Goal: Task Accomplishment & Management: Manage account settings

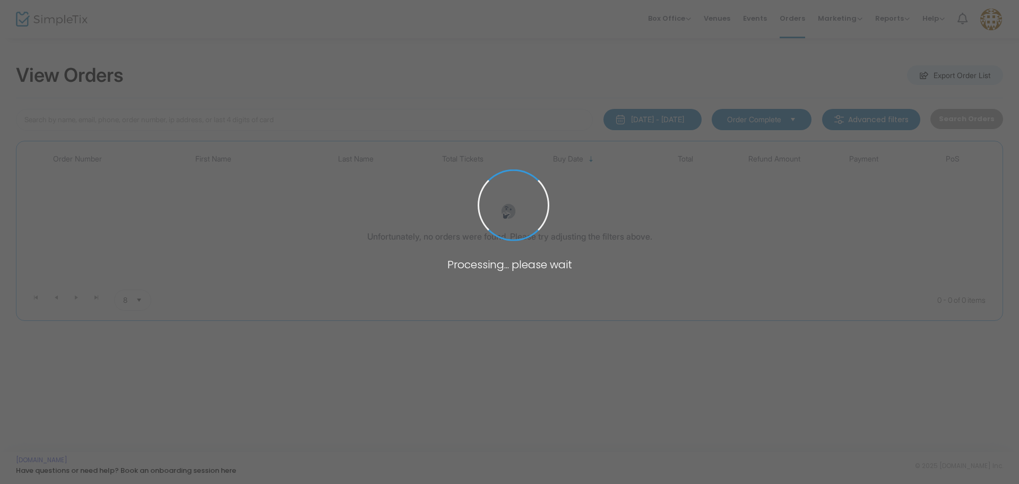
type input "V-5AEA4445-B"
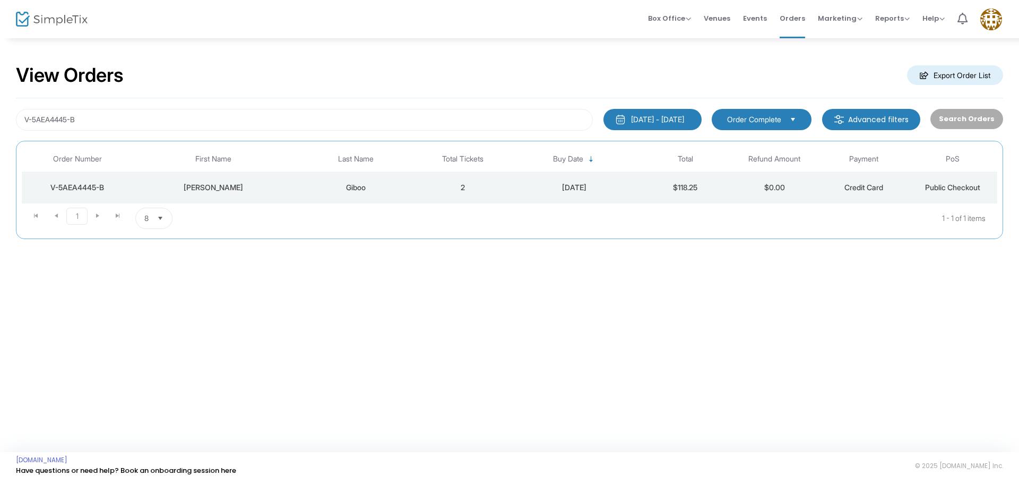
click at [81, 187] on div "V-5AEA4445-B" at bounding box center [77, 187] width 106 height 11
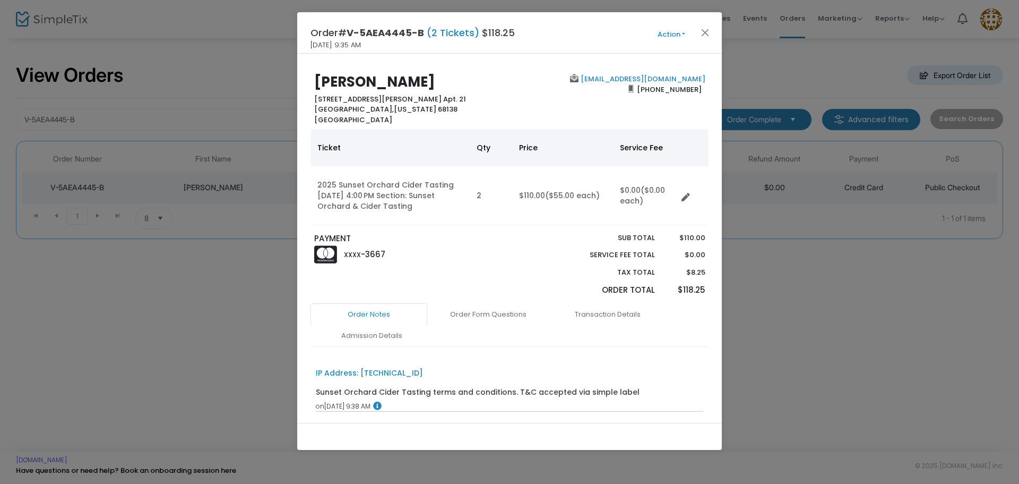
click at [664, 35] on button "Action" at bounding box center [672, 35] width 64 height 12
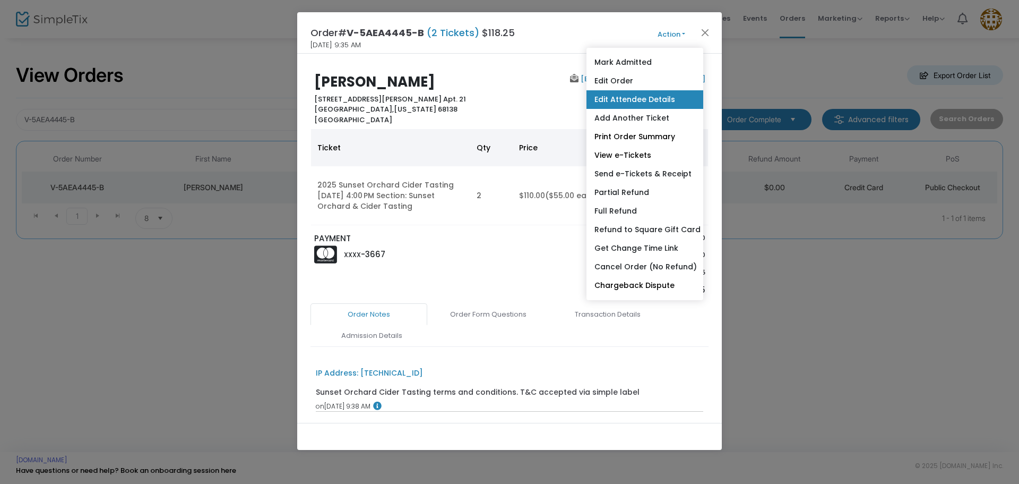
click at [654, 96] on link "Edit Attendee Details" at bounding box center [645, 99] width 117 height 19
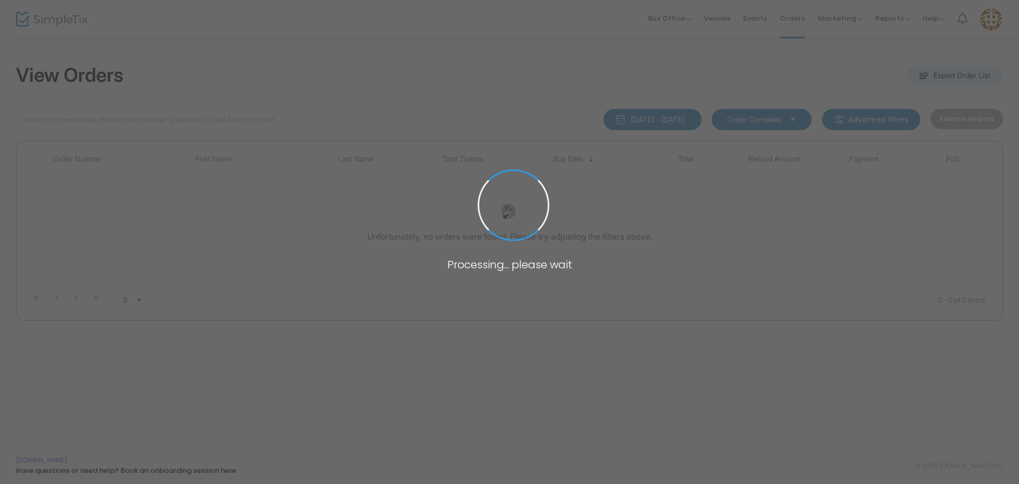
type input "[EMAIL_ADDRESS][DOMAIN_NAME]"
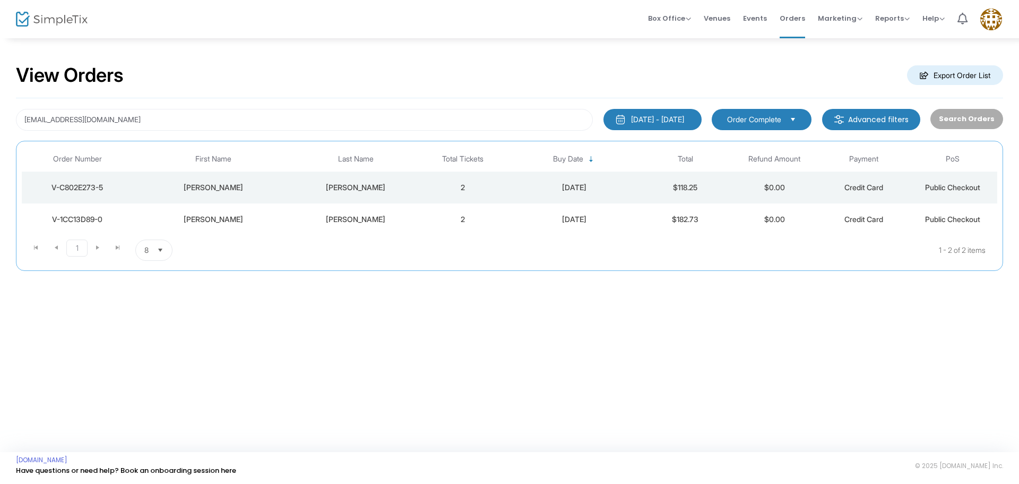
click at [113, 188] on div "V-C802E273-5" at bounding box center [77, 187] width 106 height 11
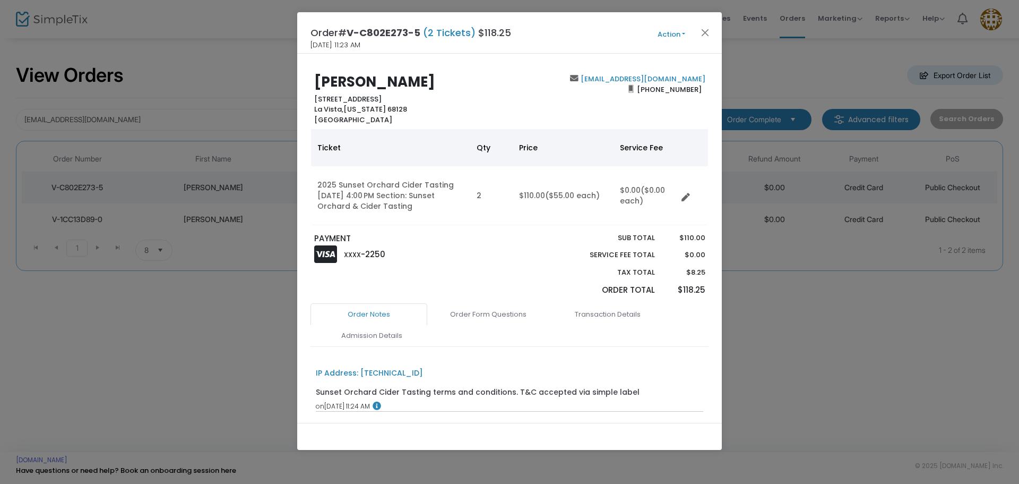
click at [681, 31] on button "Action" at bounding box center [672, 35] width 64 height 12
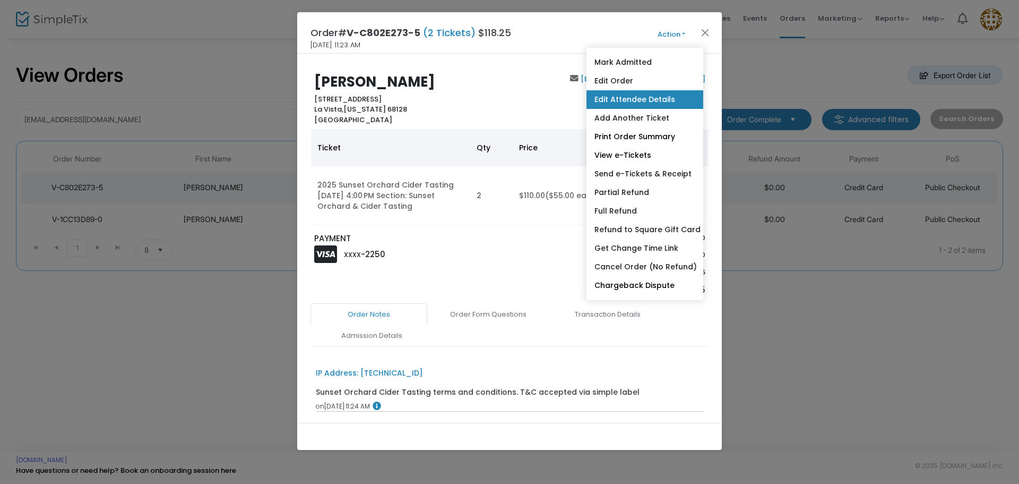
click at [659, 101] on link "Edit Attendee Details" at bounding box center [645, 99] width 117 height 19
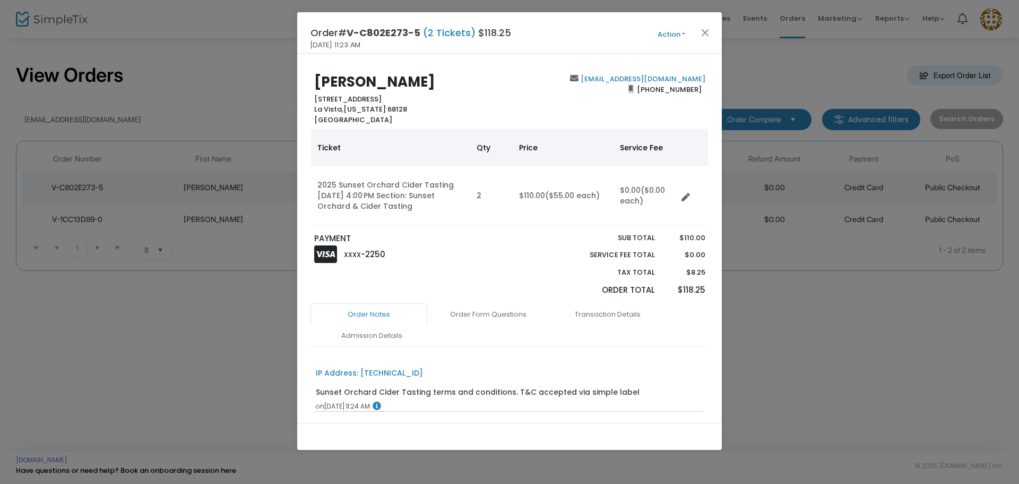
click at [145, 90] on ngb-modal-window "Order# V-C802E273-5 (2 Tickets) $118.25 9/7/2025 11:23 AM Action Mark Admitted …" at bounding box center [509, 242] width 1019 height 484
drag, startPoint x: 704, startPoint y: 32, endPoint x: 693, endPoint y: 39, distance: 12.8
click at [702, 34] on button "Close" at bounding box center [706, 32] width 14 height 14
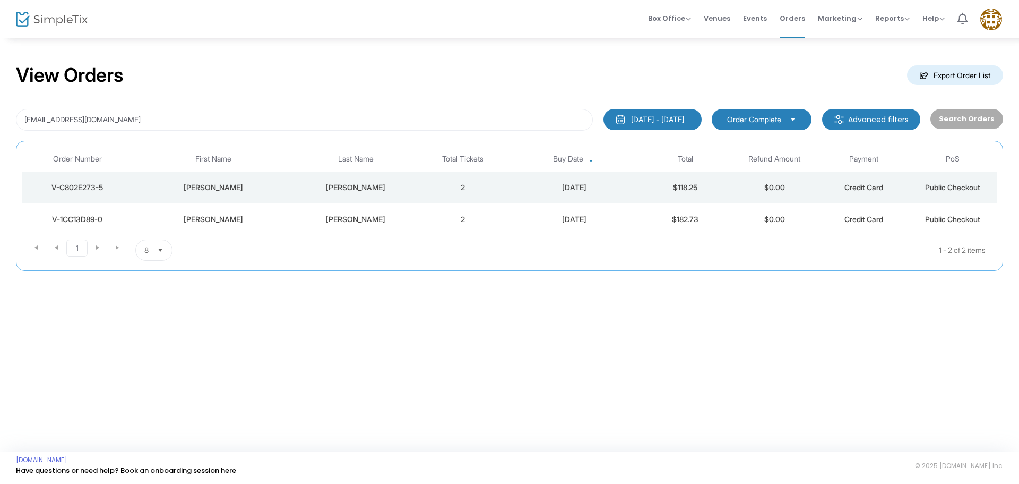
click at [314, 221] on div "Beutler-Jones" at bounding box center [355, 219] width 119 height 11
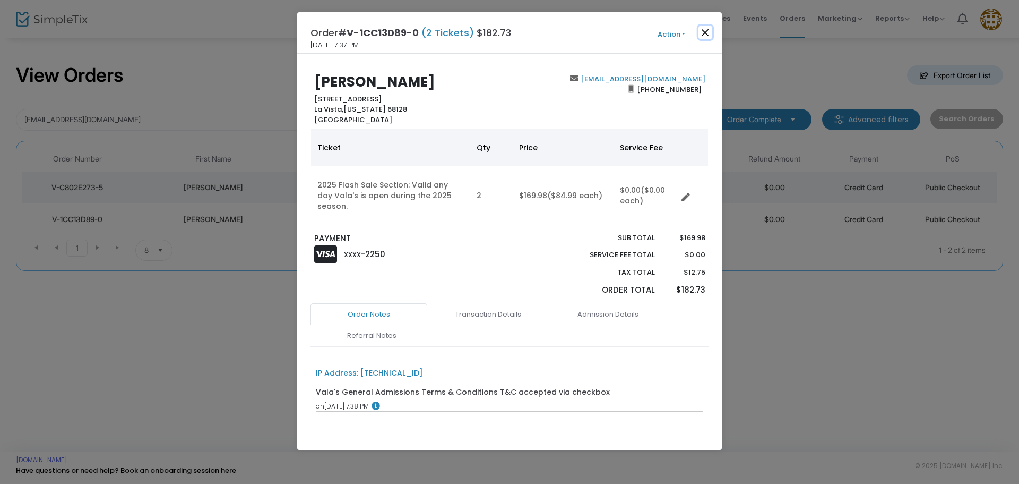
click at [705, 32] on button "Close" at bounding box center [706, 32] width 14 height 14
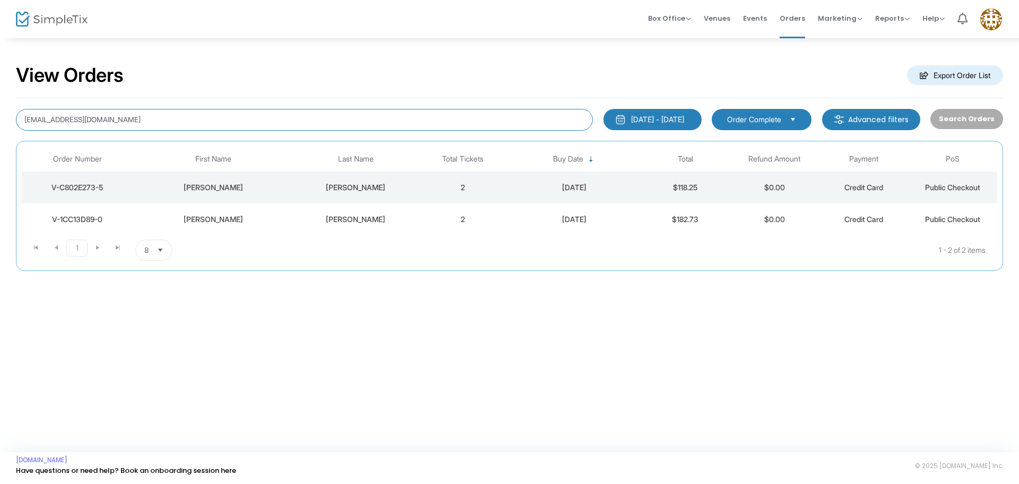
drag, startPoint x: 136, startPoint y: 116, endPoint x: 0, endPoint y: 116, distance: 136.4
click at [0, 116] on div "View Orders Export Order List rbeutlerjones@gmail.com 1/1/2025 - 9/17/2025 Last…" at bounding box center [509, 172] width 1019 height 271
paste input "jennifer.brase13@gmail.com"
type input "jennifer.brase13@gmail.com"
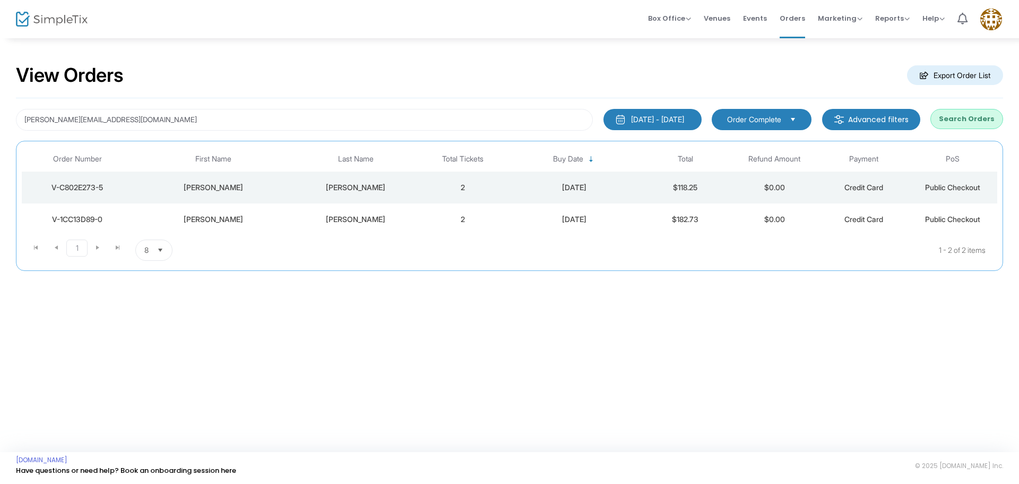
click at [369, 191] on div "Beutler-Jones" at bounding box center [355, 187] width 119 height 11
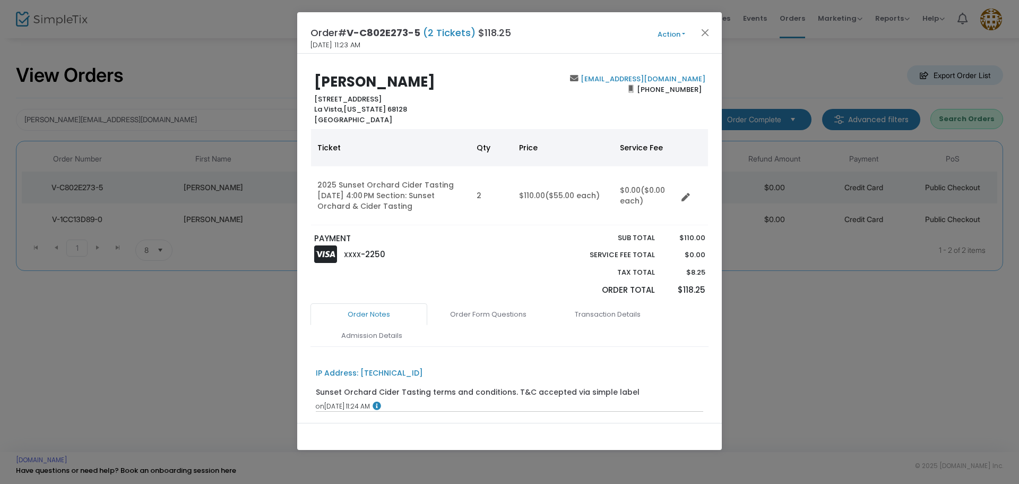
click at [663, 29] on button "Action" at bounding box center [672, 35] width 64 height 12
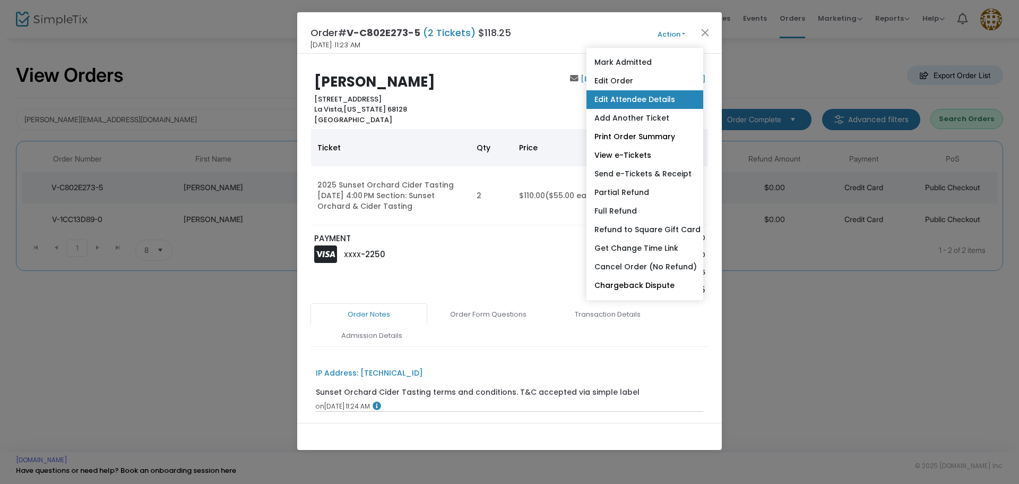
click at [642, 99] on link "Edit Attendee Details" at bounding box center [645, 99] width 117 height 19
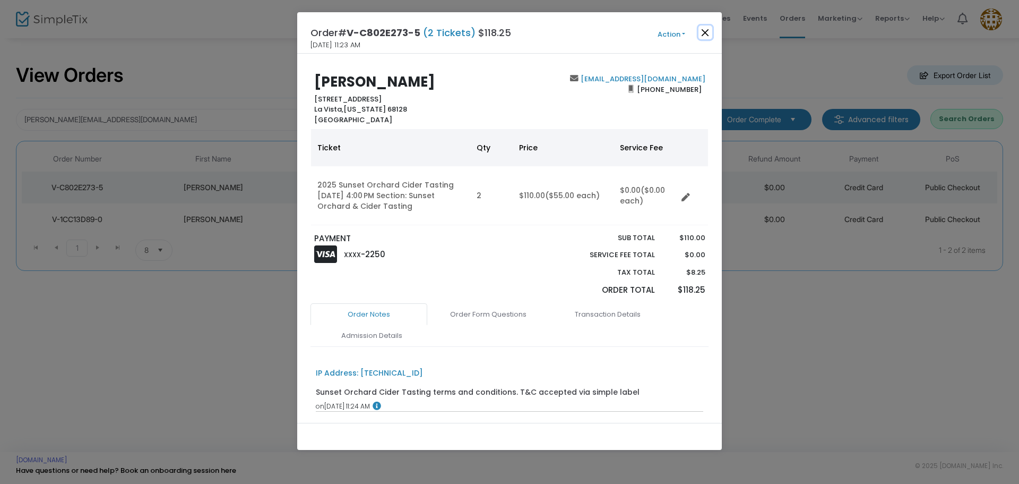
click at [705, 32] on button "Close" at bounding box center [706, 32] width 14 height 14
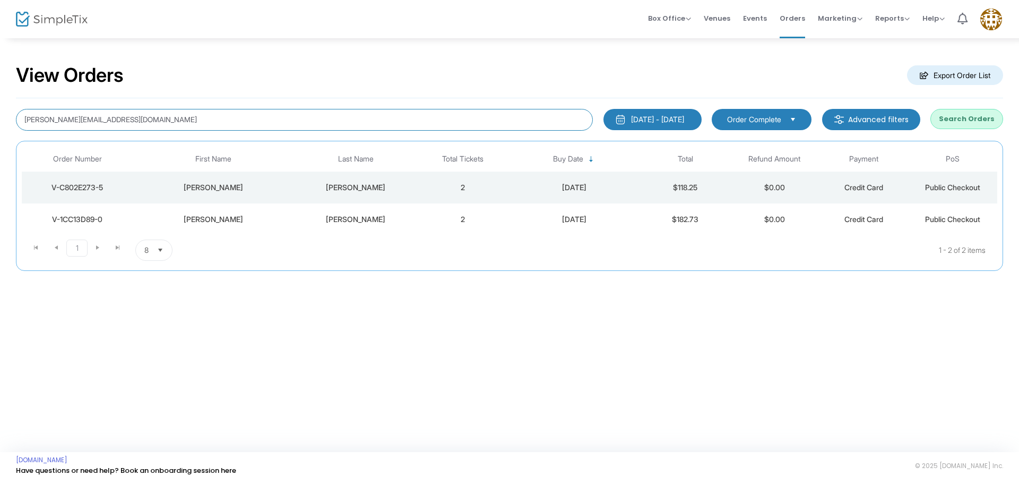
drag, startPoint x: 197, startPoint y: 116, endPoint x: 0, endPoint y: 99, distance: 197.6
click at [0, 99] on div "View Orders Export Order List jennifer.brase13@gmail.com 1/1/2025 - 9/17/2025 L…" at bounding box center [509, 172] width 1019 height 271
paste input "jennifer.brase13@gmail.com"
type input "jennifer.brase13@gmail.com"
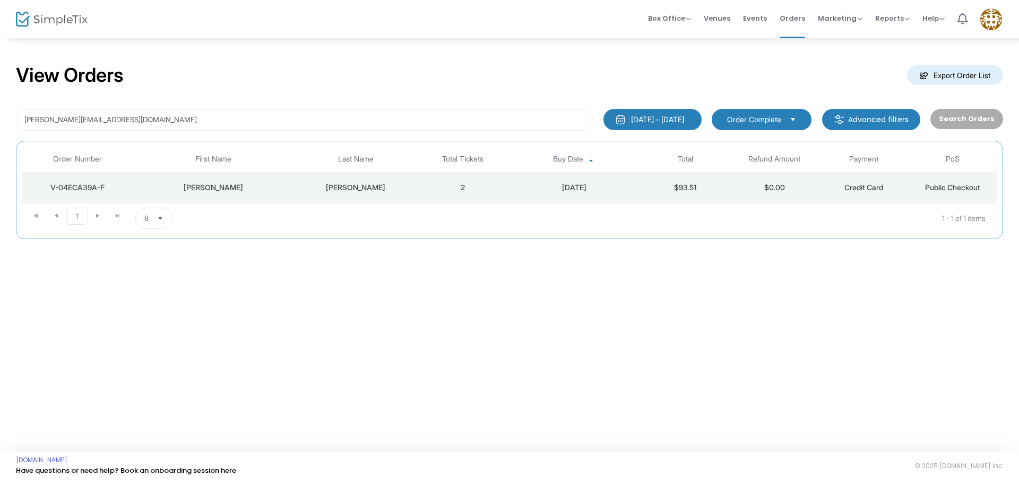
click at [234, 196] on td "Jennifer" at bounding box center [213, 187] width 160 height 32
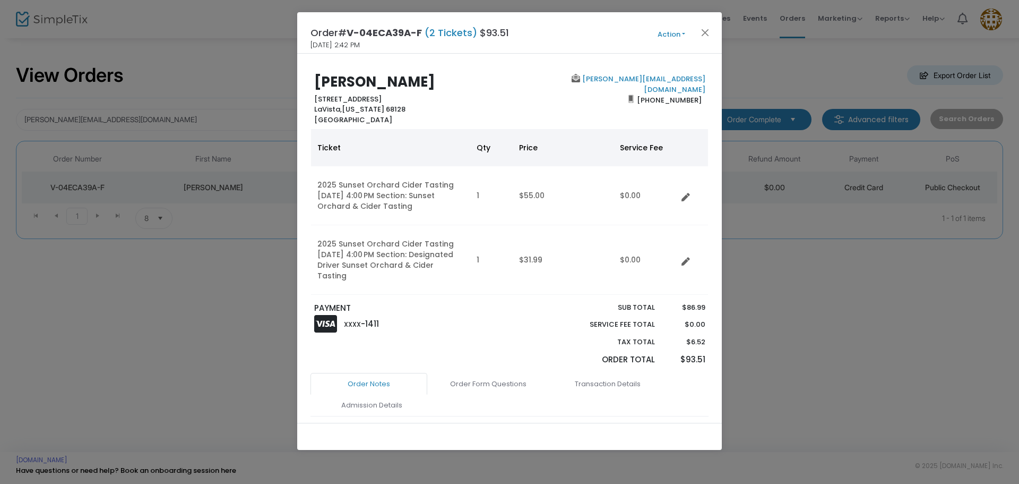
click at [674, 36] on button "Action" at bounding box center [672, 35] width 64 height 12
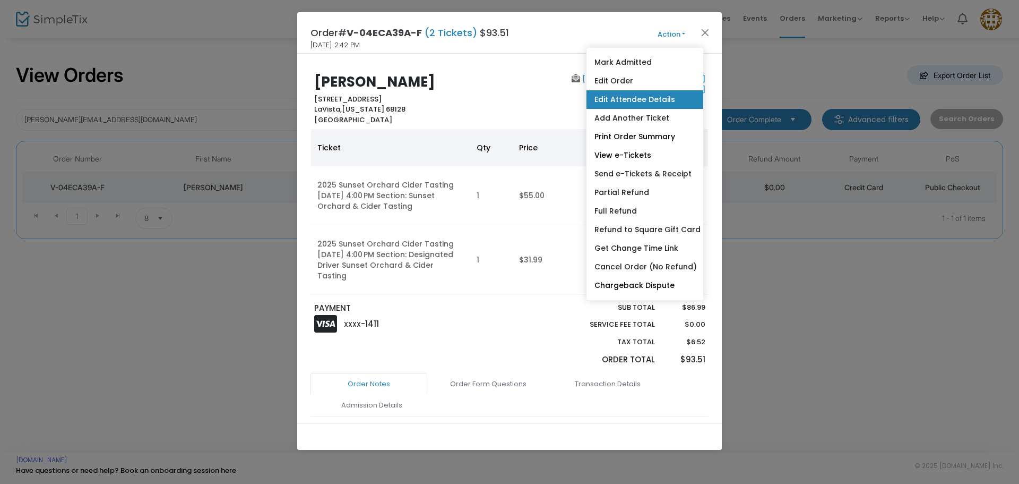
click at [644, 100] on link "Edit Attendee Details" at bounding box center [645, 99] width 117 height 19
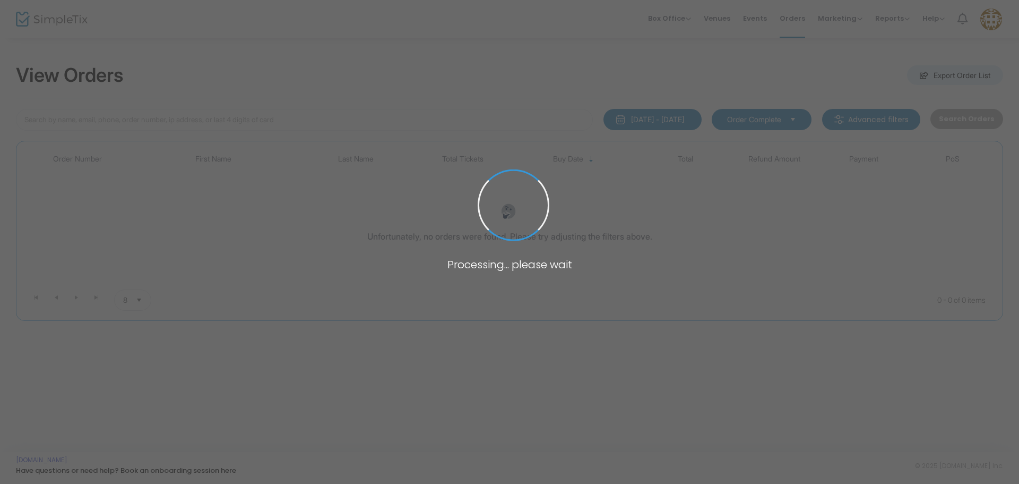
type input "rileebrazda@gmail.com"
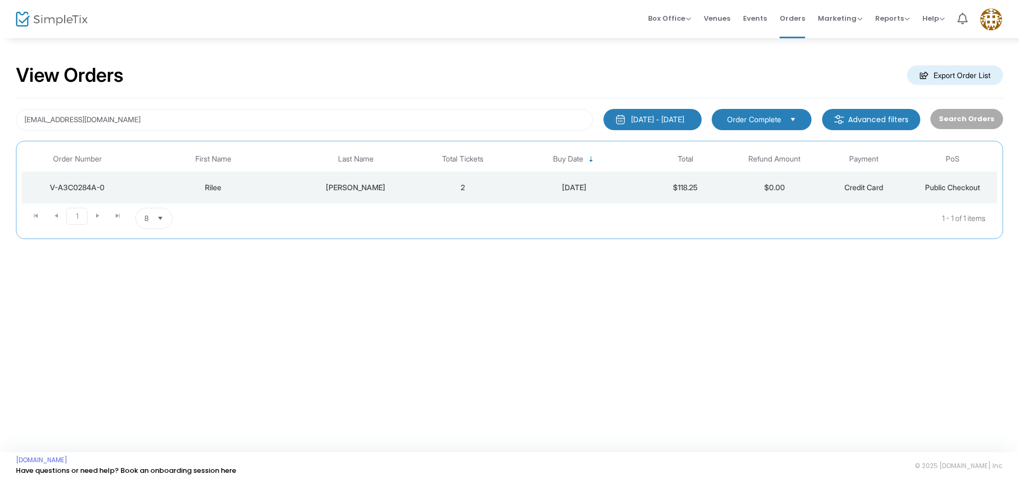
click at [80, 188] on div "V-A3C0284A-0" at bounding box center [77, 187] width 106 height 11
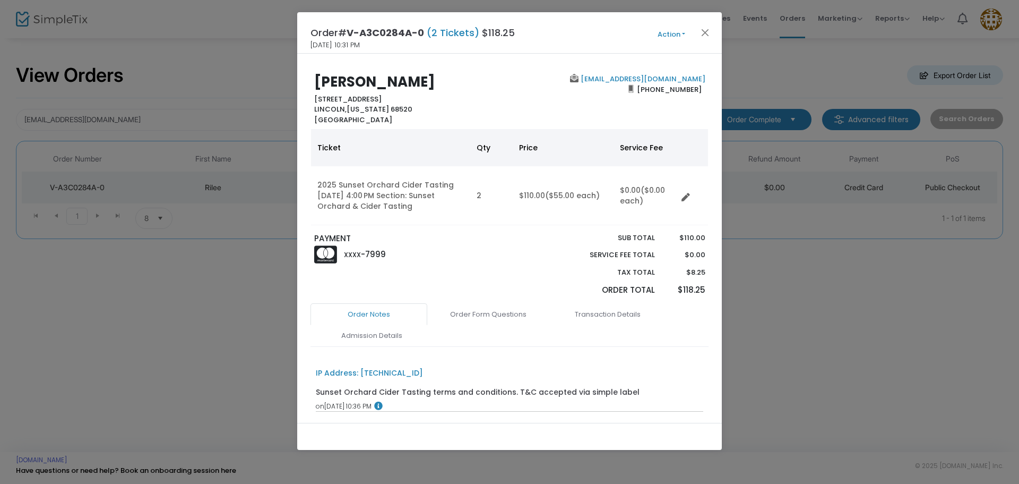
click at [671, 33] on button "Action" at bounding box center [672, 35] width 64 height 12
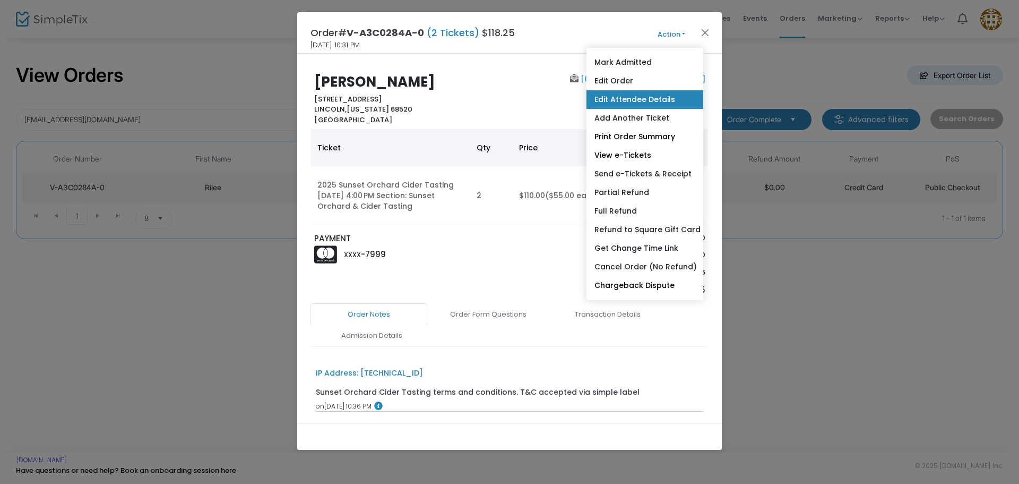
click at [656, 105] on link "Edit Attendee Details" at bounding box center [645, 99] width 117 height 19
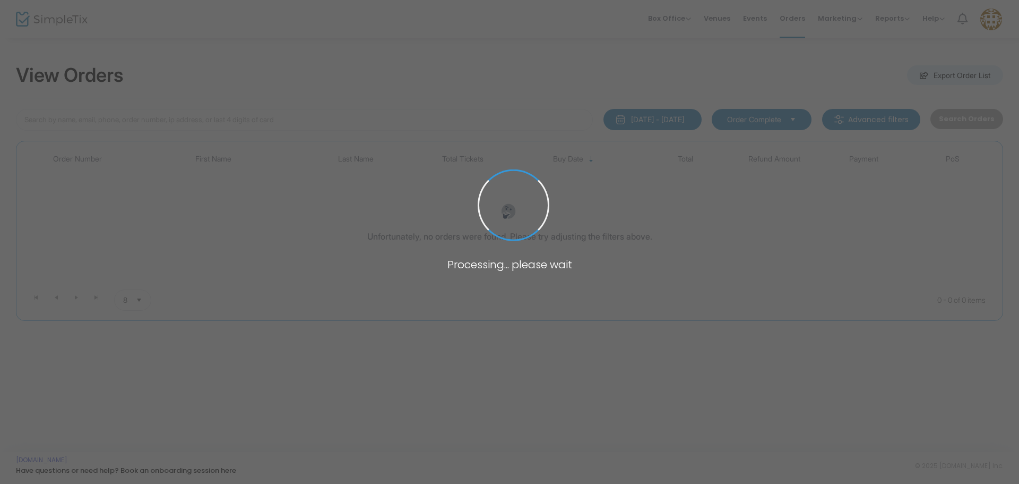
type input "[EMAIL_ADDRESS][PERSON_NAME][DOMAIN_NAME]"
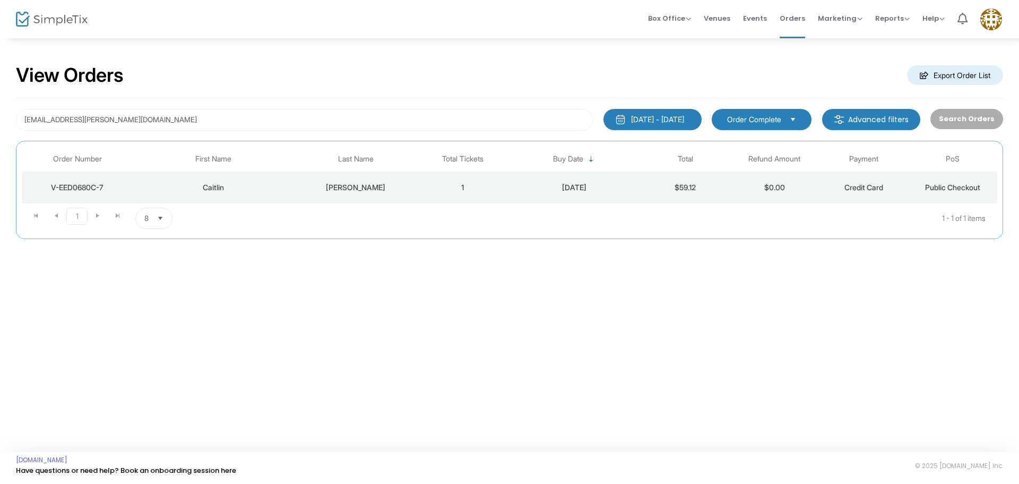
click at [70, 186] on div "V-EED0680C-7" at bounding box center [77, 187] width 106 height 11
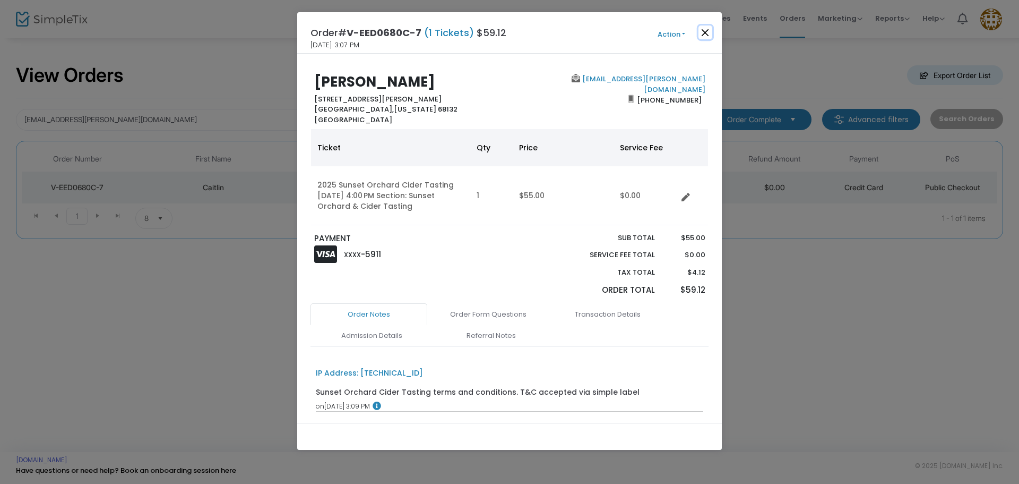
click at [707, 28] on button "Close" at bounding box center [706, 32] width 14 height 14
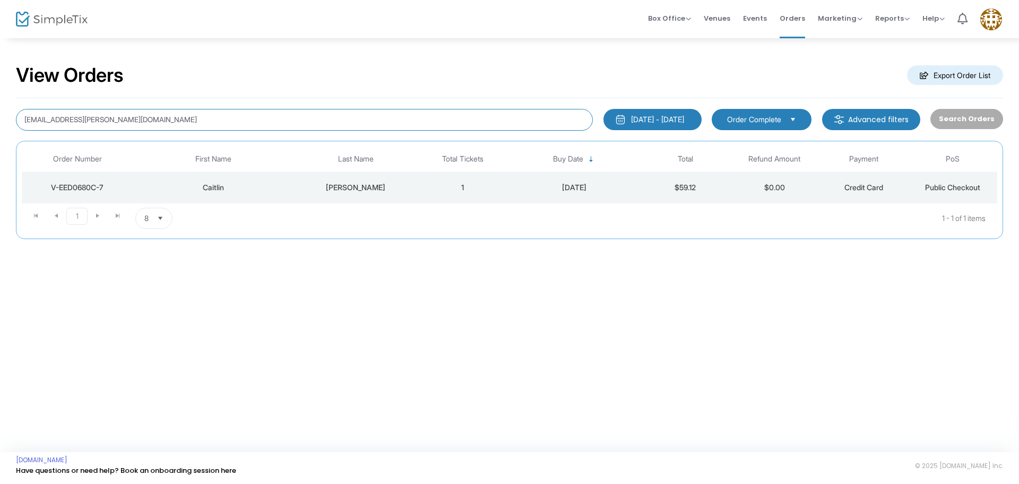
drag, startPoint x: 141, startPoint y: 116, endPoint x: 3, endPoint y: 100, distance: 139.0
click at [0, 100] on div "View Orders Export Order List caitlin.n.campbell@gmail.com 1/1/2025 - 9/17/2025…" at bounding box center [509, 156] width 1019 height 239
paste input "keclark116@gmail.com"
type input "keclark116@gmail.com"
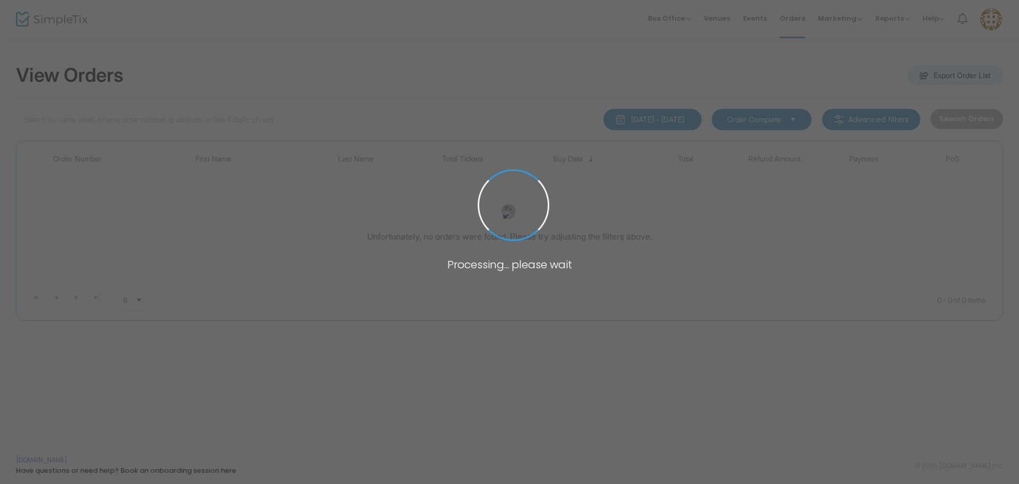
type input "[EMAIL_ADDRESS][DOMAIN_NAME]"
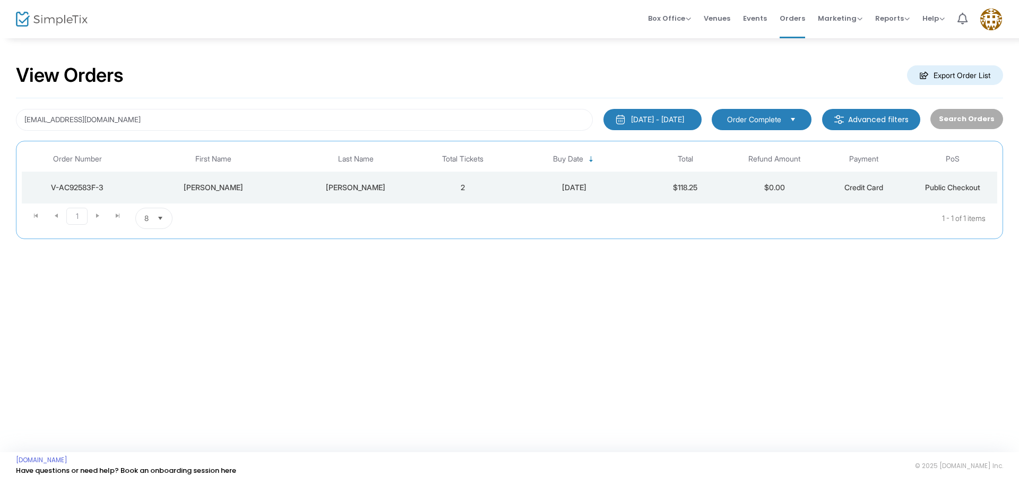
click at [66, 185] on div "V-AC92583F-3" at bounding box center [77, 187] width 106 height 11
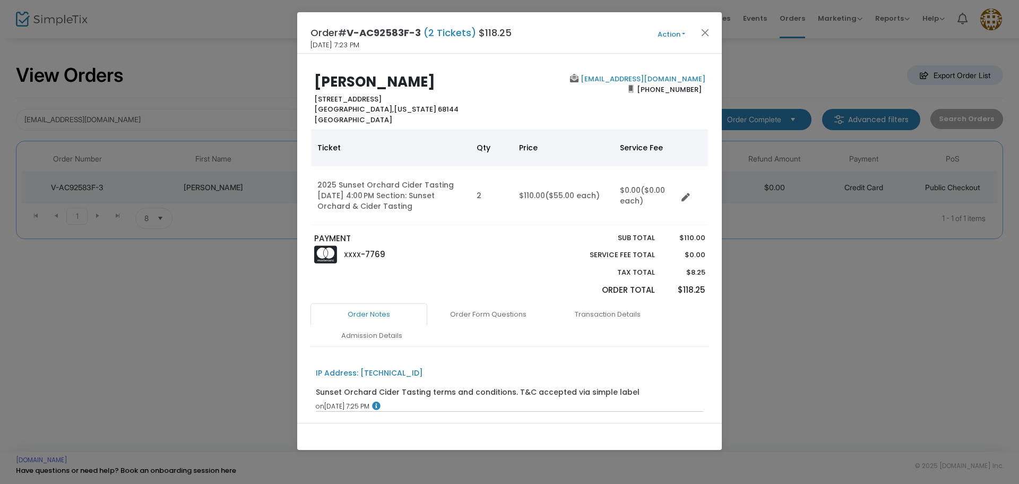
click at [677, 32] on button "Action" at bounding box center [672, 35] width 64 height 12
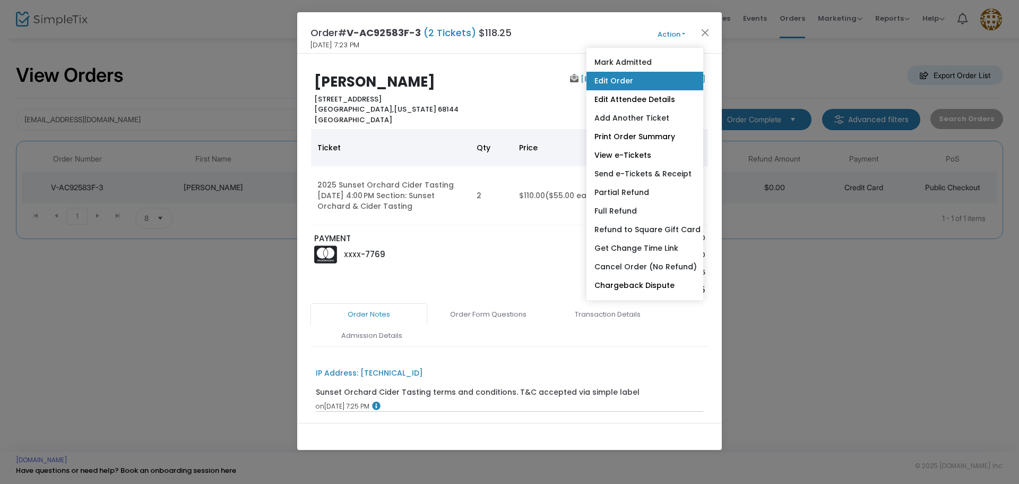
click at [644, 81] on link "Edit Order" at bounding box center [645, 81] width 117 height 19
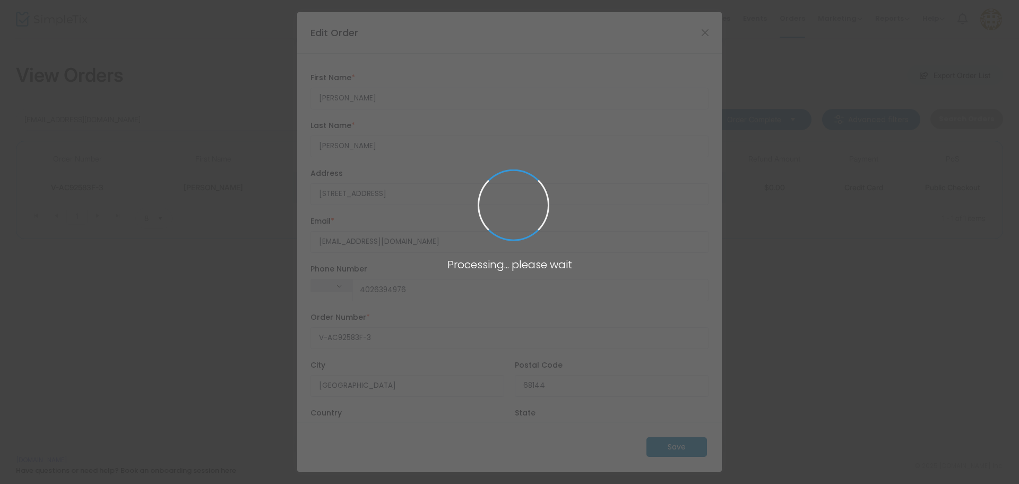
type input "(402) 639-4976"
type input "[GEOGRAPHIC_DATA]"
type input "Nebraska"
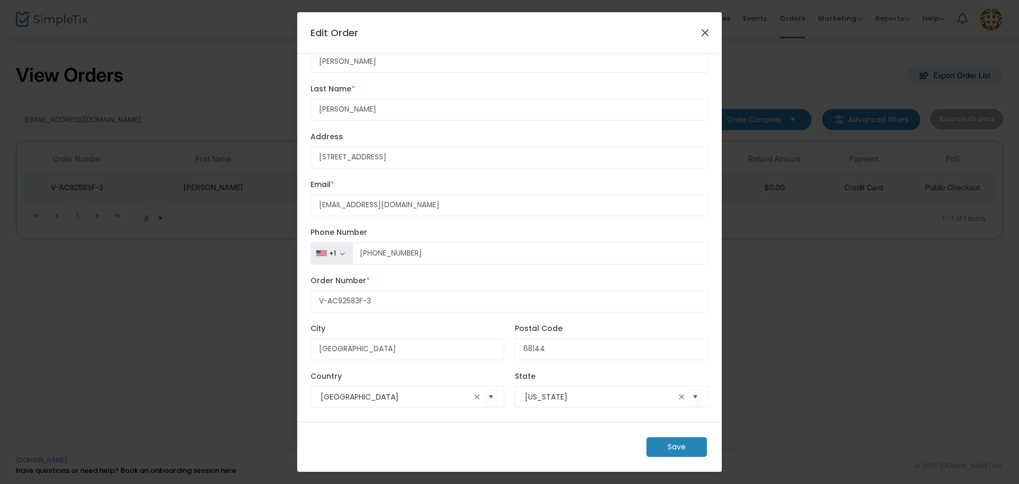
scroll to position [30, 0]
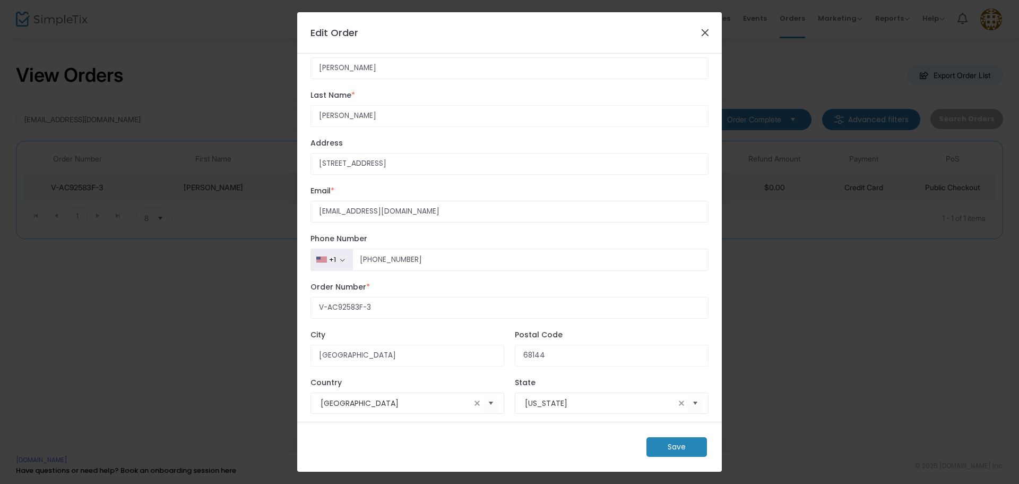
click at [708, 31] on button "Close" at bounding box center [706, 32] width 14 height 14
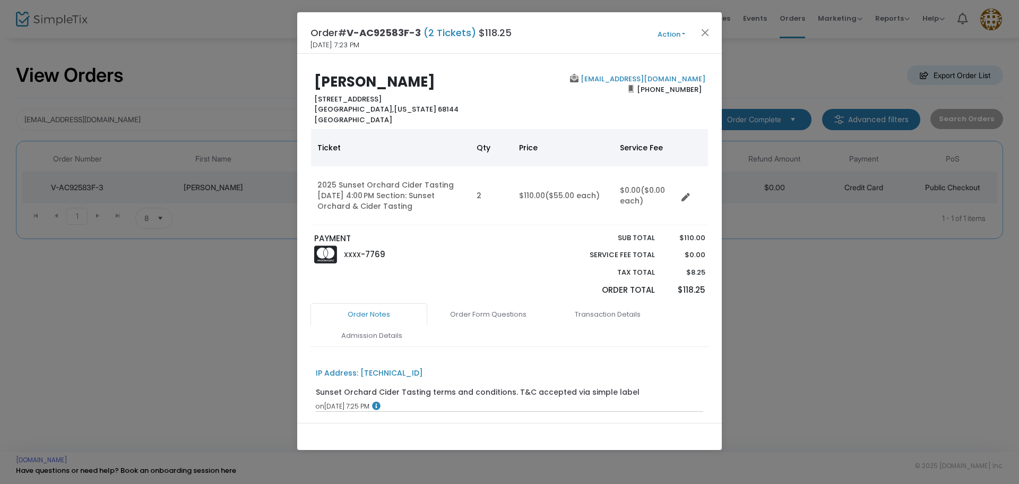
click at [679, 40] on div "Order# V-AC92583F-3 (2 Tickets) $118.25 9/6/2025 7:23 PM Action Mark Admitted E…" at bounding box center [509, 32] width 425 height 41
click at [677, 36] on button "Action" at bounding box center [672, 35] width 64 height 12
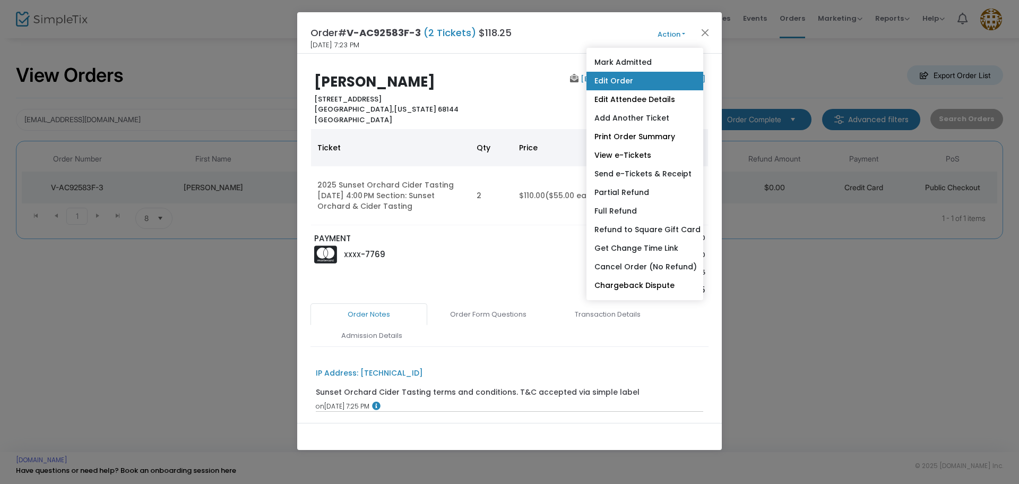
click at [653, 77] on link "Edit Order" at bounding box center [645, 81] width 117 height 19
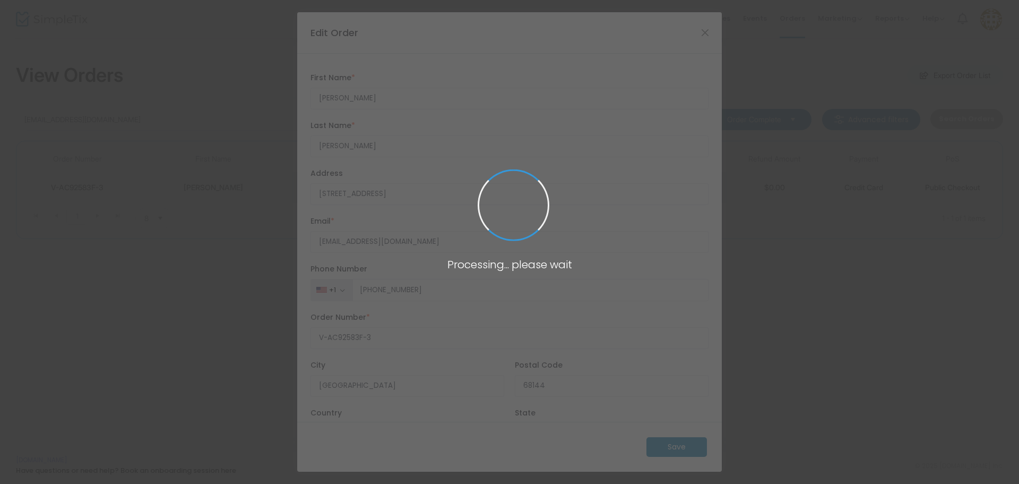
type input "[GEOGRAPHIC_DATA]"
type input "Nebraska"
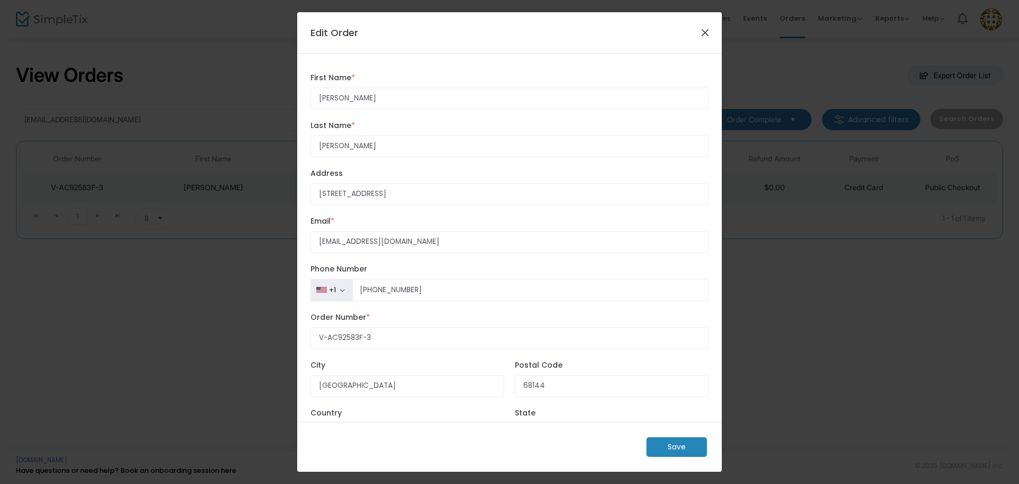
click at [705, 33] on button "Close" at bounding box center [706, 32] width 14 height 14
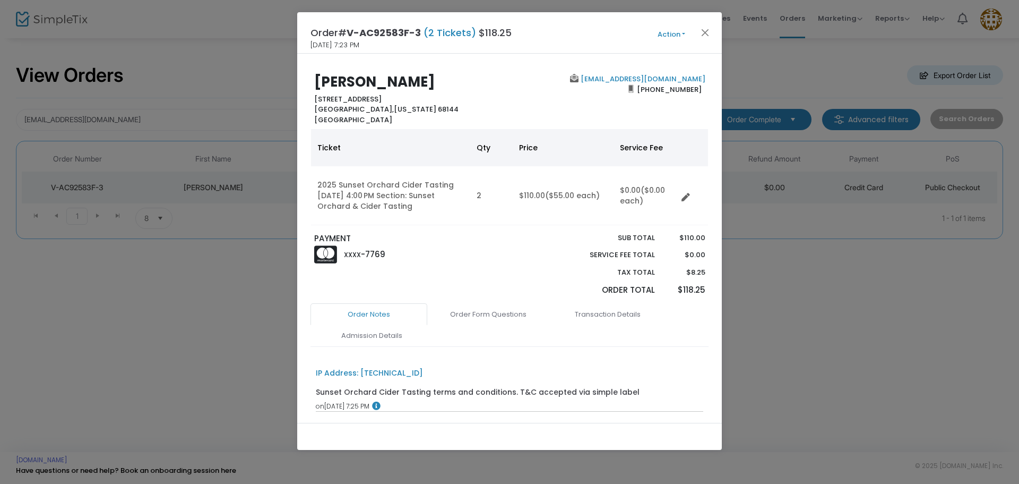
click at [666, 38] on button "Action" at bounding box center [672, 35] width 64 height 12
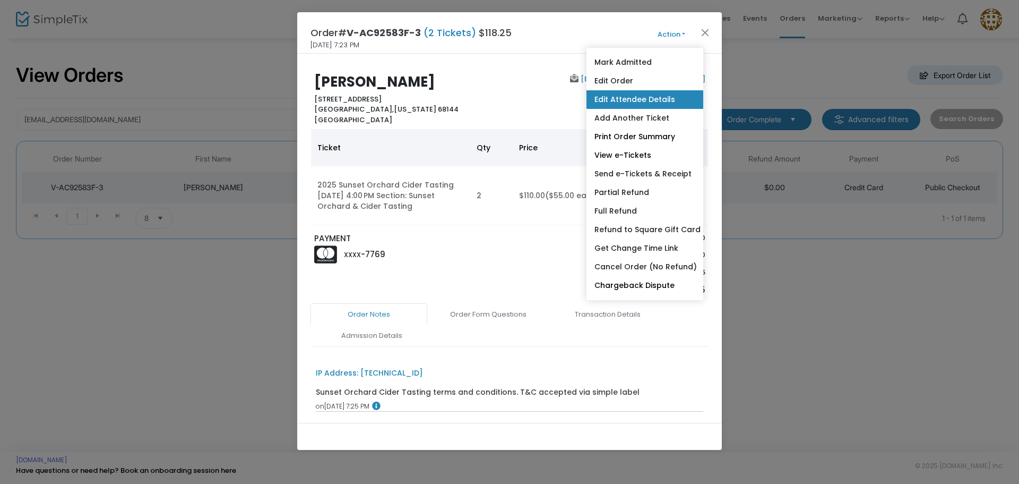
click at [637, 96] on link "Edit Attendee Details" at bounding box center [645, 99] width 117 height 19
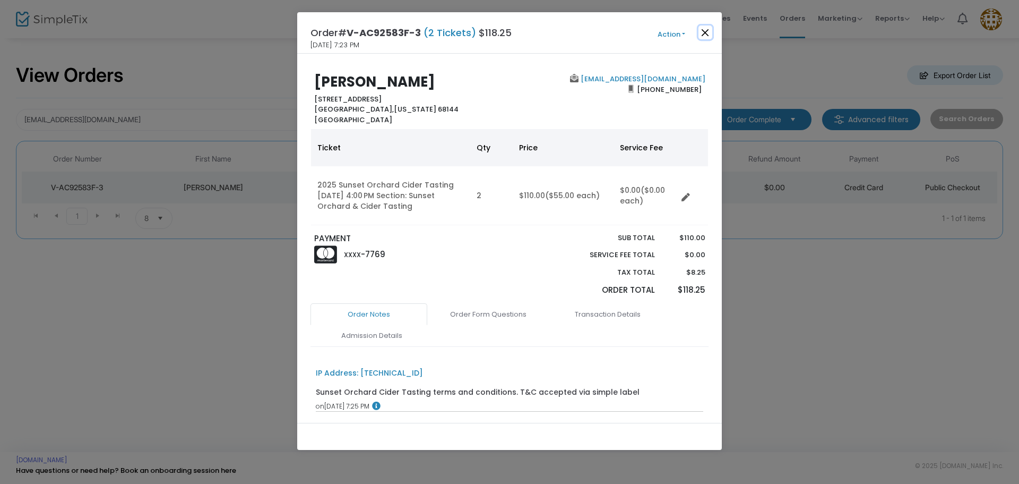
click at [704, 31] on button "Close" at bounding box center [706, 32] width 14 height 14
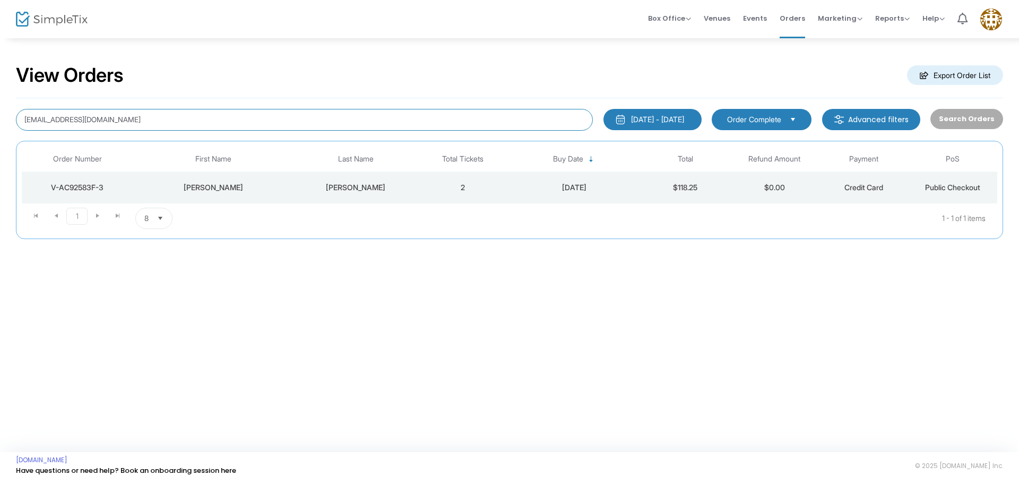
drag, startPoint x: 122, startPoint y: 121, endPoint x: 0, endPoint y: 73, distance: 130.8
click at [0, 74] on div "View Orders Export Order List keclark116@gmail.com 1/1/2025 - 9/17/2025 Last 30…" at bounding box center [509, 156] width 1019 height 239
paste input "mjconroy222@gmail.com"
type input "mjconroy222@gmail.com"
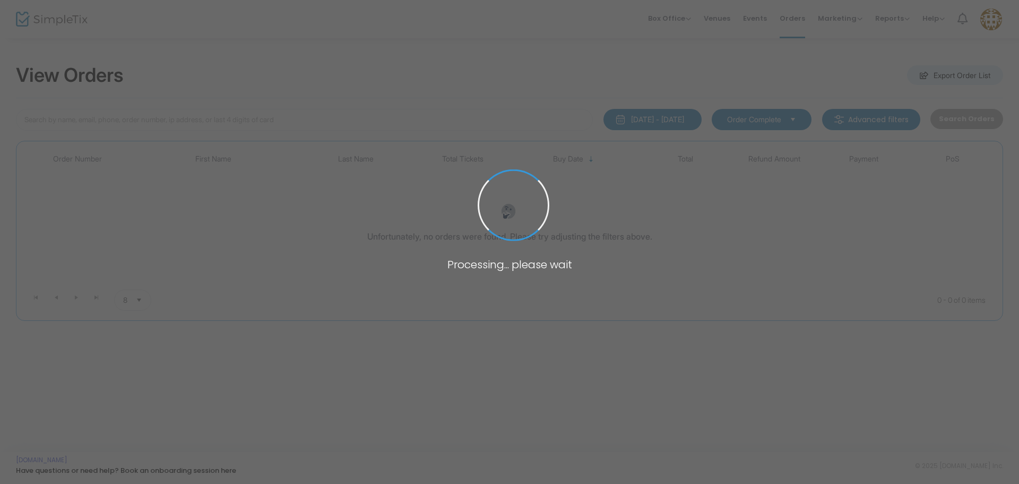
type input "[EMAIL_ADDRESS][DOMAIN_NAME]"
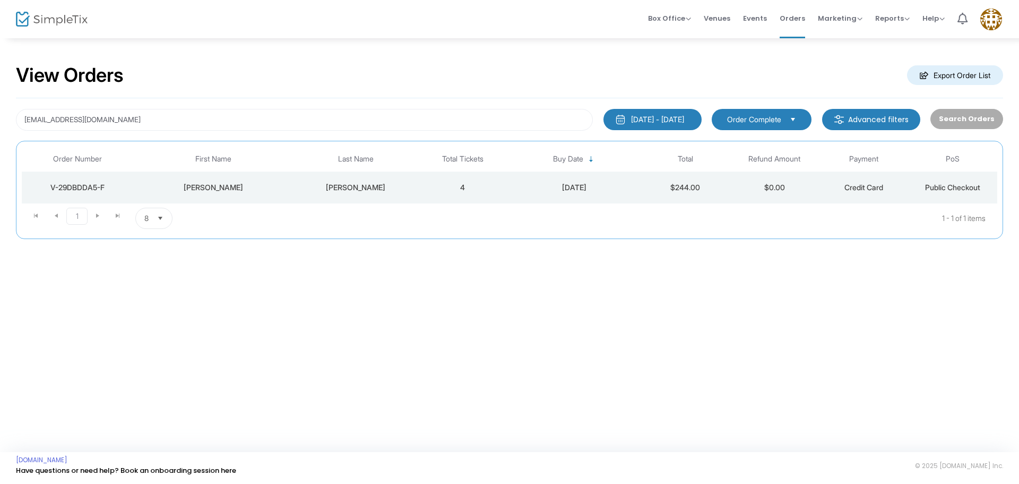
click at [349, 186] on div "[PERSON_NAME]" at bounding box center [355, 187] width 119 height 11
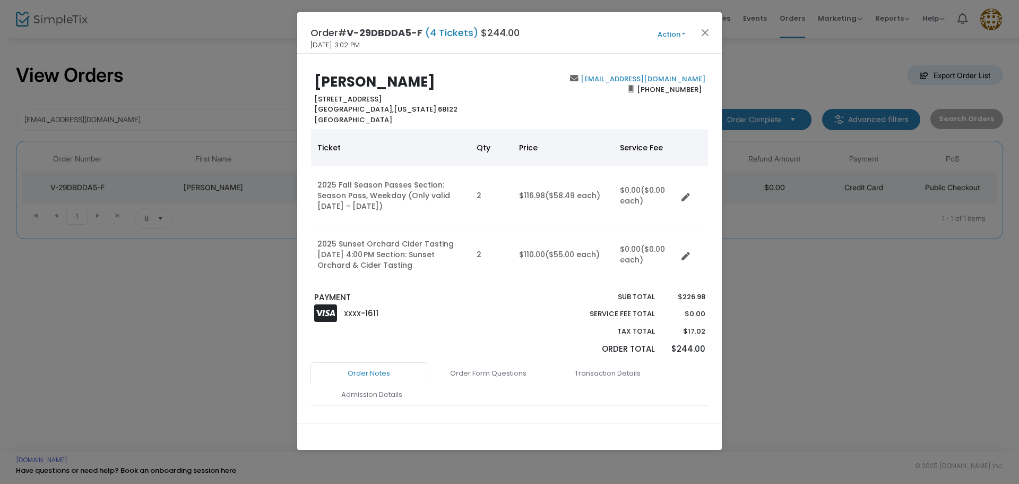
click at [498, 244] on td "2" at bounding box center [491, 254] width 42 height 59
click at [565, 254] on span "($55.00 each)" at bounding box center [572, 254] width 55 height 11
click at [671, 35] on button "Action" at bounding box center [672, 35] width 64 height 12
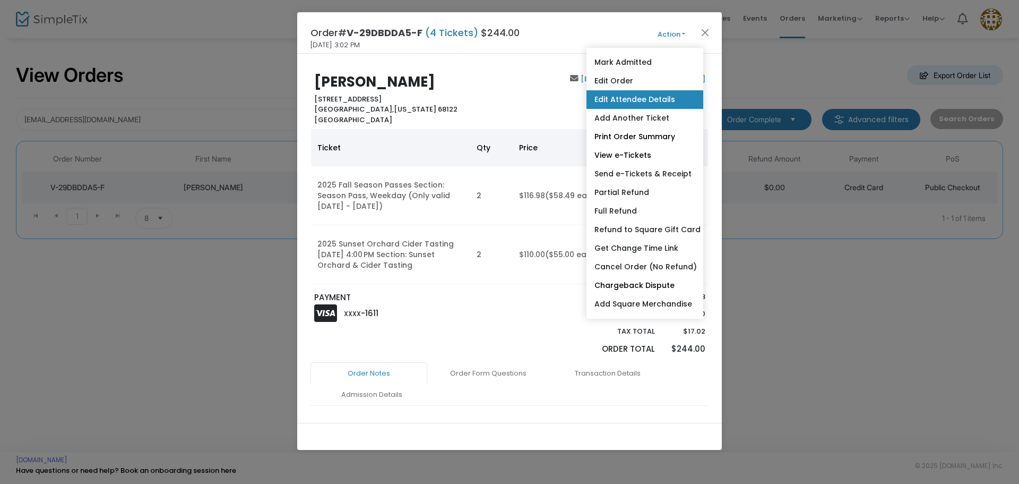
click at [634, 100] on link "Edit Attendee Details" at bounding box center [645, 99] width 117 height 19
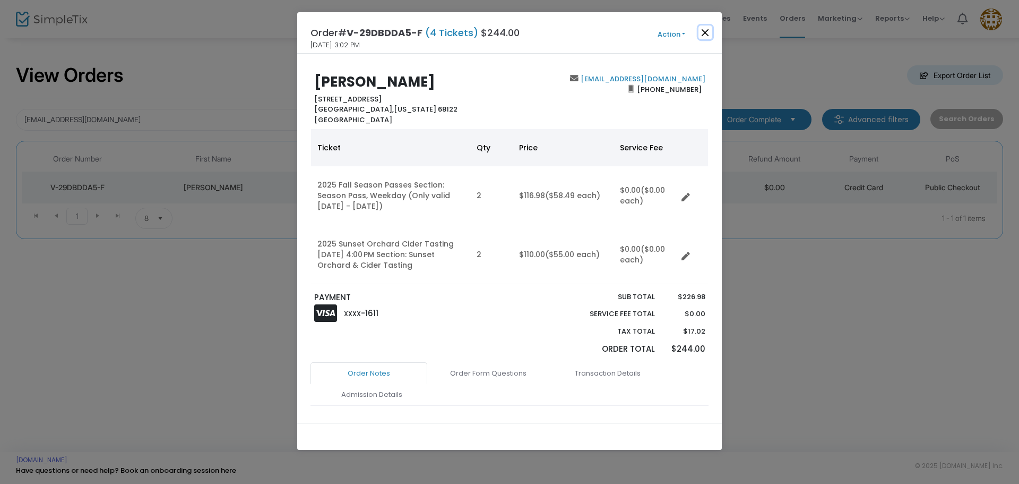
click at [702, 27] on button "Close" at bounding box center [706, 32] width 14 height 14
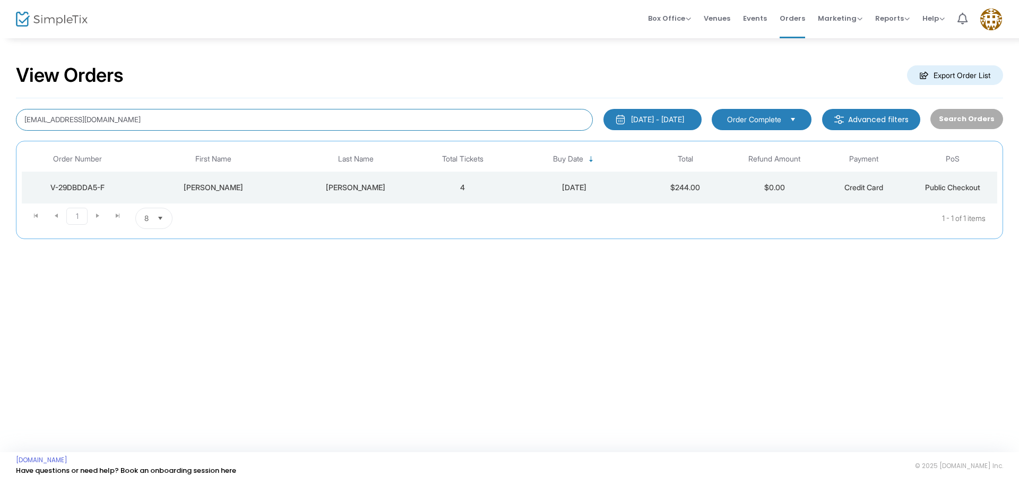
drag, startPoint x: 168, startPoint y: 117, endPoint x: 0, endPoint y: 119, distance: 167.7
click at [0, 119] on div "View Orders Export Order List mjconroy222@gmail.com 1/1/2025 - 9/17/2025 Last 3…" at bounding box center [509, 156] width 1019 height 239
paste input "newmancallie@gmail.com"
type input "newmancallie@gmail.com"
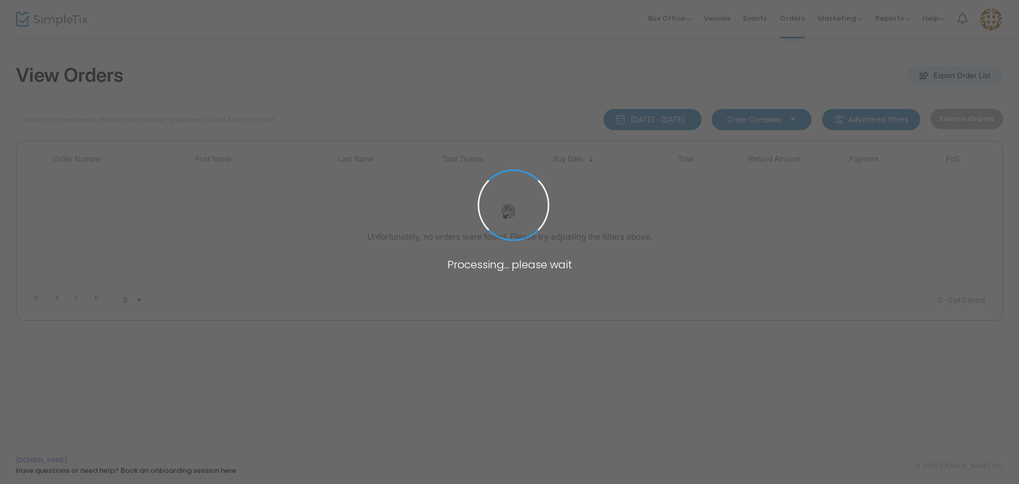
type input "newmancallie@gmail.com"
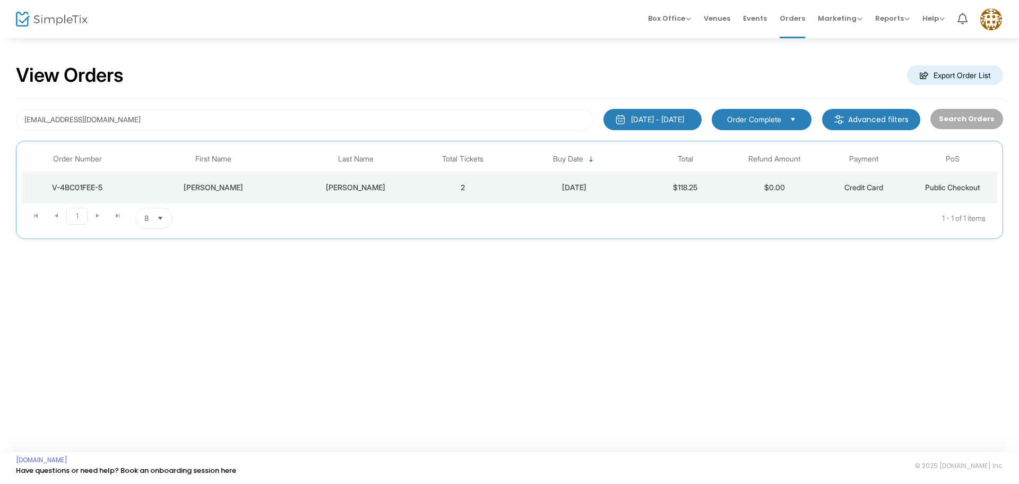
click at [95, 188] on div "V-4BC01FEE-5" at bounding box center [77, 187] width 106 height 11
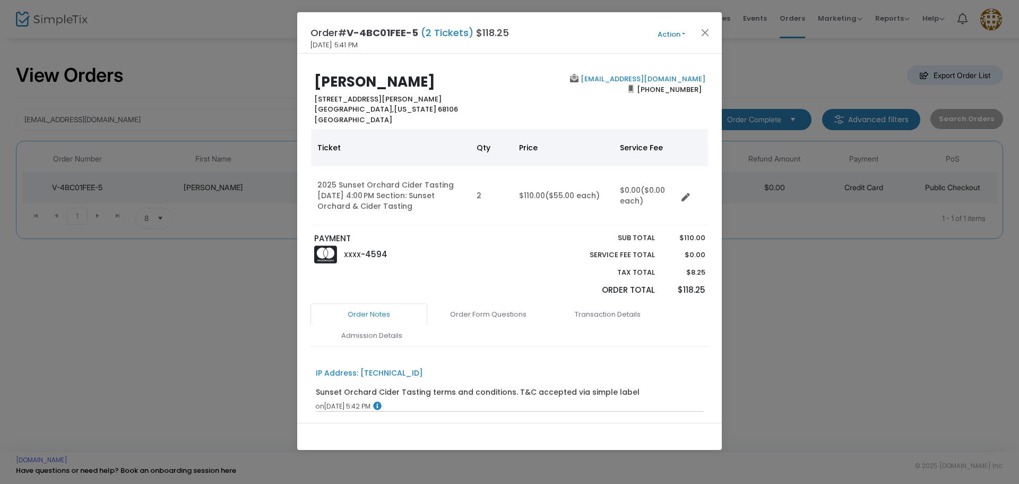
click at [676, 29] on button "Action" at bounding box center [672, 35] width 64 height 12
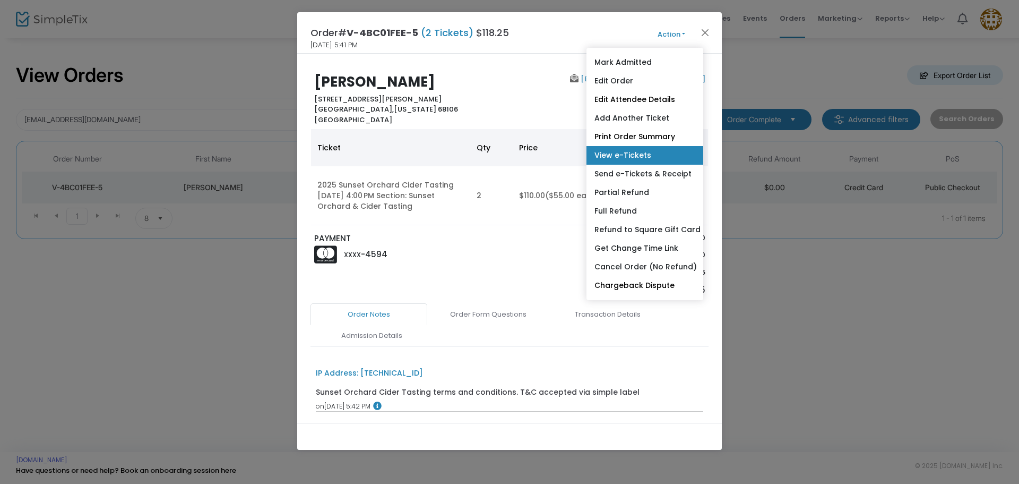
click at [663, 156] on link "View e-Tickets" at bounding box center [645, 155] width 117 height 19
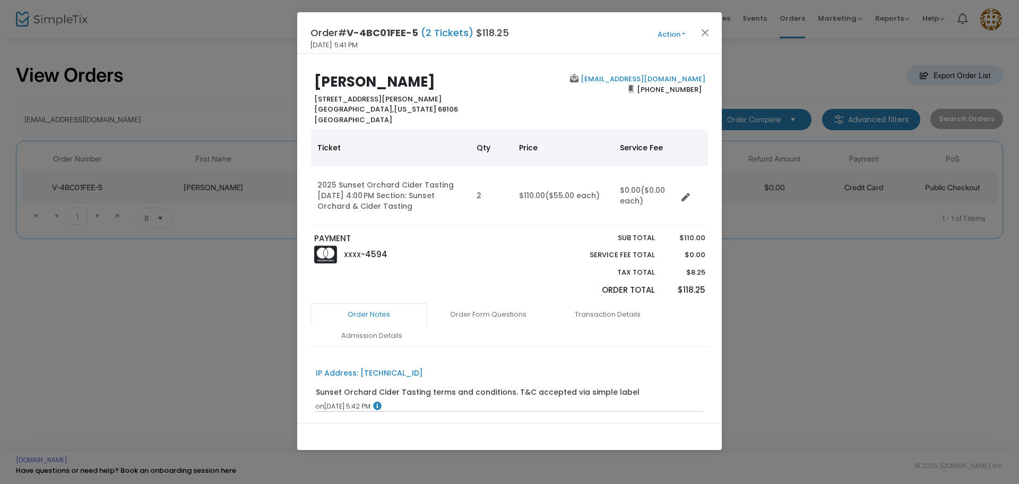
click at [676, 29] on button "Action" at bounding box center [672, 35] width 64 height 12
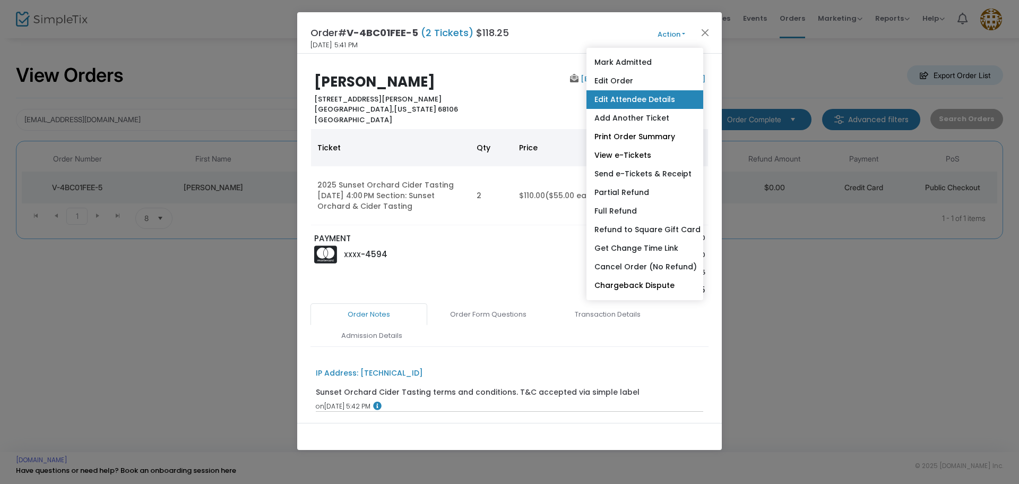
click at [653, 101] on link "Edit Attendee Details" at bounding box center [645, 99] width 117 height 19
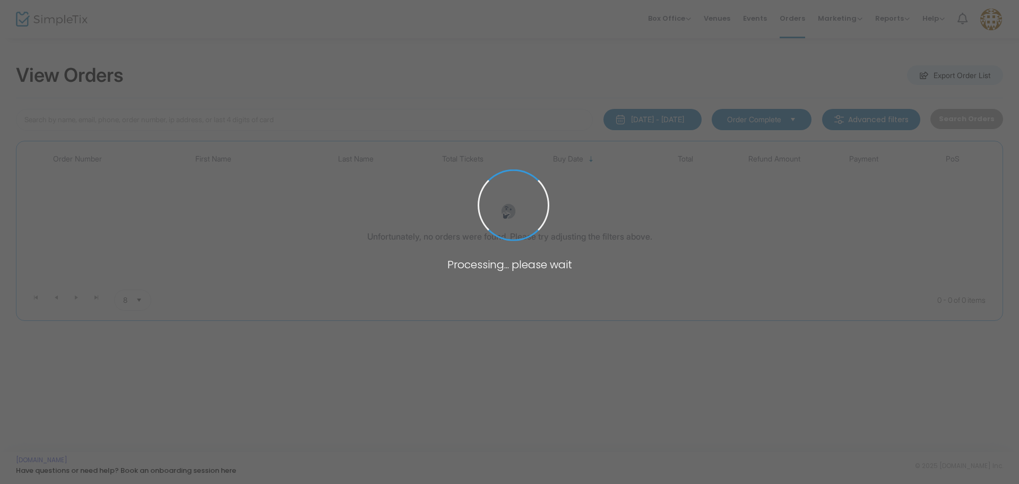
type input "jones.courtneyelizabeth@gmail.com"
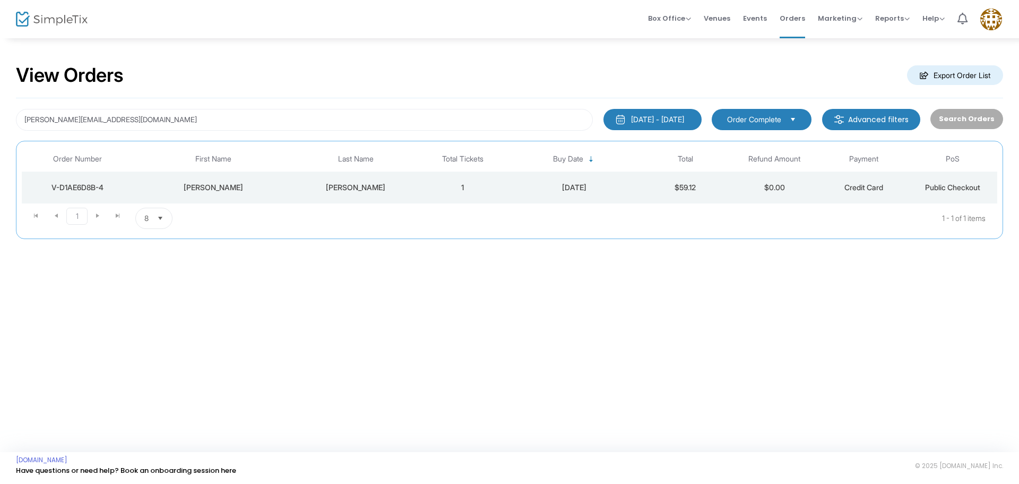
click at [147, 188] on div "Courtney" at bounding box center [213, 187] width 155 height 11
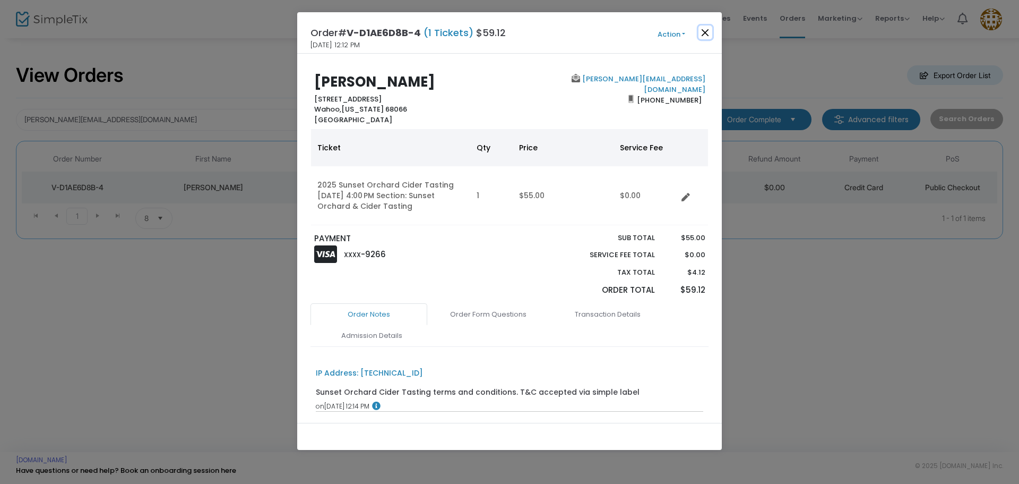
click at [702, 25] on button "Close" at bounding box center [706, 32] width 14 height 14
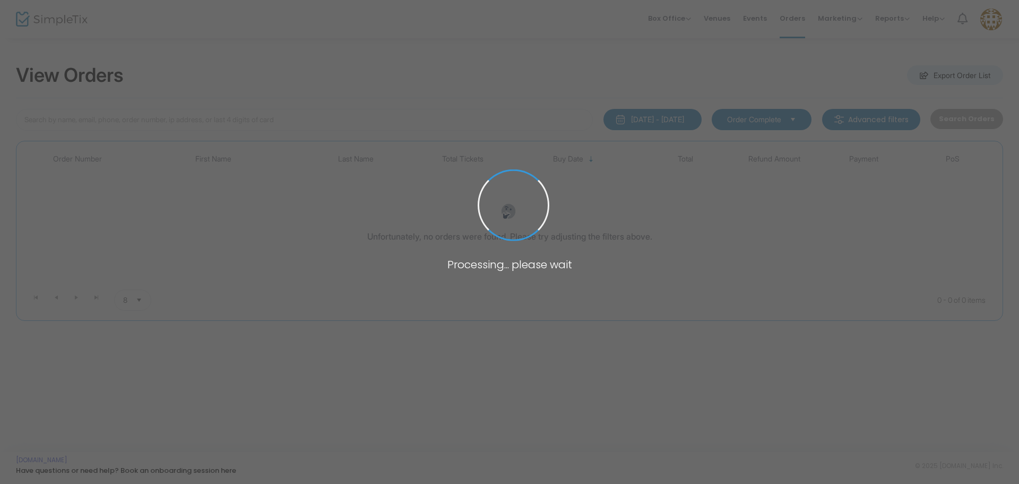
type input "[PERSON_NAME][EMAIL_ADDRESS][DOMAIN_NAME]"
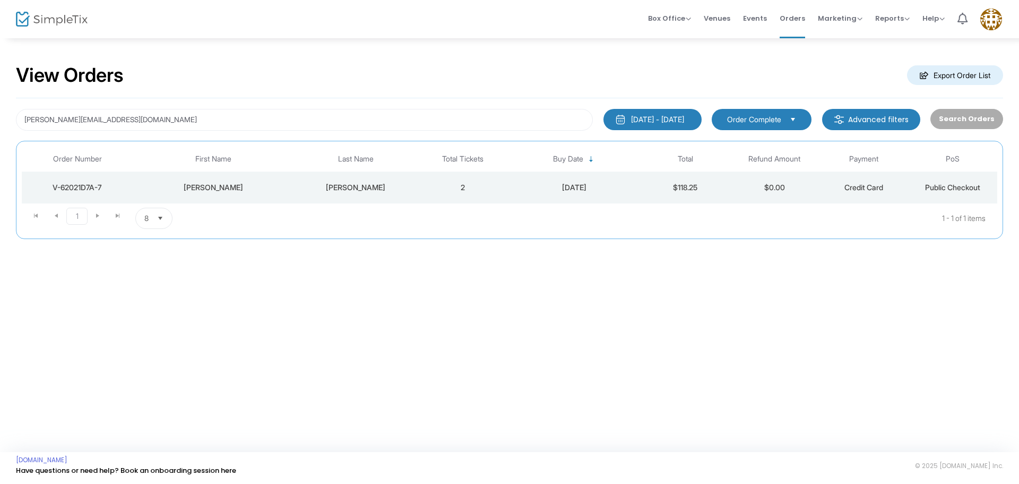
click at [515, 193] on td "[DATE]" at bounding box center [574, 187] width 134 height 32
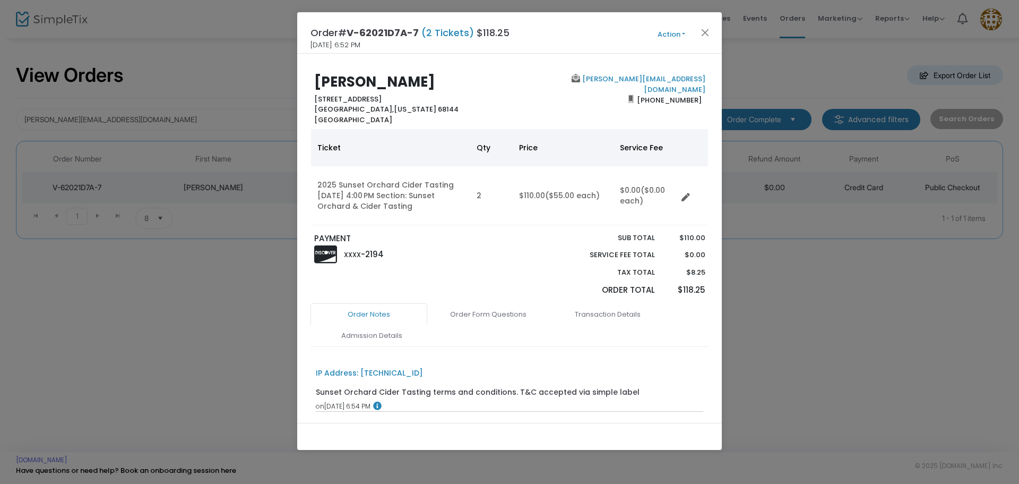
click at [669, 35] on button "Action" at bounding box center [672, 35] width 64 height 12
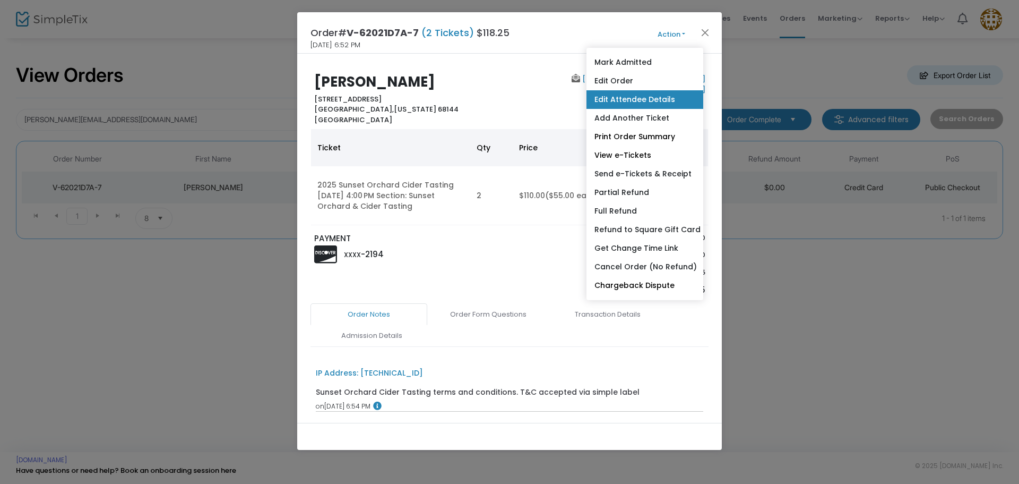
click at [640, 102] on link "Edit Attendee Details" at bounding box center [645, 99] width 117 height 19
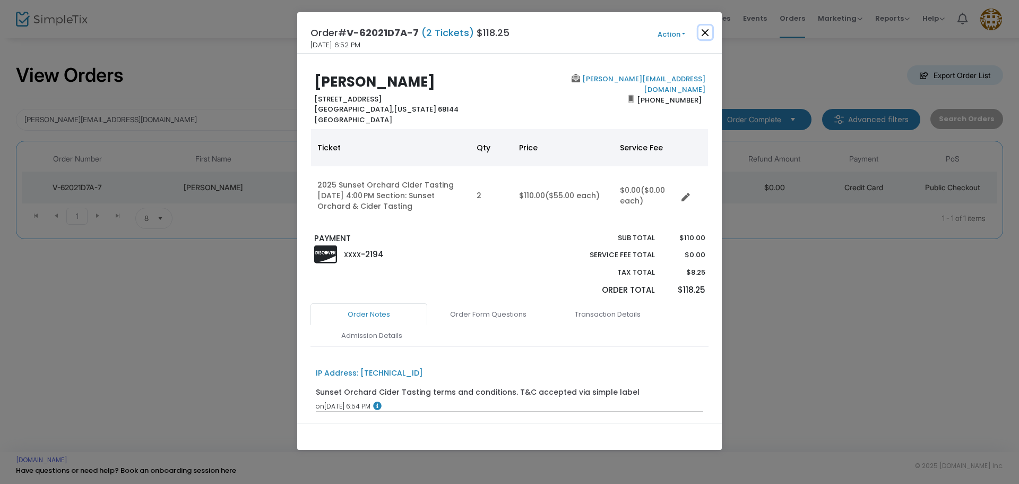
click at [703, 28] on button "Close" at bounding box center [706, 32] width 14 height 14
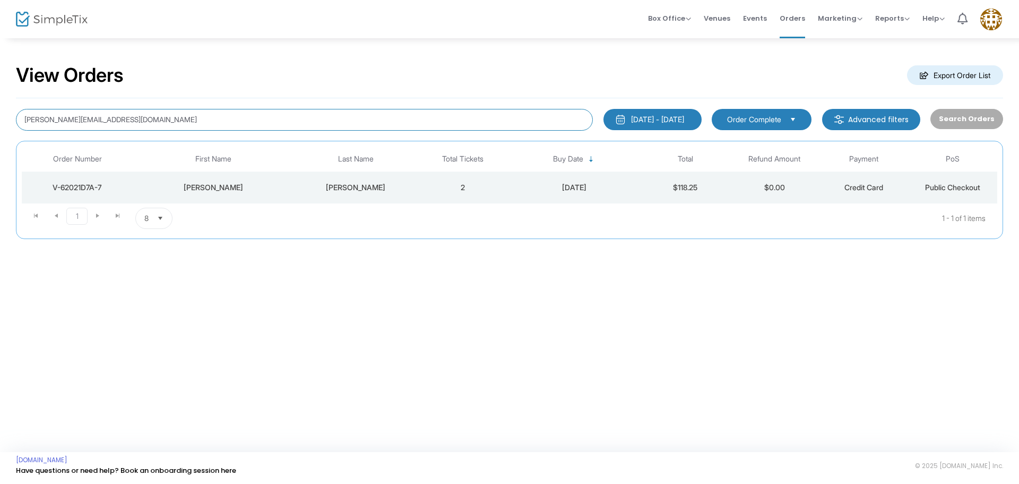
drag, startPoint x: 154, startPoint y: 117, endPoint x: 0, endPoint y: 119, distance: 153.9
click at [0, 119] on div "View Orders Export Order List dahlgren.angela2@gmail.com 1/1/2025 - 9/17/2025 L…" at bounding box center [509, 156] width 1019 height 239
paste input "[EMAIL_ADDRESS][DOMAIN_NAME]"
type input "[EMAIL_ADDRESS][DOMAIN_NAME]"
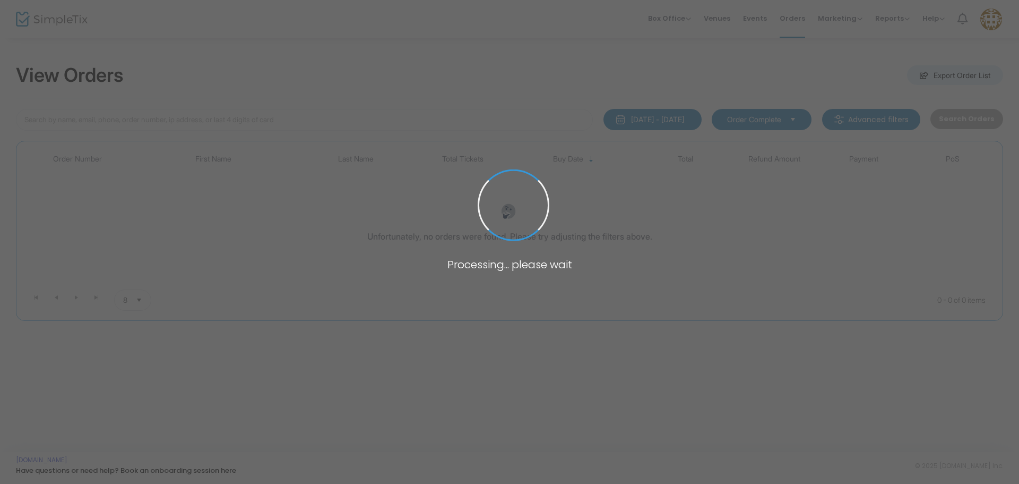
type input "[EMAIL_ADDRESS][DOMAIN_NAME]"
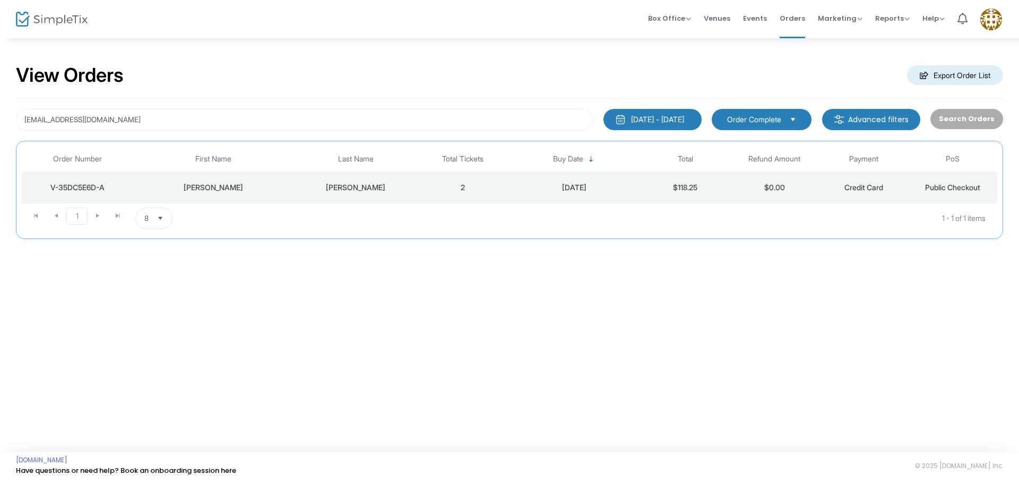
click at [421, 189] on td "2" at bounding box center [462, 187] width 89 height 32
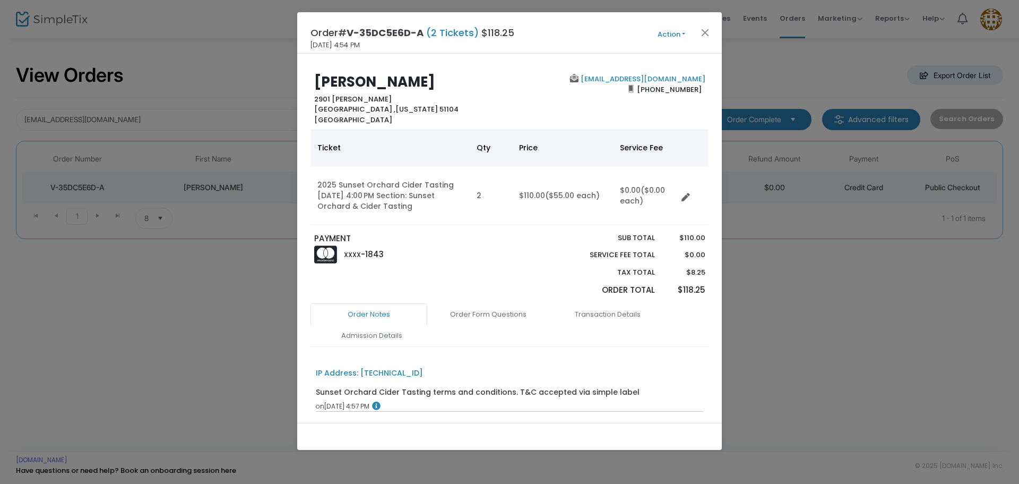
click at [660, 33] on button "Action" at bounding box center [672, 35] width 64 height 12
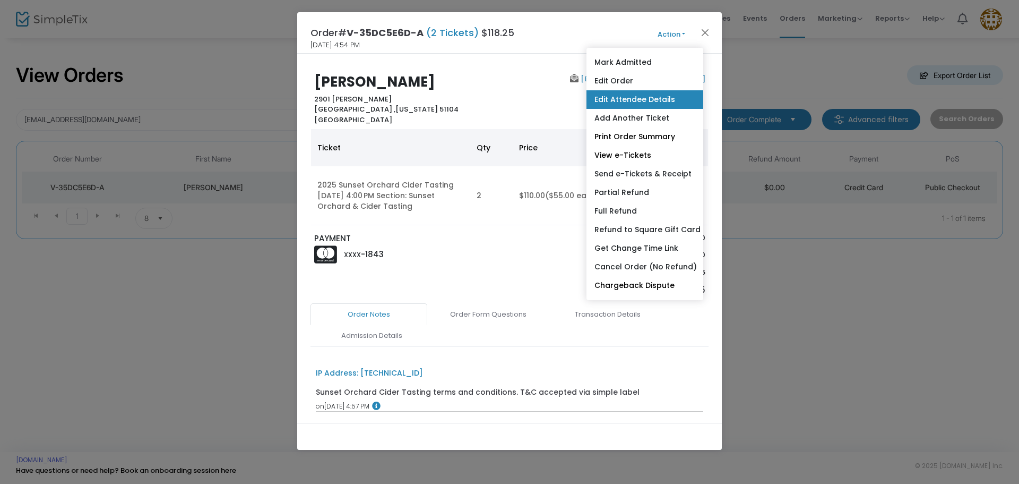
click at [660, 99] on link "Edit Attendee Details" at bounding box center [645, 99] width 117 height 19
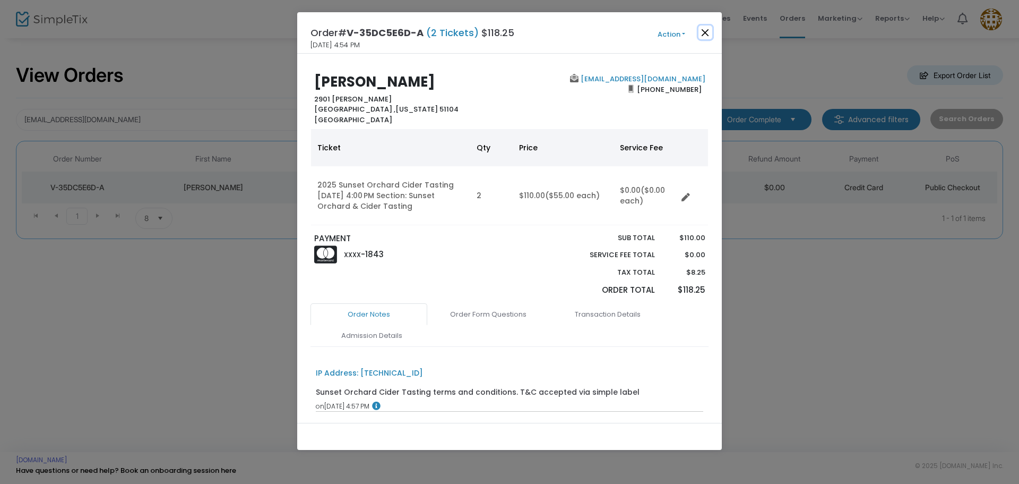
click at [709, 37] on button "Close" at bounding box center [706, 32] width 14 height 14
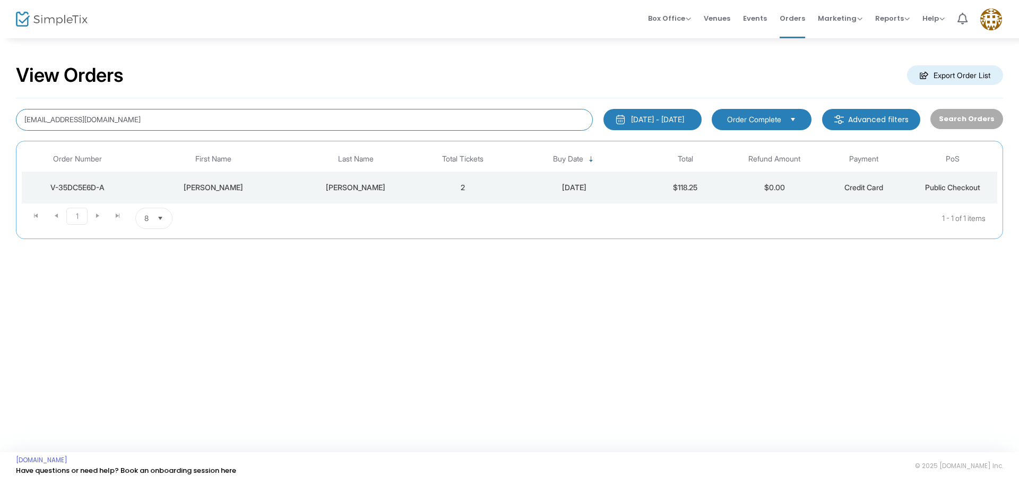
drag, startPoint x: 251, startPoint y: 128, endPoint x: 0, endPoint y: 93, distance: 253.0
click at [0, 93] on div "View Orders Export Order List billydanners@gmail.com 1/1/2025 - 9/17/2025 Last …" at bounding box center [509, 156] width 1019 height 239
paste input "courtneyjmoncrief@gmail.com"
type input "courtneyjmoncrief@gmail.com"
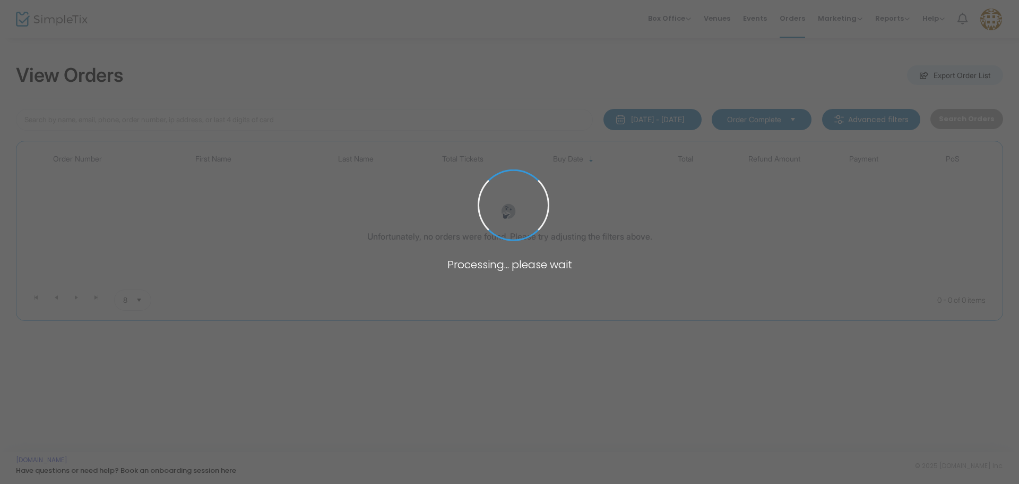
type input "courtneyjmoncrief@gmail.com"
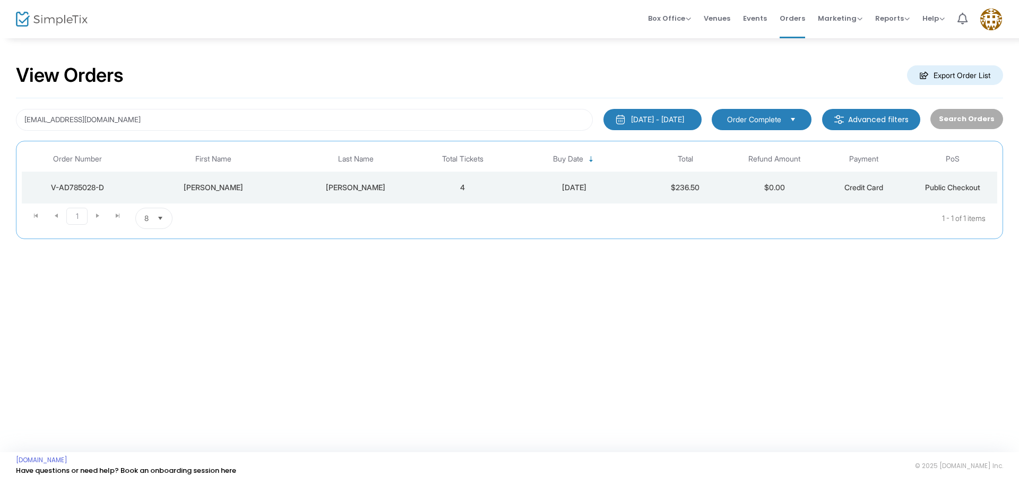
click at [334, 179] on td "Moncrief" at bounding box center [356, 187] width 125 height 32
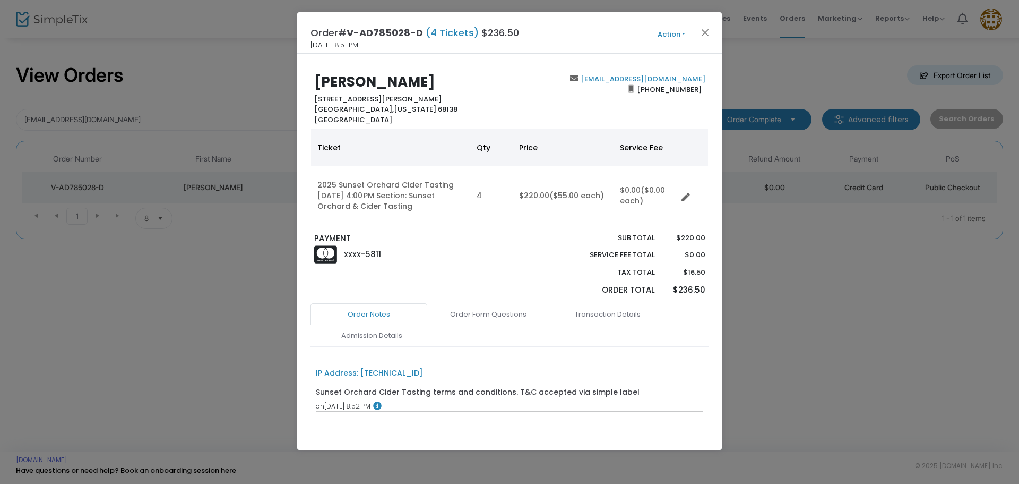
click at [671, 31] on button "Action" at bounding box center [672, 35] width 64 height 12
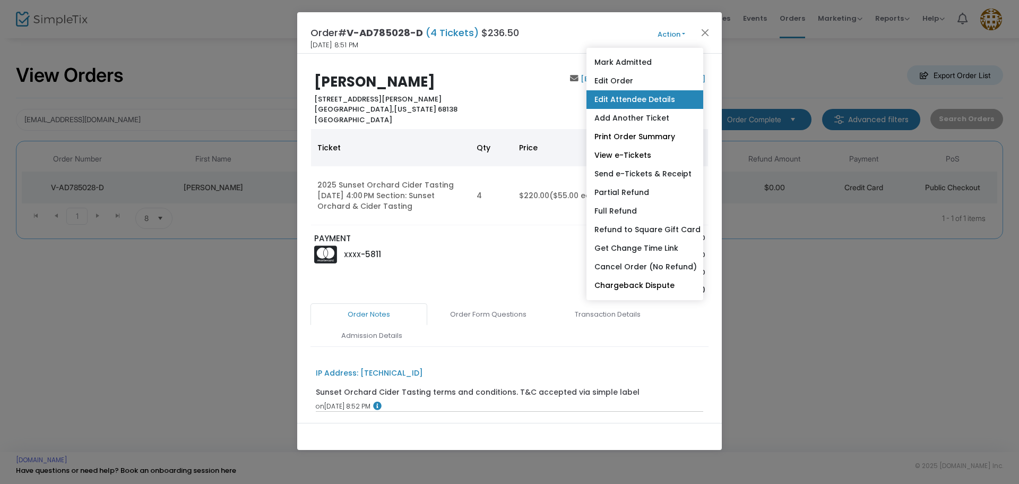
click at [658, 107] on link "Edit Attendee Details" at bounding box center [645, 99] width 117 height 19
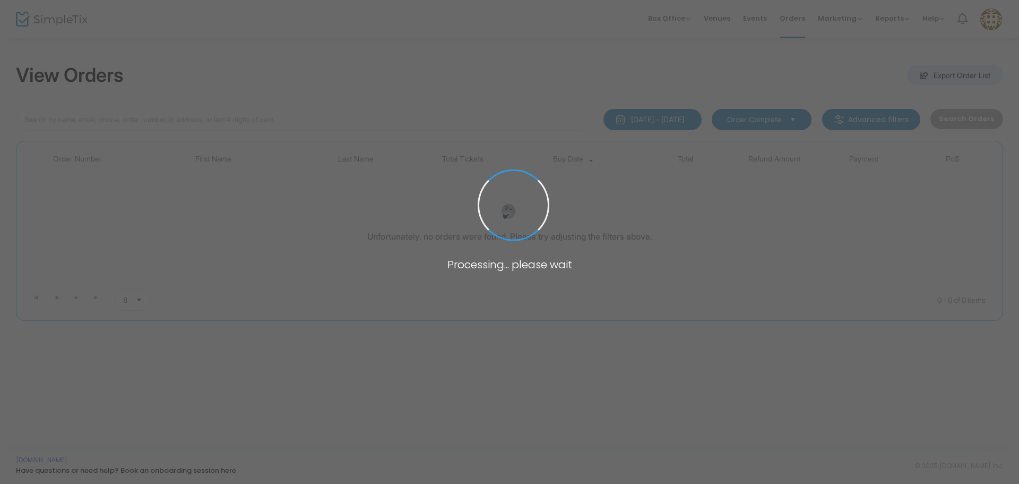
type input "[EMAIL_ADDRESS][DOMAIN_NAME]"
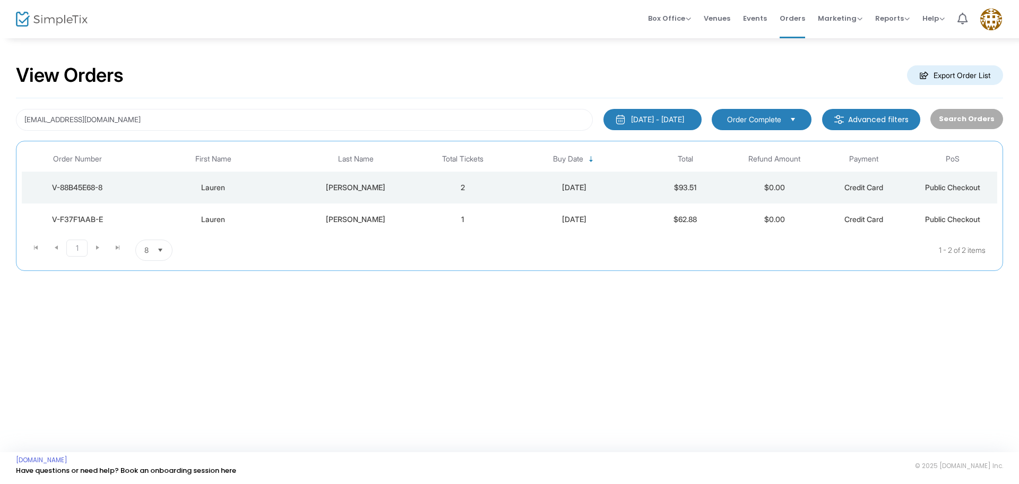
click at [107, 183] on div "V-88B45E68-8" at bounding box center [77, 187] width 106 height 11
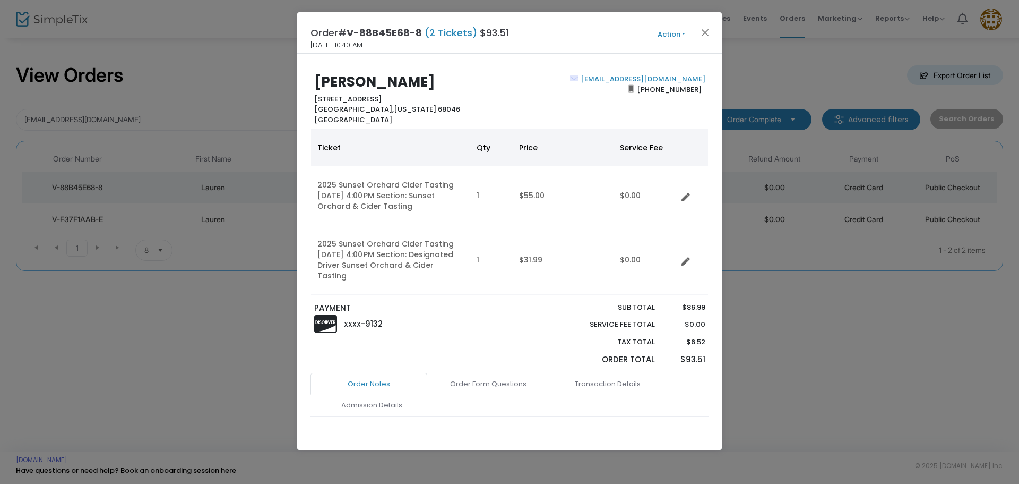
click at [668, 33] on button "Action" at bounding box center [672, 35] width 64 height 12
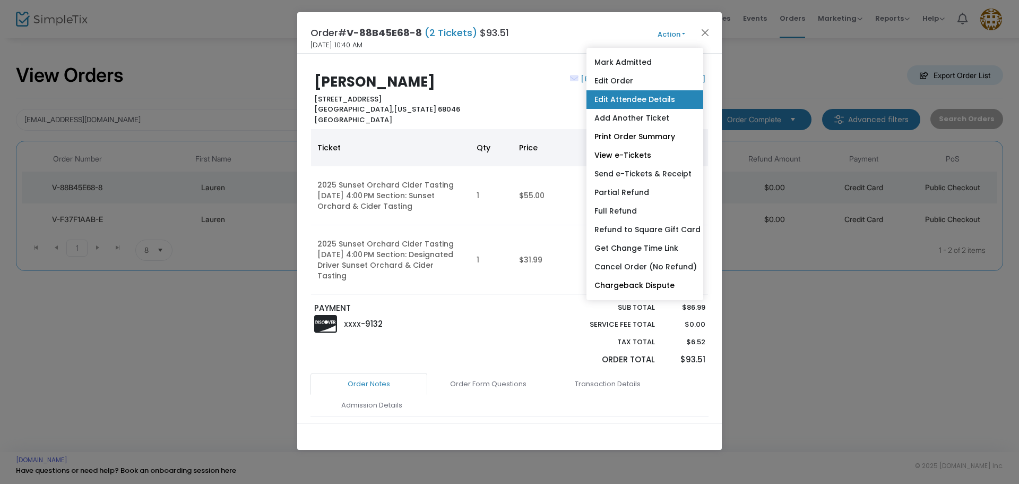
click at [647, 96] on link "Edit Attendee Details" at bounding box center [645, 99] width 117 height 19
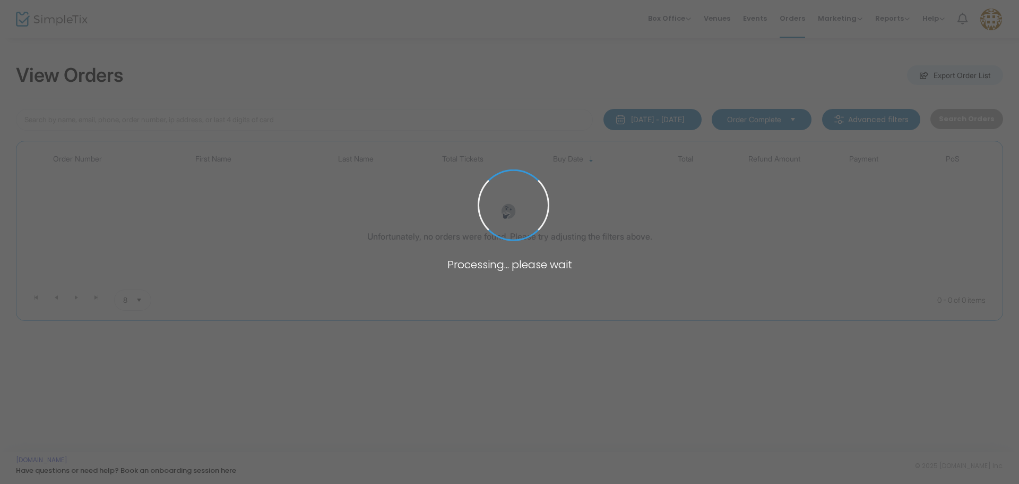
type input "[PERSON_NAME][EMAIL_ADDRESS][PERSON_NAME][DOMAIN_NAME]"
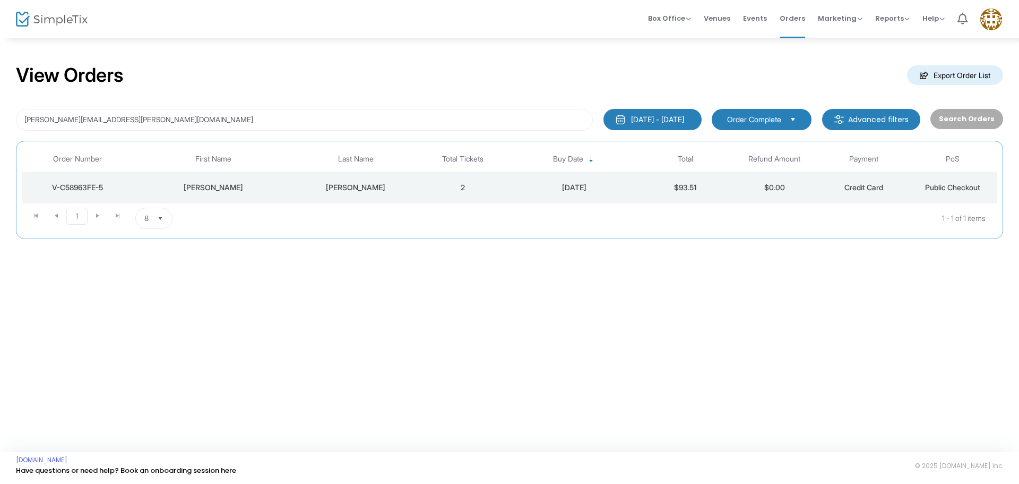
click at [104, 184] on div "V-C58963FE-5" at bounding box center [77, 187] width 106 height 11
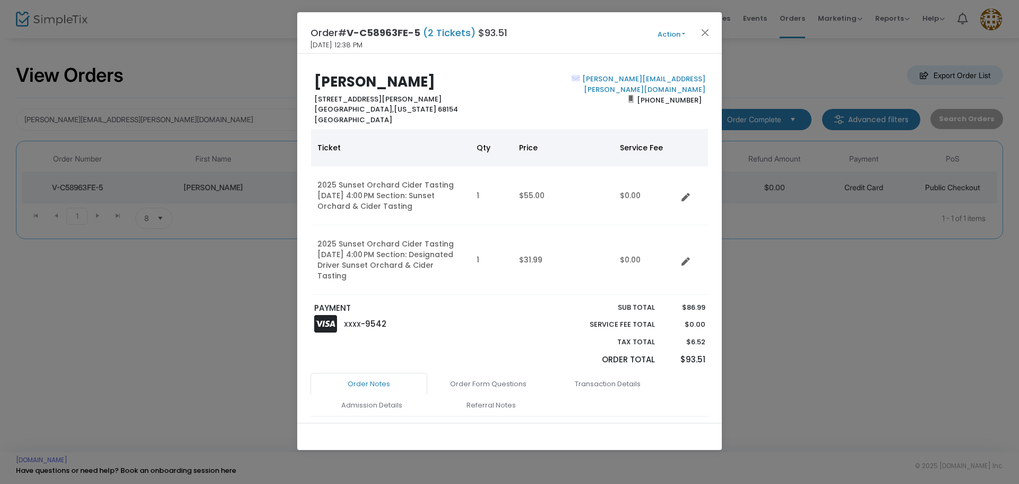
click at [670, 36] on button "Action" at bounding box center [672, 35] width 64 height 12
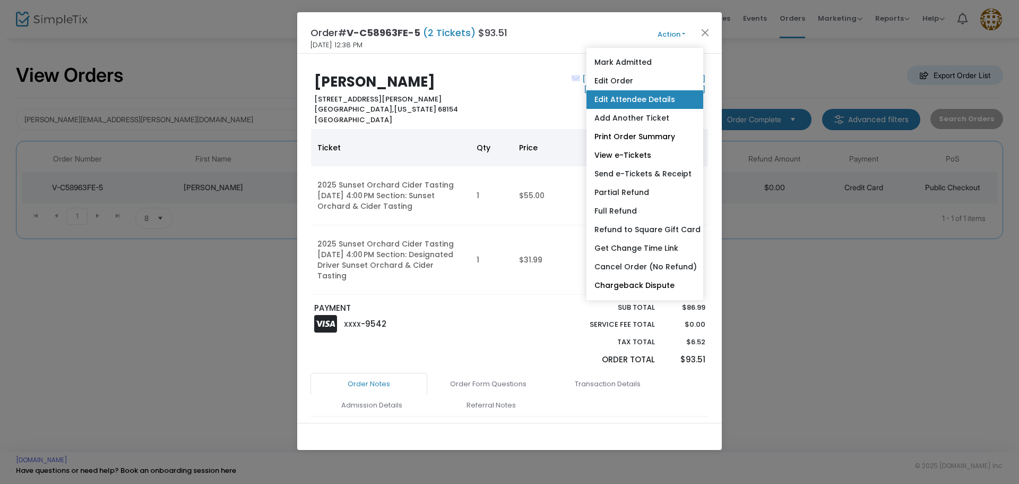
click at [635, 98] on link "Edit Attendee Details" at bounding box center [645, 99] width 117 height 19
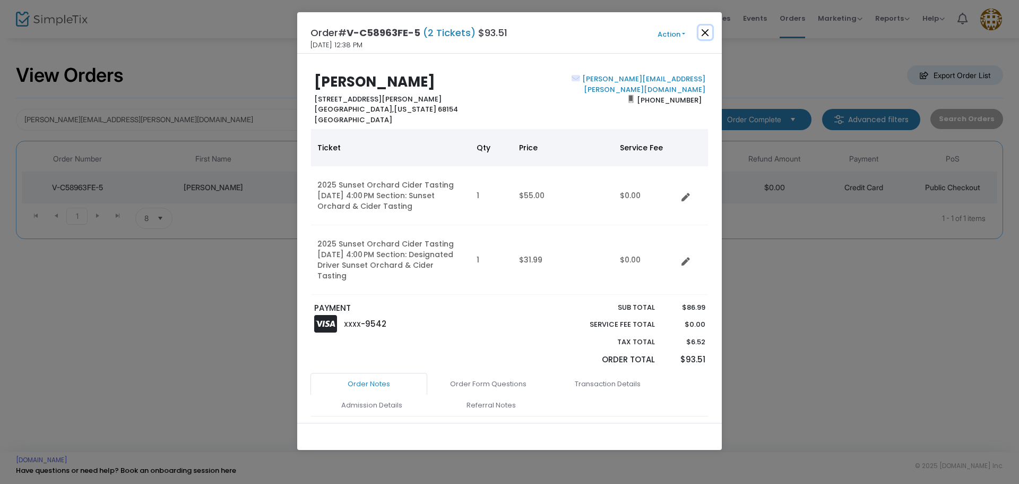
click at [710, 29] on button "Close" at bounding box center [706, 32] width 14 height 14
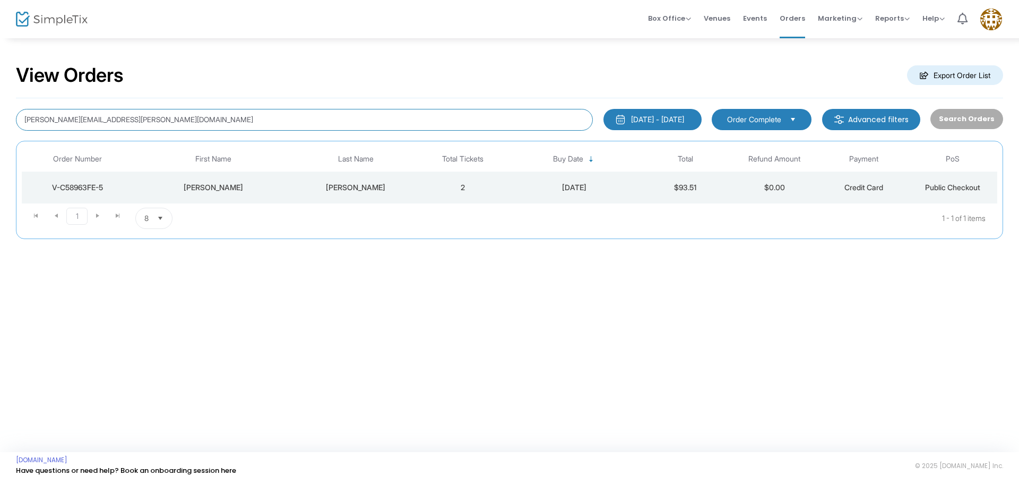
drag, startPoint x: 153, startPoint y: 115, endPoint x: 0, endPoint y: 122, distance: 153.1
click at [0, 122] on div "View Orders Export Order List strobel.allison@gmail.com 1/1/2025 - 9/17/2025 La…" at bounding box center [509, 156] width 1019 height 239
paste input "[EMAIL_ADDRESS][DOMAIN_NAME]"
type input "[EMAIL_ADDRESS][DOMAIN_NAME]"
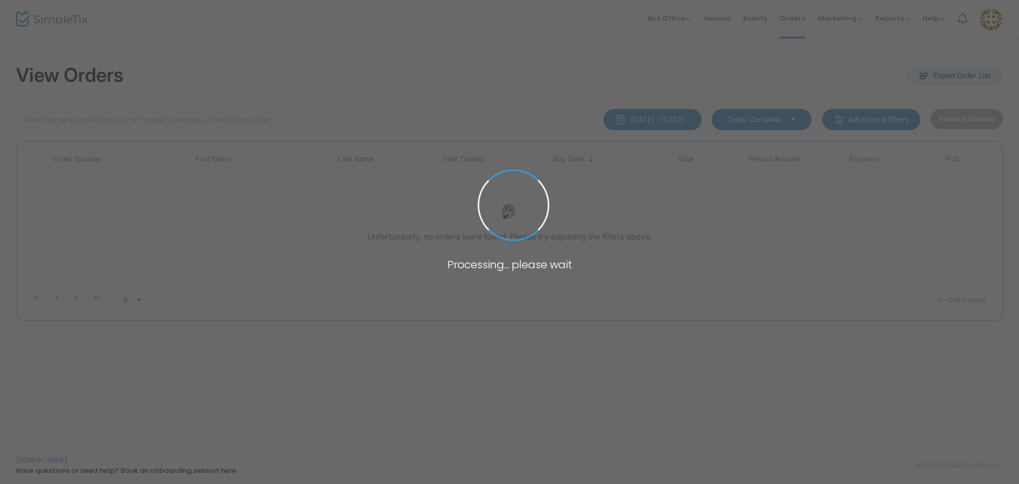
type input "[EMAIL_ADDRESS][DOMAIN_NAME]"
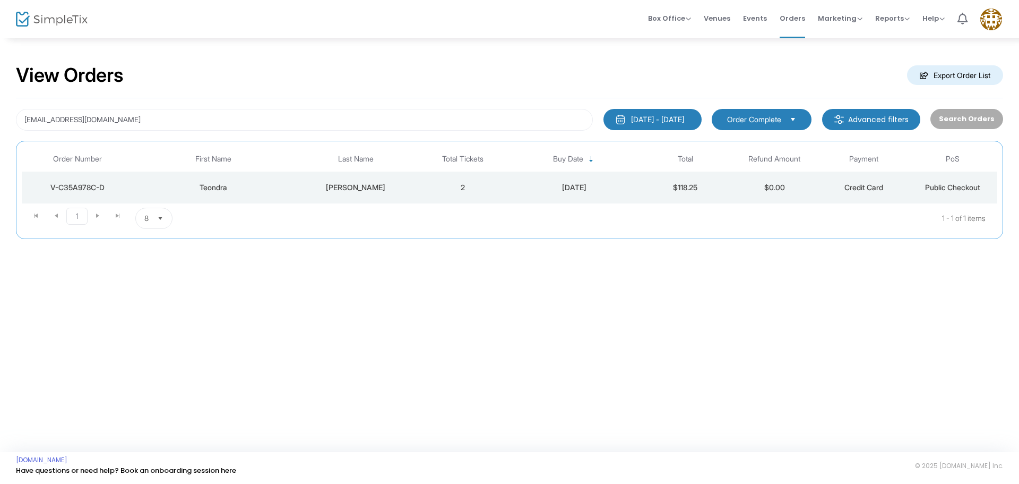
click at [67, 184] on div "V-C35A978C-D" at bounding box center [77, 187] width 106 height 11
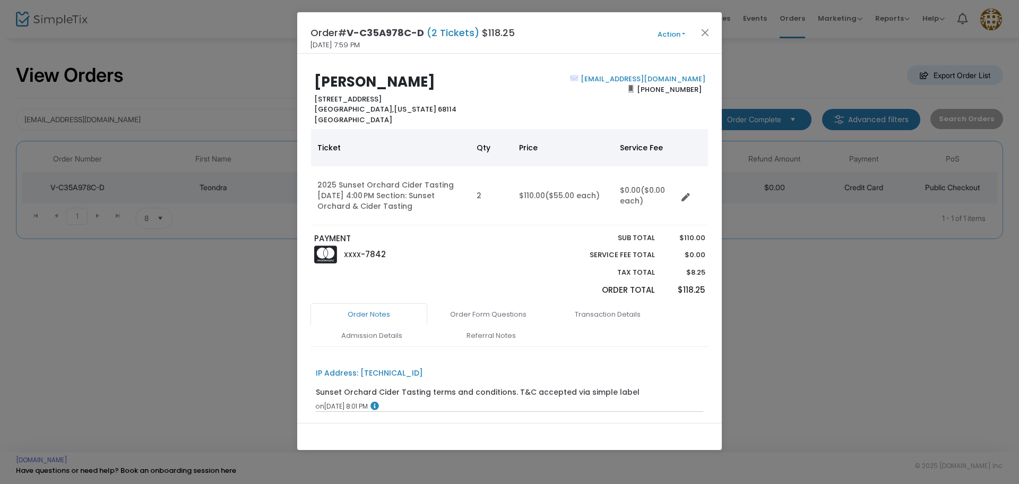
click at [671, 32] on button "Action" at bounding box center [672, 35] width 64 height 12
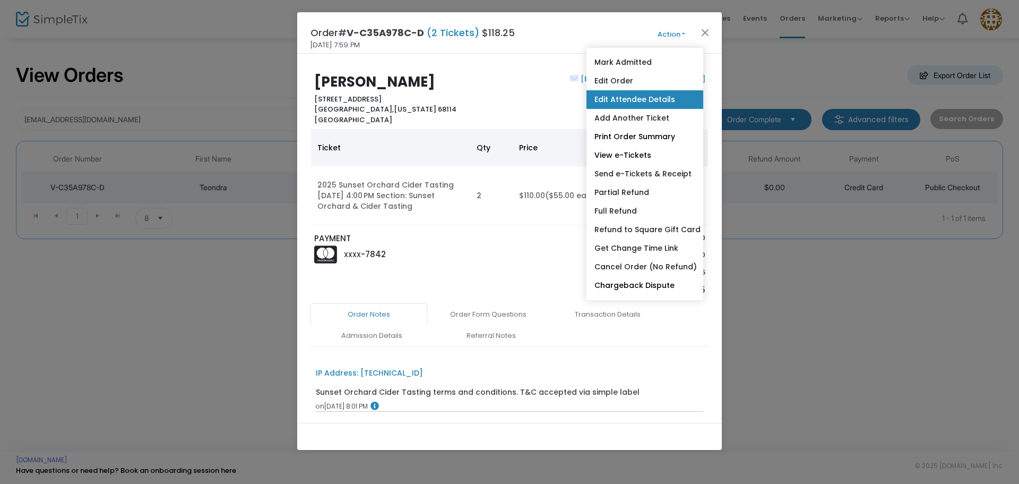
click at [642, 100] on link "Edit Attendee Details" at bounding box center [645, 99] width 117 height 19
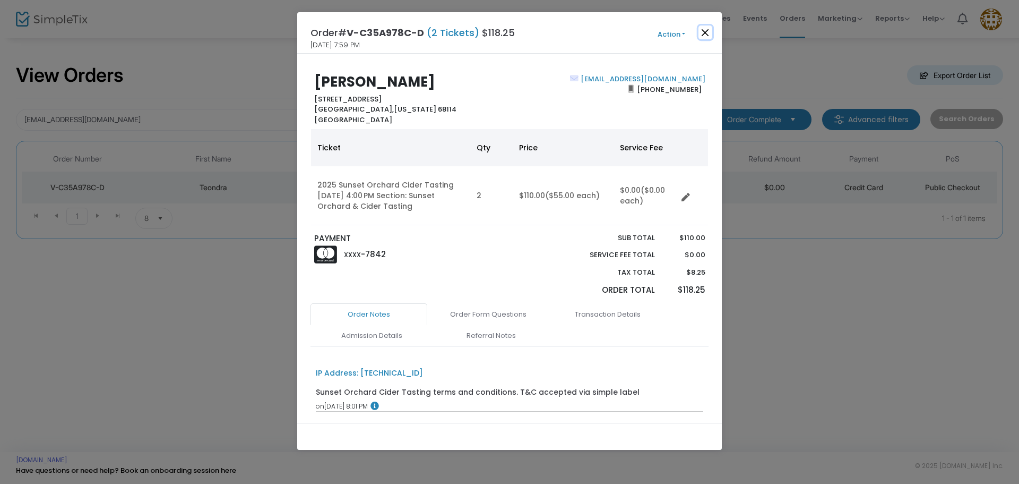
click at [702, 29] on button "Close" at bounding box center [706, 32] width 14 height 14
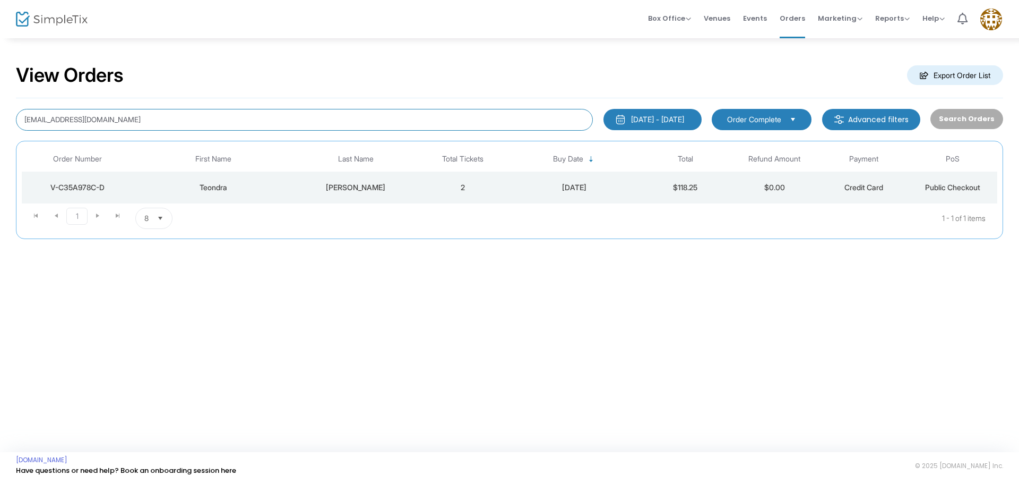
drag, startPoint x: 188, startPoint y: 121, endPoint x: 0, endPoint y: 117, distance: 188.0
click at [0, 117] on div "View Orders Export Order List teondra.obrien1029@gmail.com 1/1/2025 - 9/17/2025…" at bounding box center [509, 156] width 1019 height 239
paste input "[EMAIL_ADDRESS][DOMAIN_NAME]"
type input "[EMAIL_ADDRESS][DOMAIN_NAME]"
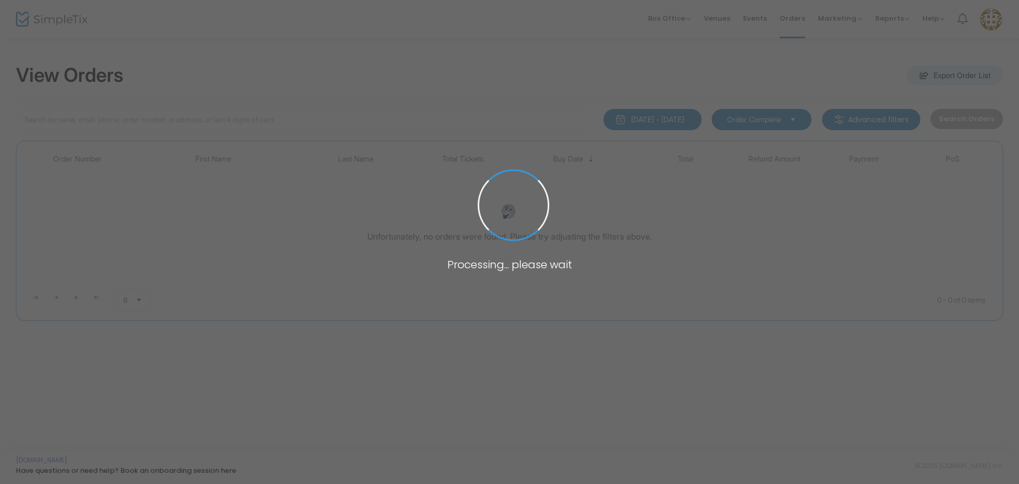
type input "debengland15@gmail.com"
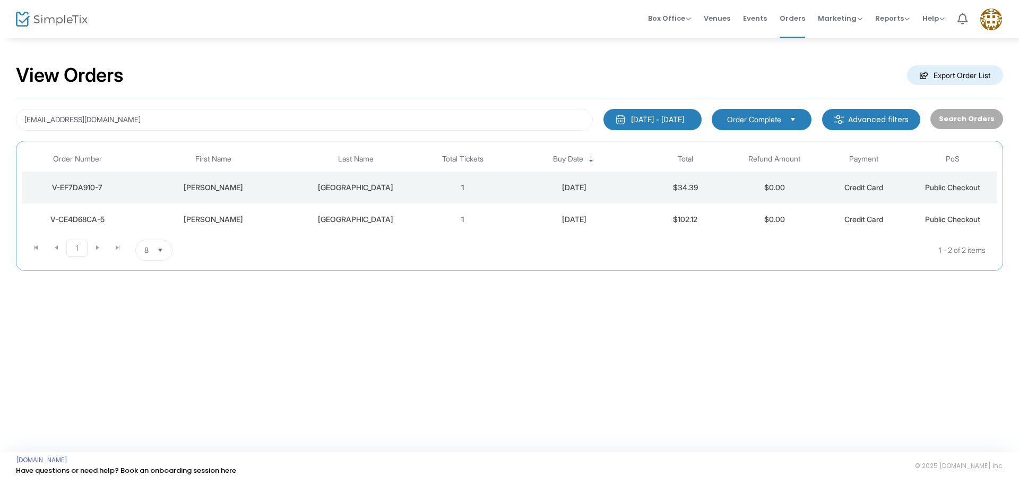
click at [81, 188] on div "V-EF7DA910-7" at bounding box center [77, 187] width 106 height 11
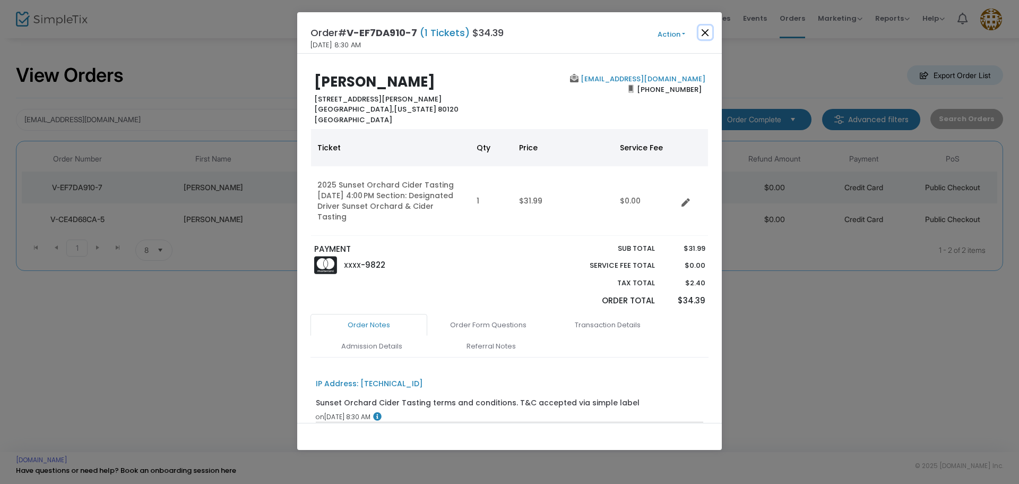
click at [707, 32] on button "Close" at bounding box center [706, 32] width 14 height 14
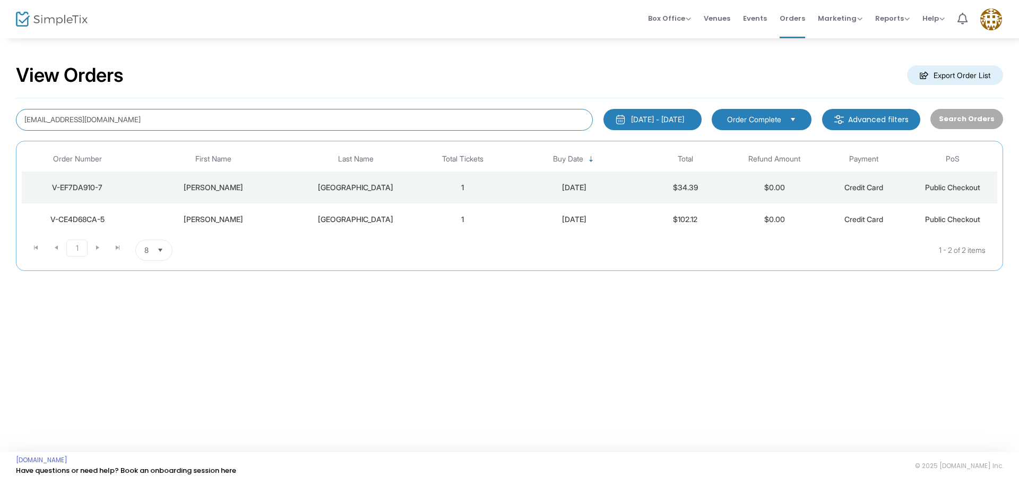
drag, startPoint x: 150, startPoint y: 121, endPoint x: 0, endPoint y: 110, distance: 150.6
click at [0, 110] on div "View Orders Export Order List debengland15@gmail.com 1/1/2025 - 9/17/2025 Last …" at bounding box center [509, 172] width 1019 height 271
paste input "angelia@froco.com"
type input "angelia@froco.com"
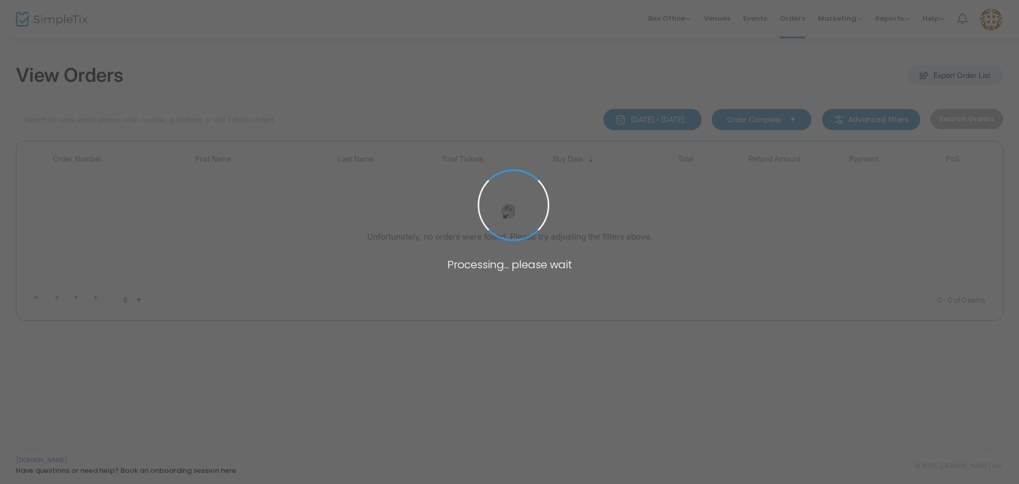
type input "angelia@froco.com"
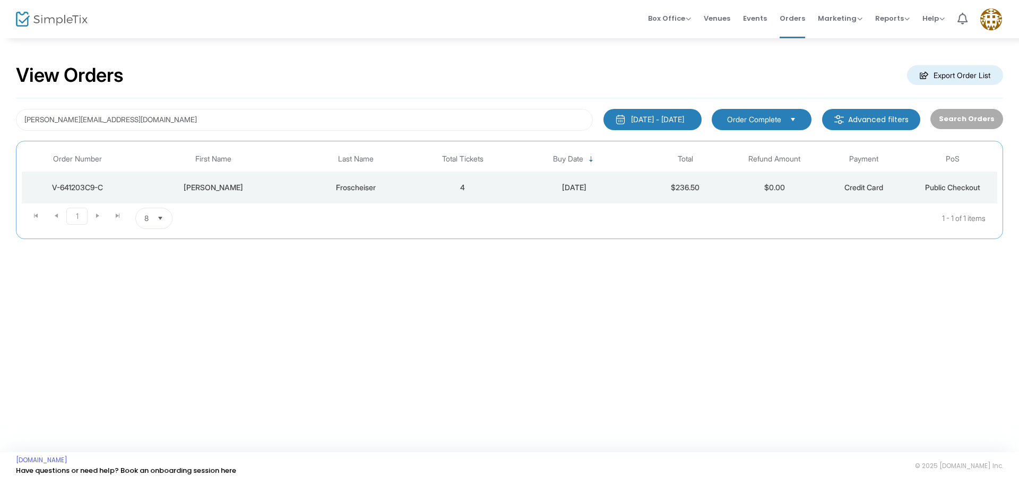
click at [567, 185] on div "8/8/2025" at bounding box center [574, 187] width 128 height 11
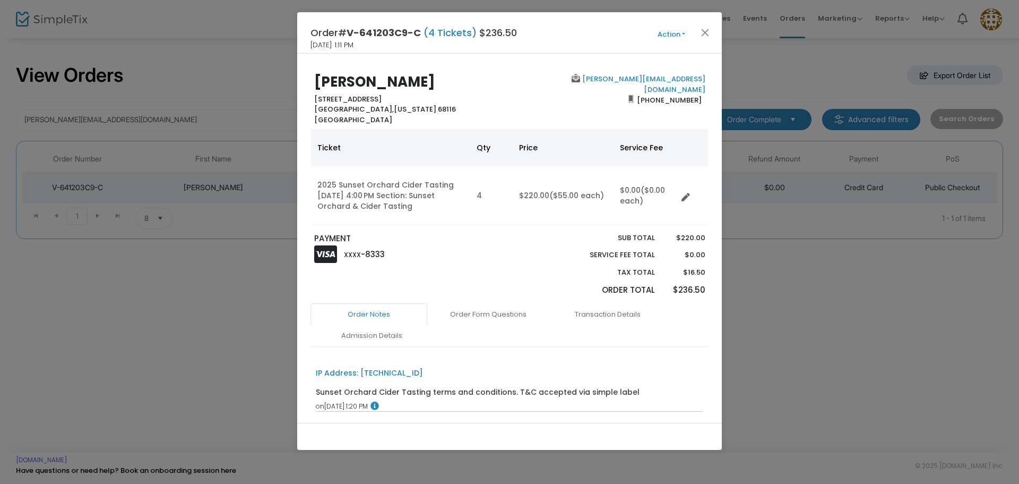
click at [670, 33] on button "Action" at bounding box center [672, 35] width 64 height 12
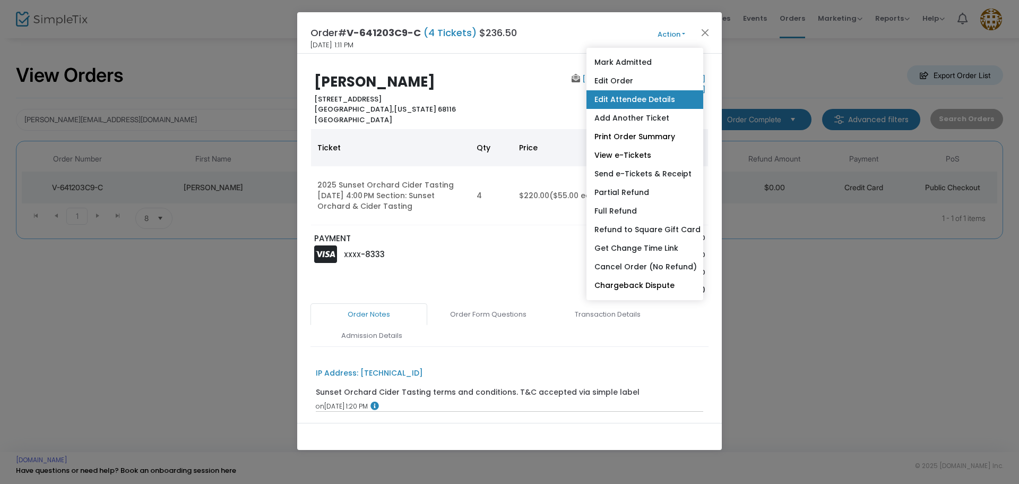
click at [631, 105] on link "Edit Attendee Details" at bounding box center [645, 99] width 117 height 19
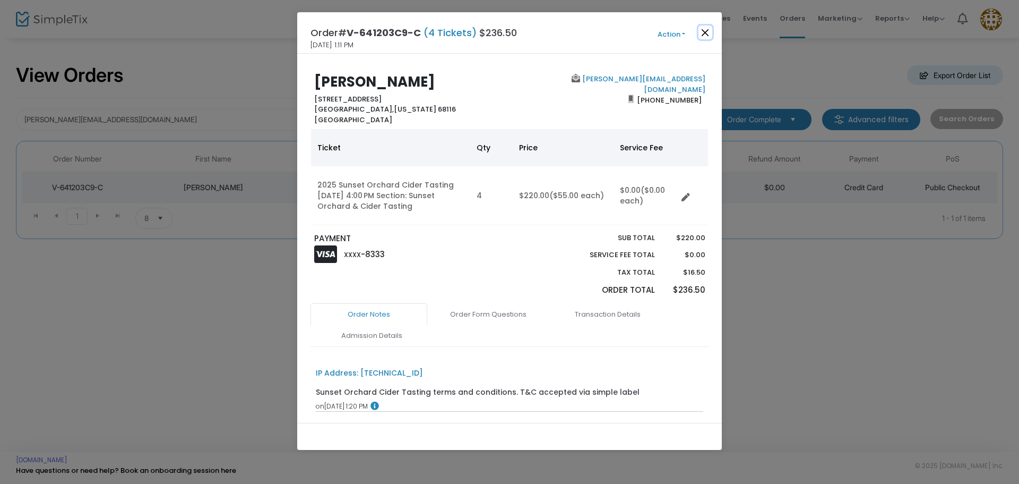
click at [704, 30] on button "Close" at bounding box center [706, 32] width 14 height 14
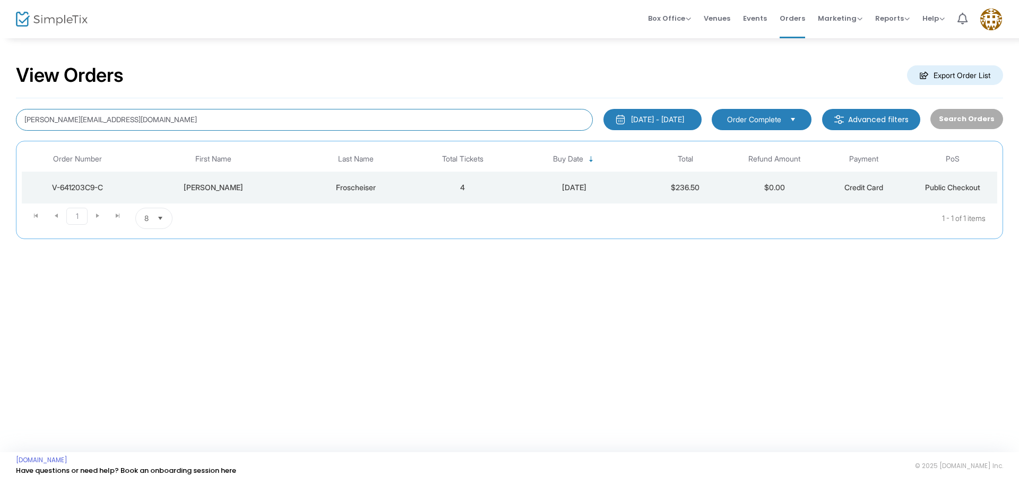
drag, startPoint x: 137, startPoint y: 111, endPoint x: 1, endPoint y: 117, distance: 136.5
click at [0, 116] on div "View Orders Export Order List angelia@froco.com 1/1/2025 - 9/17/2025 Last 30 Da…" at bounding box center [509, 156] width 1019 height 239
paste input "clairegerkeke@hotmail.com"
type input "clairegerkeke@hotmail.com"
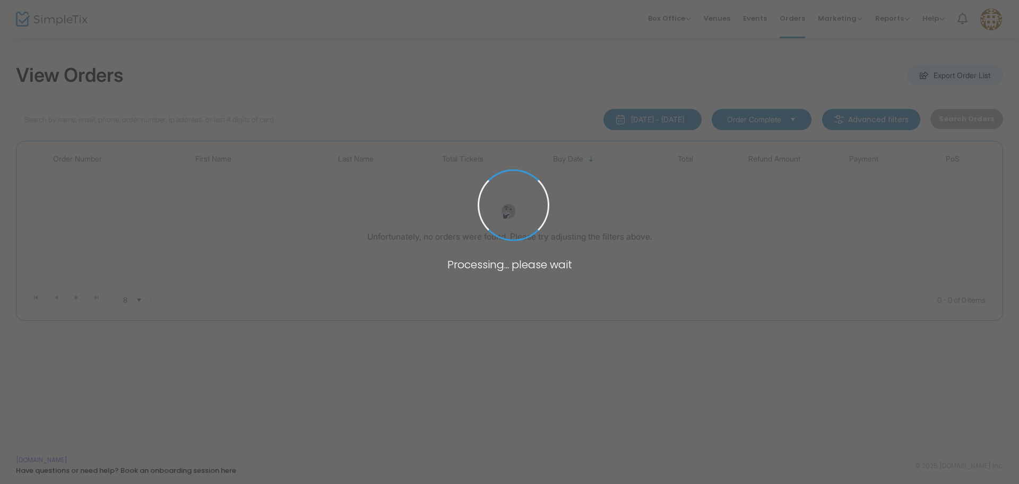
type input "clairegerkeke@hotmail.com"
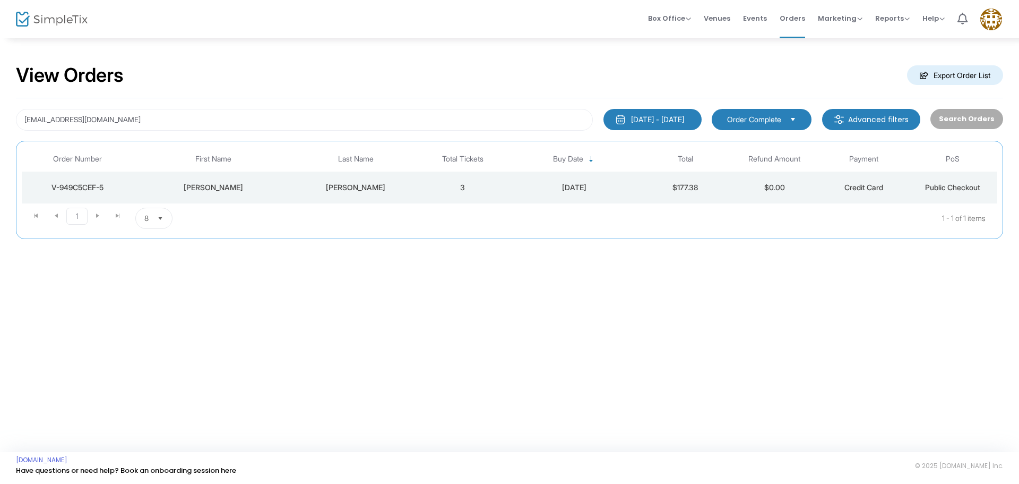
click at [316, 184] on div "Gerken" at bounding box center [355, 187] width 119 height 11
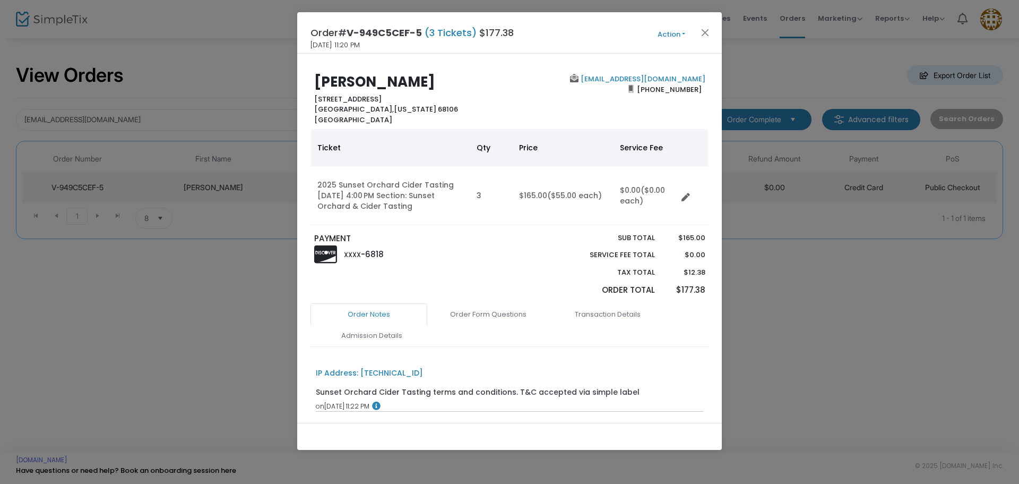
click at [668, 36] on button "Action" at bounding box center [672, 35] width 64 height 12
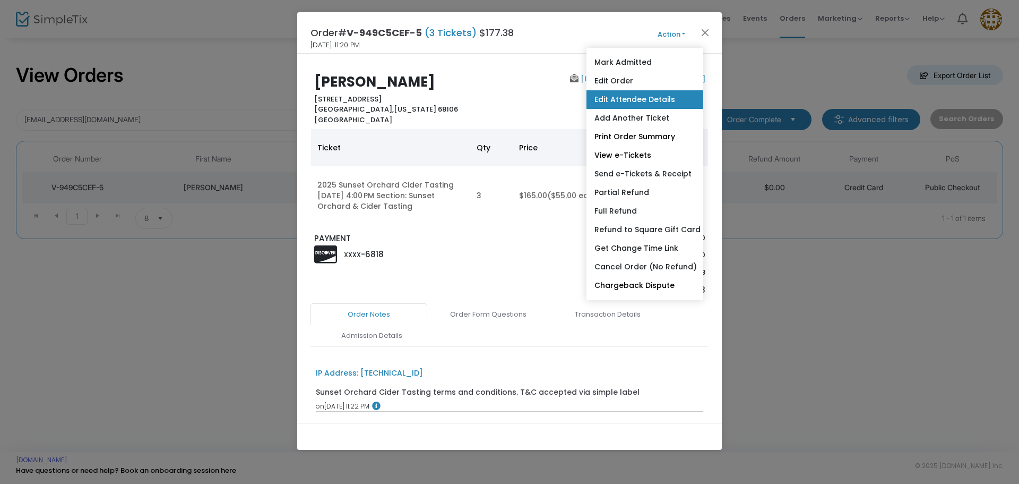
click at [622, 98] on link "Edit Attendee Details" at bounding box center [645, 99] width 117 height 19
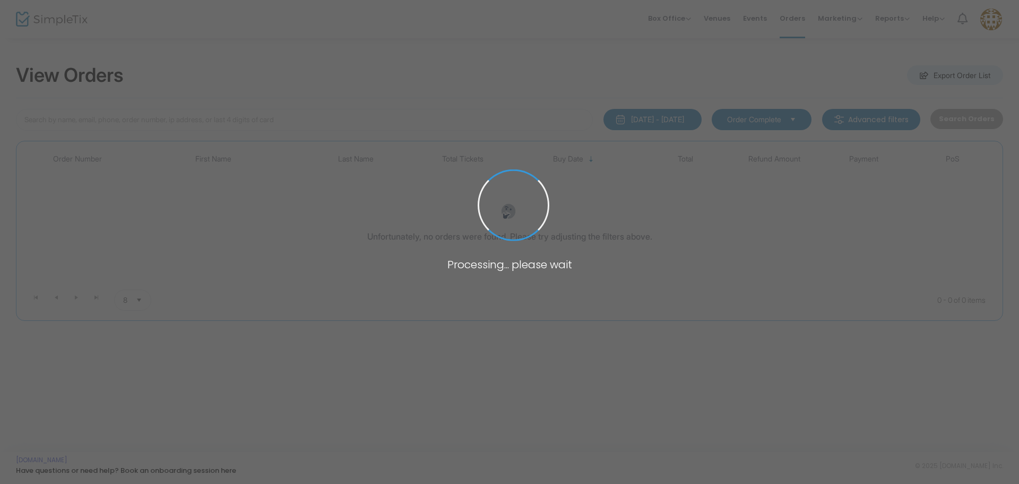
type input "[EMAIL_ADDRESS][DOMAIN_NAME]"
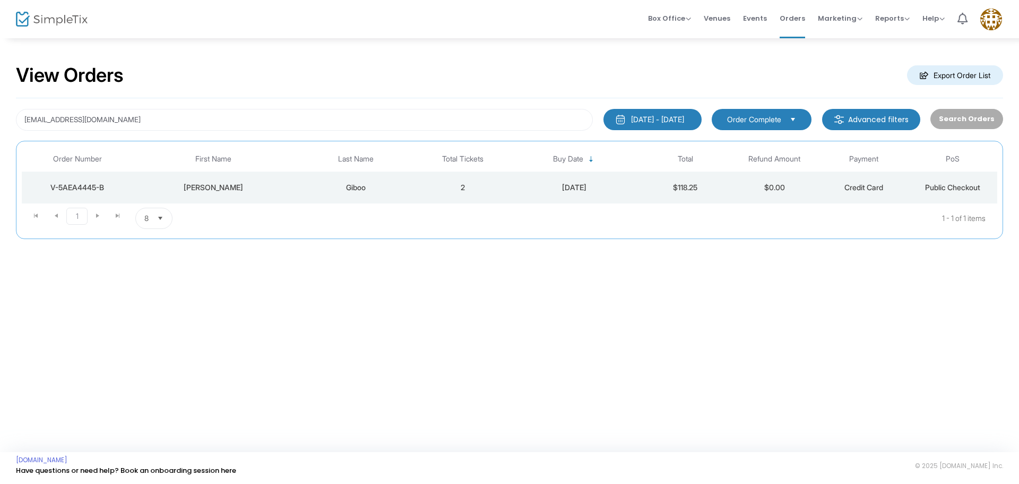
click at [204, 197] on td "[PERSON_NAME]" at bounding box center [213, 187] width 160 height 32
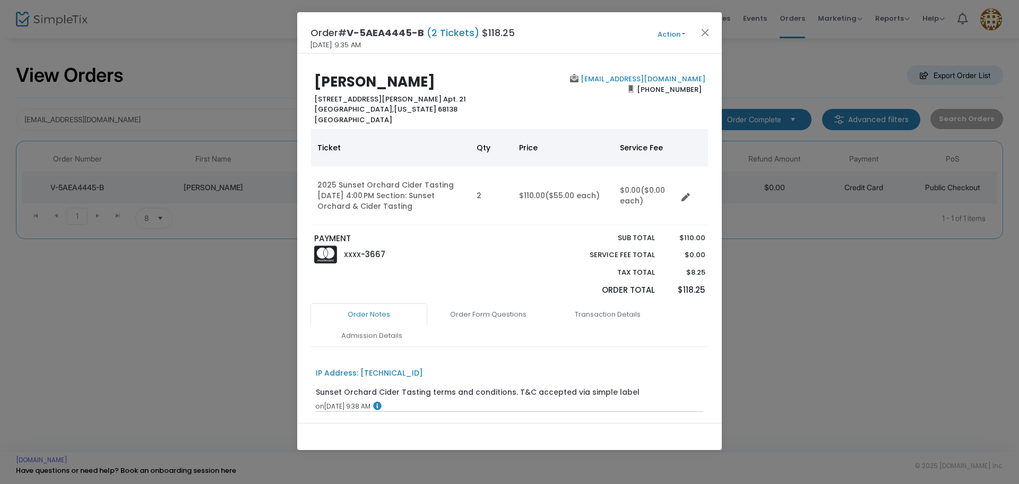
click at [669, 33] on button "Action" at bounding box center [672, 35] width 64 height 12
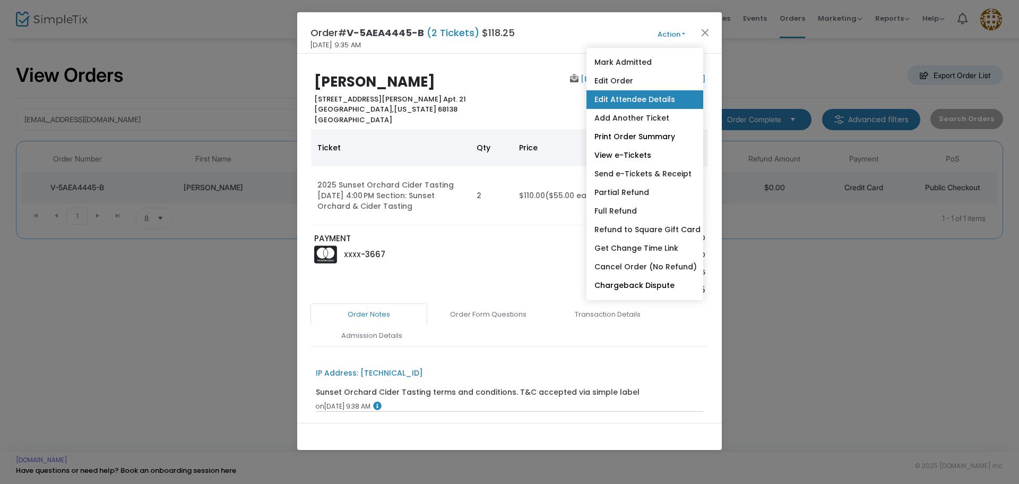
click at [641, 97] on link "Edit Attendee Details" at bounding box center [645, 99] width 117 height 19
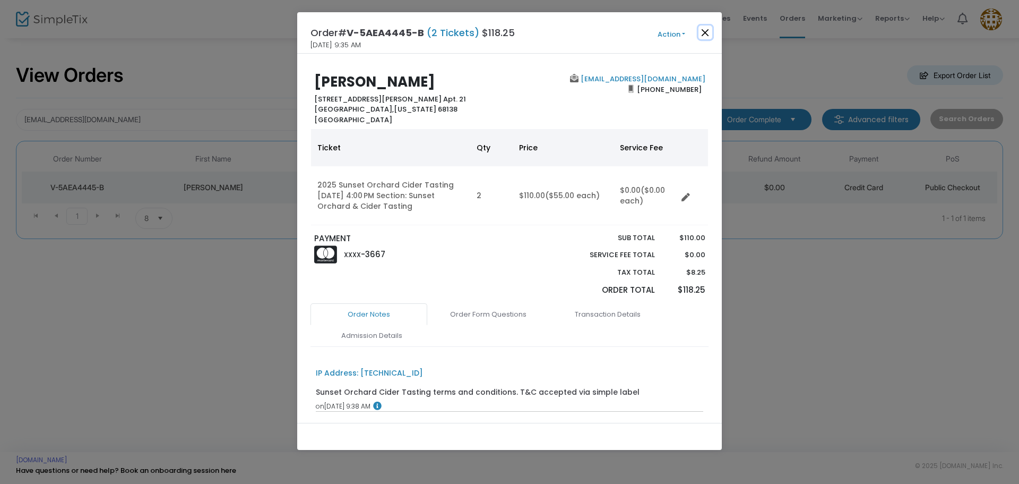
click at [707, 29] on button "Close" at bounding box center [706, 32] width 14 height 14
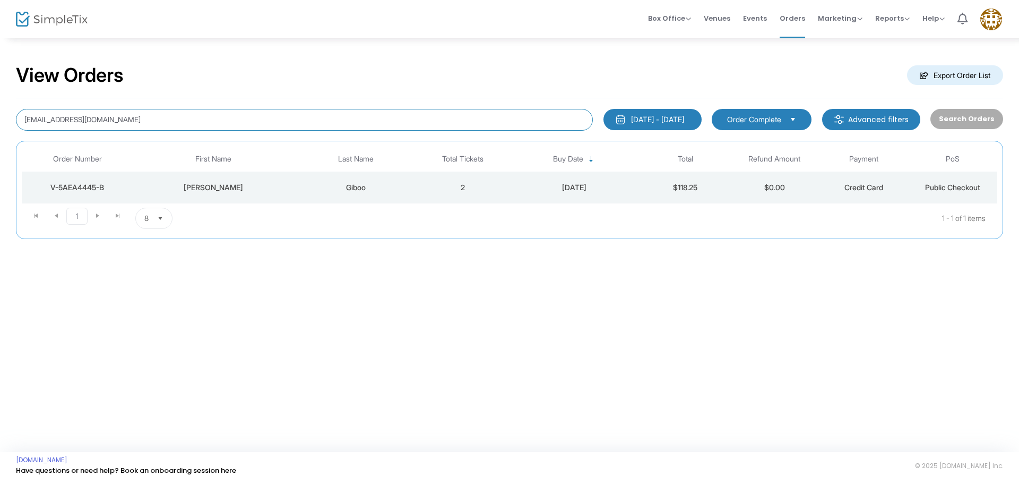
drag, startPoint x: 182, startPoint y: 117, endPoint x: 0, endPoint y: 110, distance: 182.2
click at [0, 110] on div "View Orders Export Order List krgiboo@gmail.com 1/1/2025 - 9/17/2025 Last 30 Da…" at bounding box center [509, 156] width 1019 height 239
paste input "jmgross5683@gmail.com"
type input "jmgross5683@gmail.com"
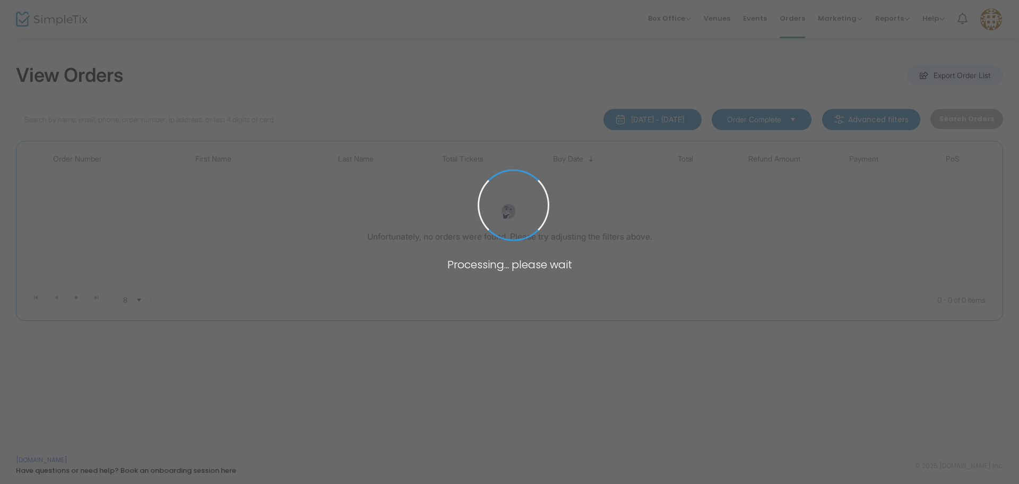
type input "[EMAIL_ADDRESS][DOMAIN_NAME]"
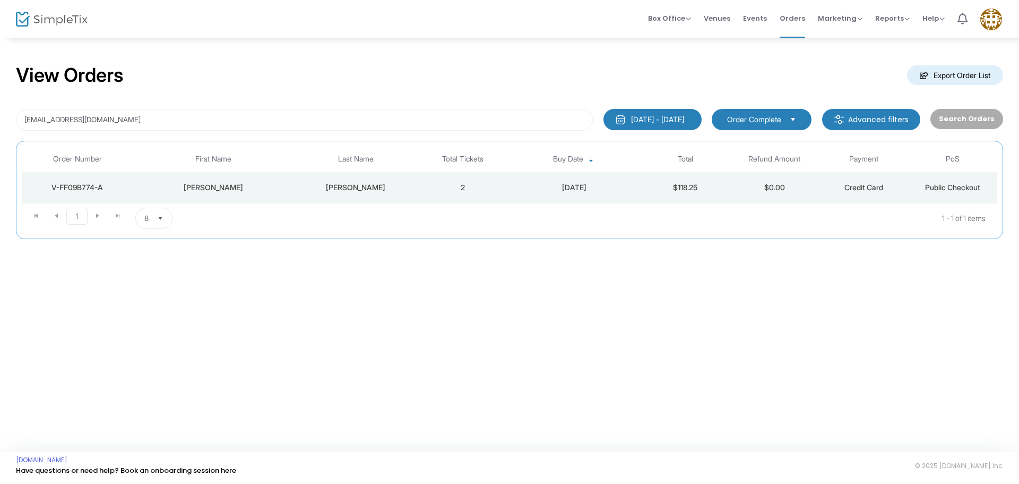
click at [315, 179] on td "[PERSON_NAME]" at bounding box center [356, 187] width 125 height 32
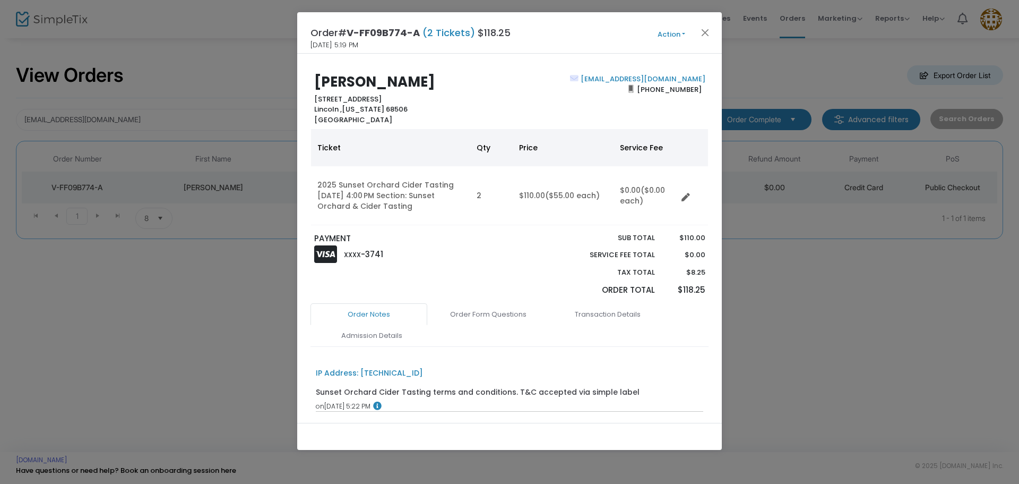
click at [661, 36] on button "Action" at bounding box center [672, 35] width 64 height 12
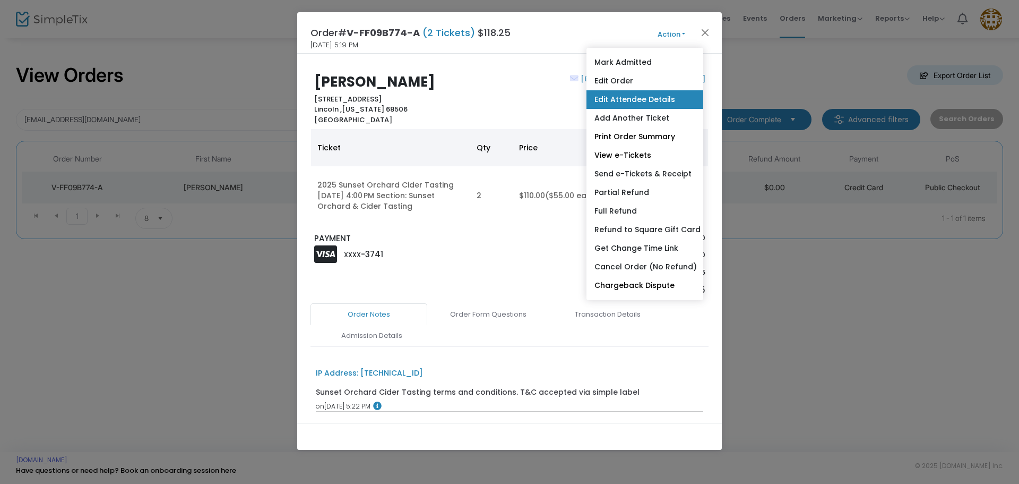
click at [654, 102] on link "Edit Attendee Details" at bounding box center [645, 99] width 117 height 19
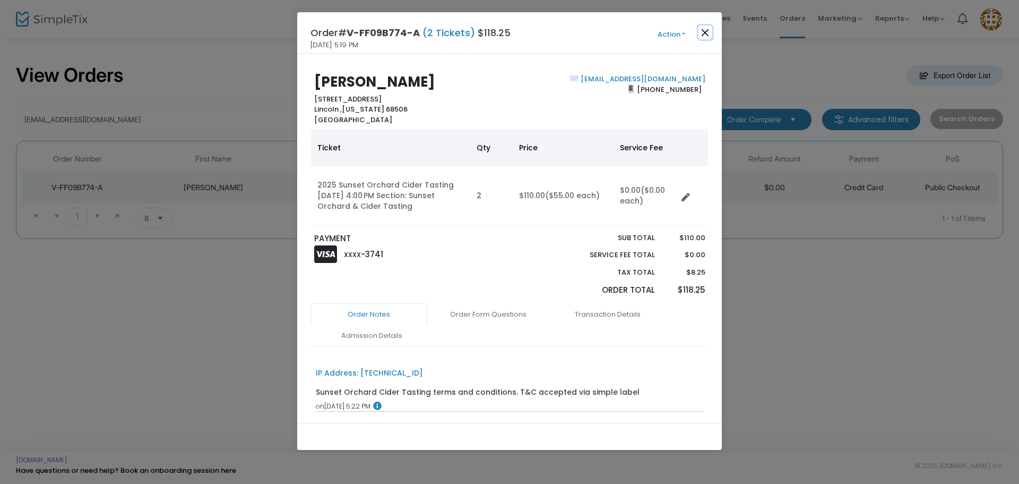
click at [708, 28] on button "Close" at bounding box center [706, 32] width 14 height 14
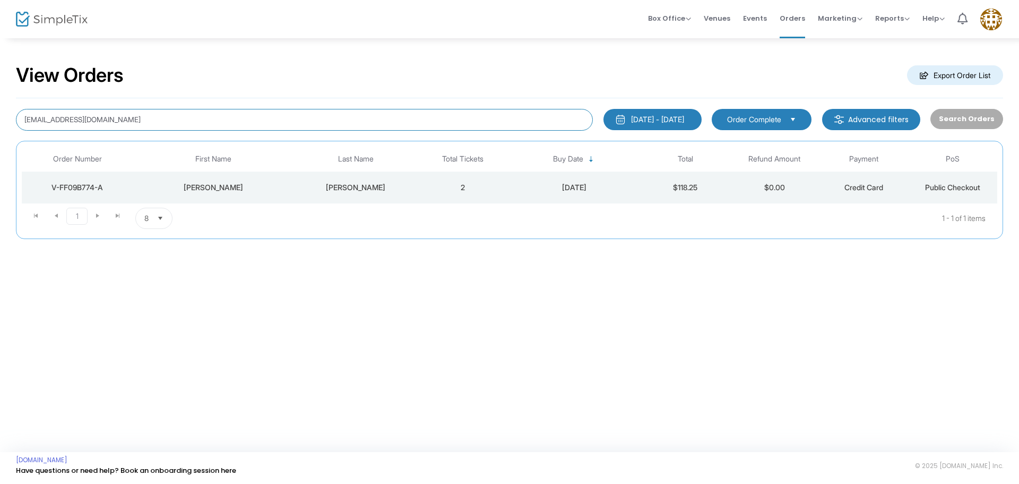
drag, startPoint x: 205, startPoint y: 118, endPoint x: 0, endPoint y: 105, distance: 205.3
click at [0, 102] on div "View Orders Export Order List [EMAIL_ADDRESS][DOMAIN_NAME] [DATE] - [DATE] Last…" at bounding box center [509, 156] width 1019 height 239
paste input "[EMAIL_ADDRESS][DOMAIN_NAME]"
drag, startPoint x: 192, startPoint y: 121, endPoint x: 0, endPoint y: 122, distance: 192.2
click at [0, 127] on div "View Orders Export Order List [EMAIL_ADDRESS][DOMAIN_NAME] [DATE] - [DATE] Last…" at bounding box center [509, 156] width 1019 height 239
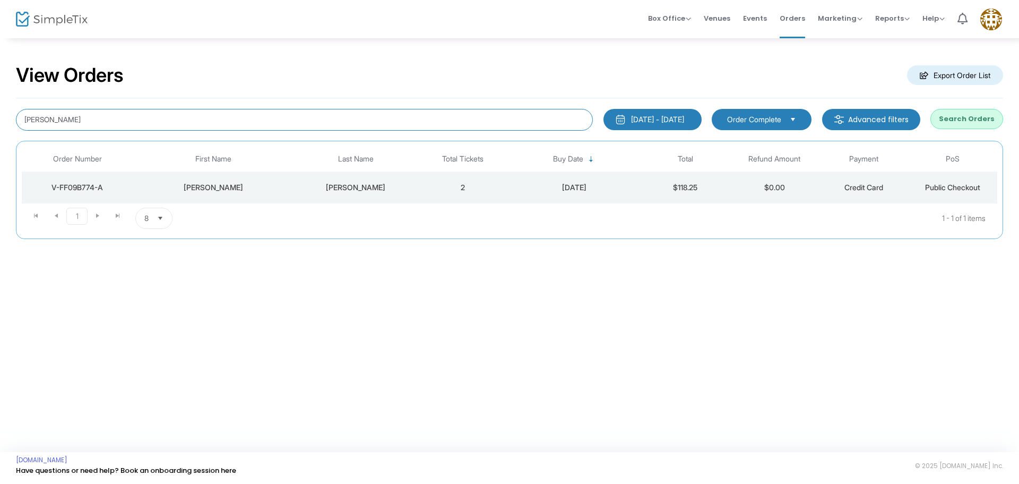
type input "[PERSON_NAME]"
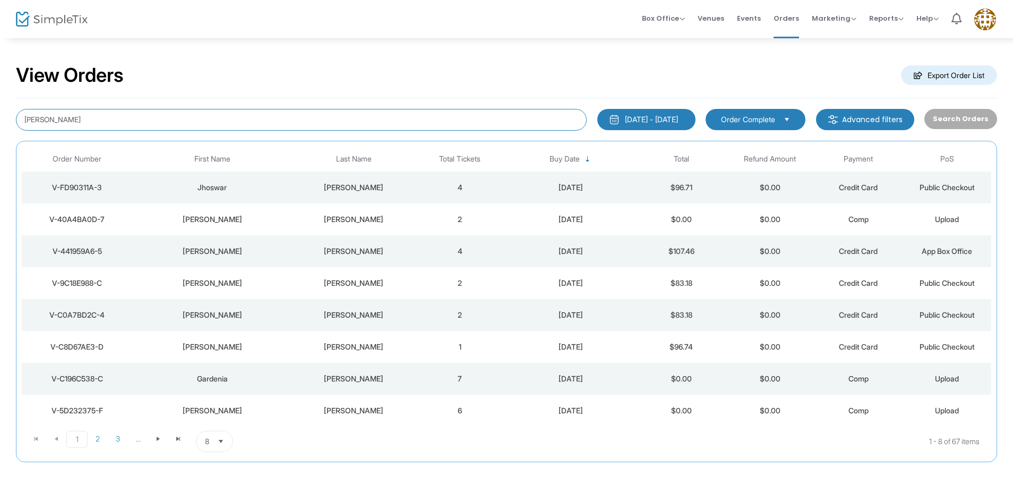
click at [217, 449] on span "Select" at bounding box center [221, 442] width 18 height 18
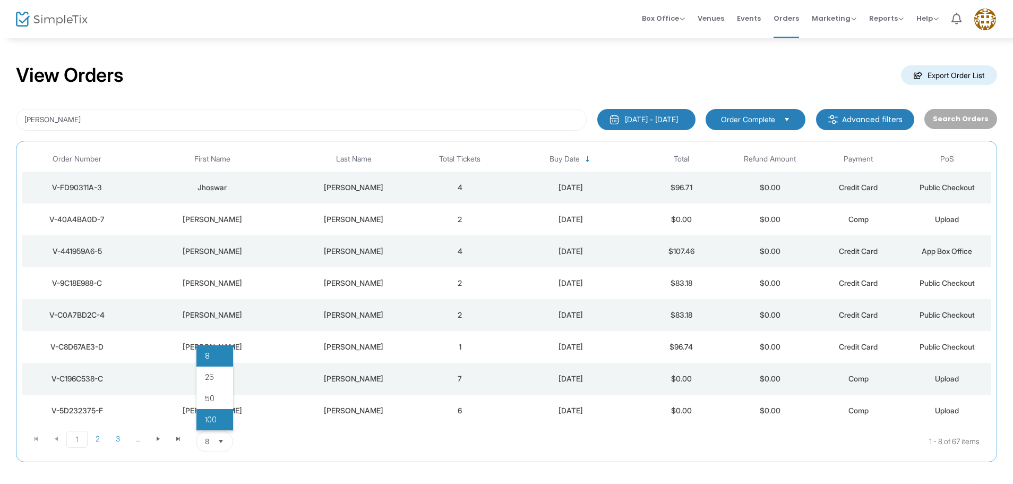
click at [217, 423] on li "100" at bounding box center [214, 419] width 37 height 21
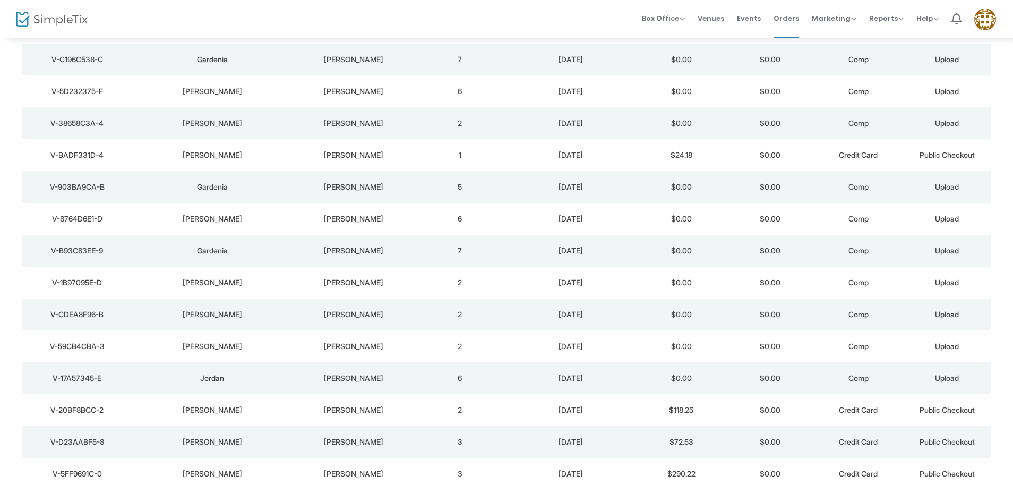
scroll to position [322, 0]
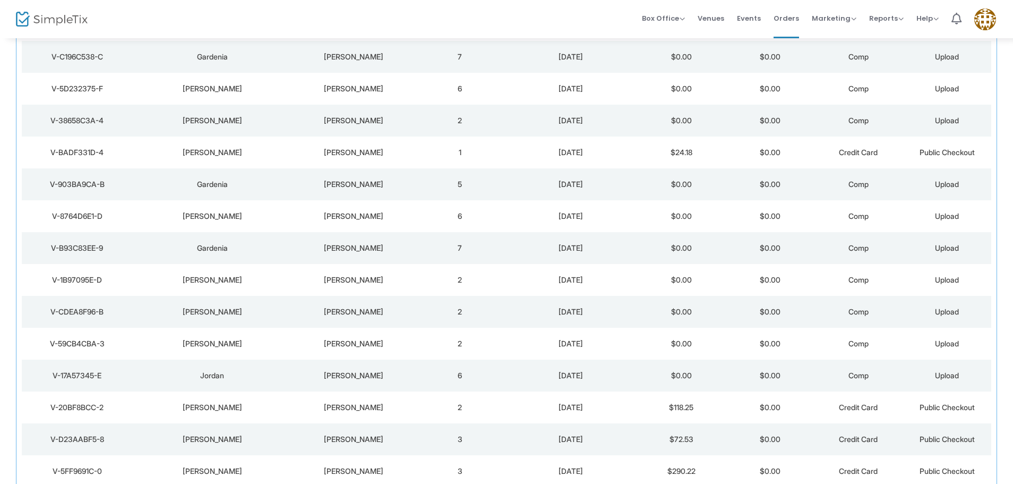
click at [90, 405] on div "V-20BF8BCC-2" at bounding box center [76, 407] width 105 height 11
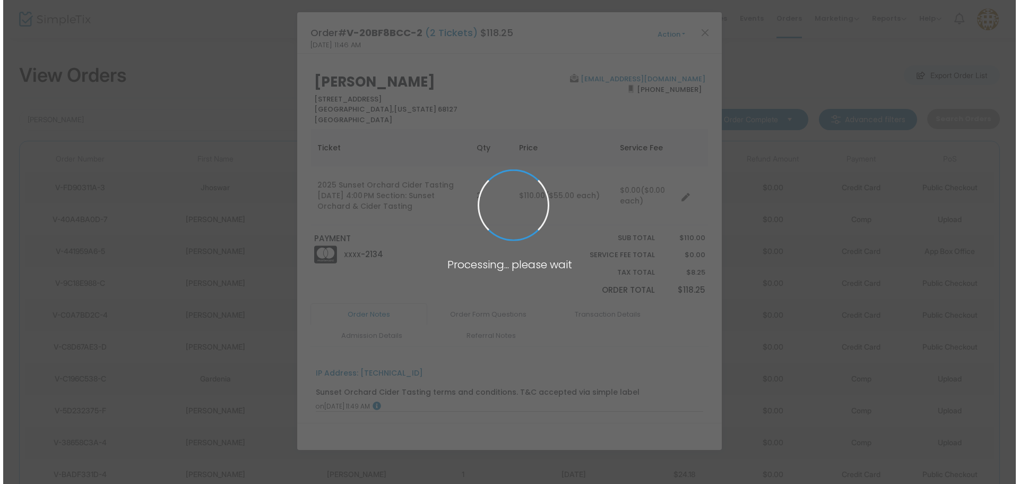
scroll to position [0, 0]
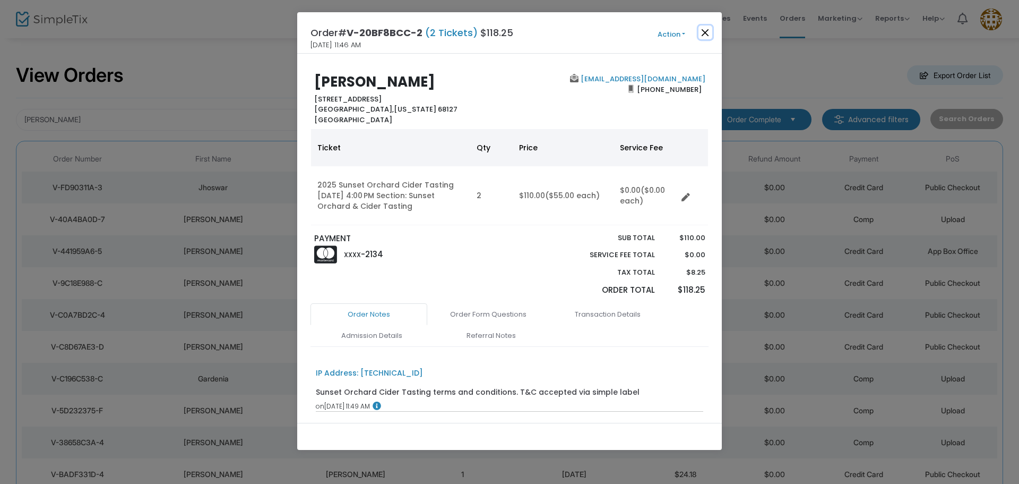
click at [704, 29] on button "Close" at bounding box center [706, 32] width 14 height 14
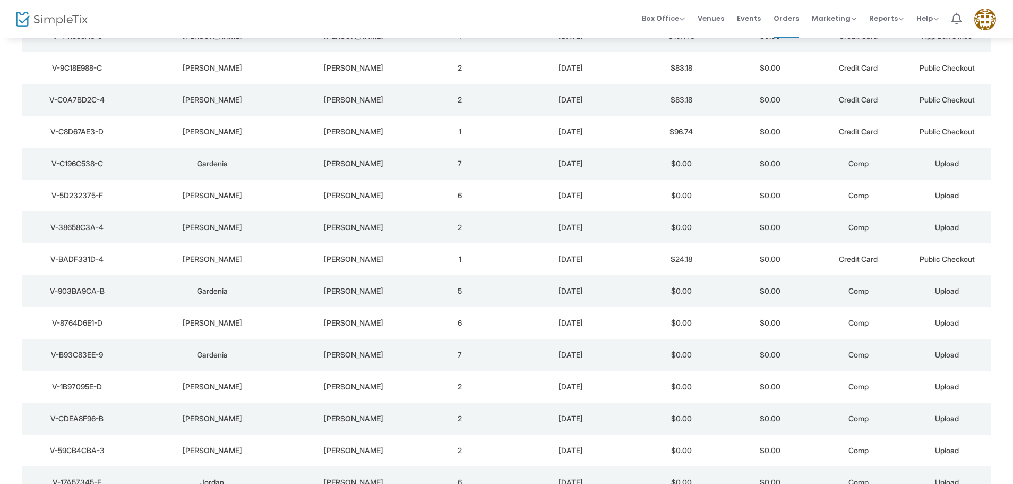
scroll to position [234, 0]
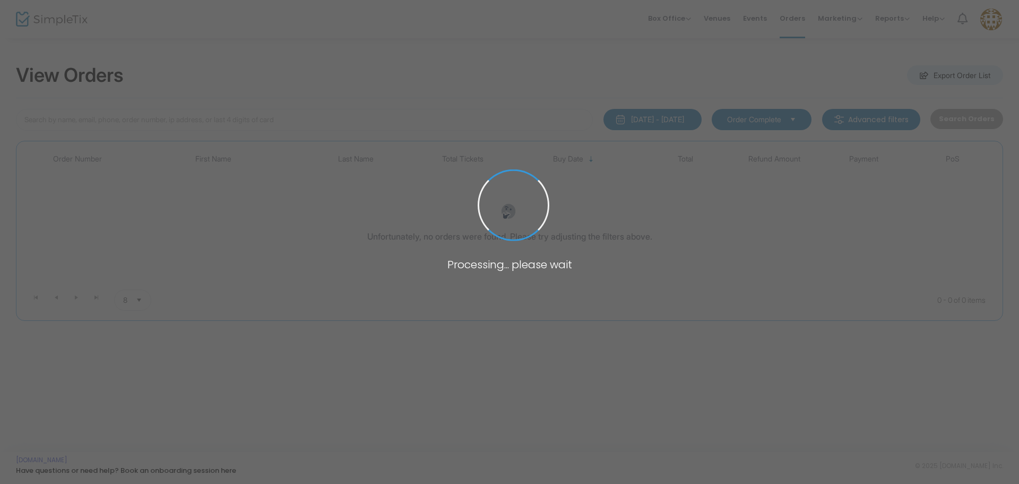
type input "[EMAIL_ADDRESS][DOMAIN_NAME]"
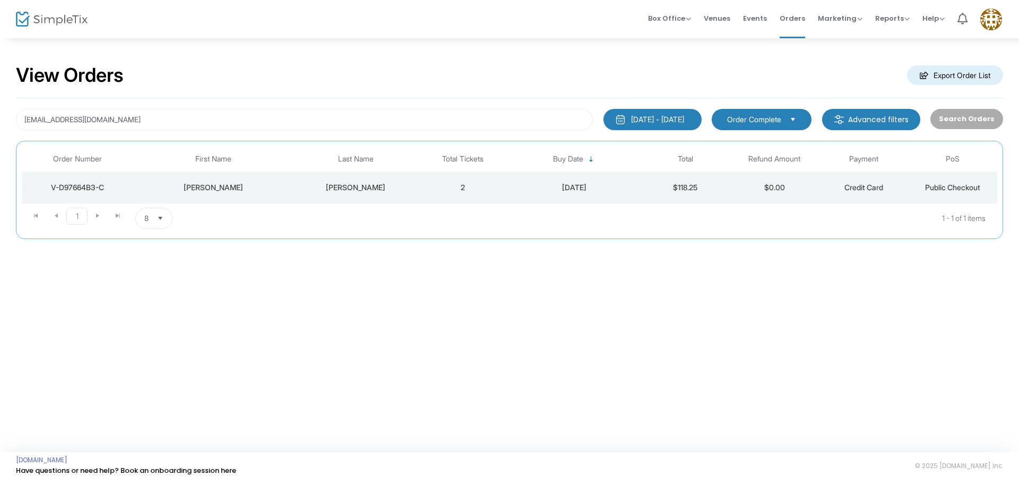
click at [322, 193] on td "Nanfito" at bounding box center [356, 187] width 125 height 32
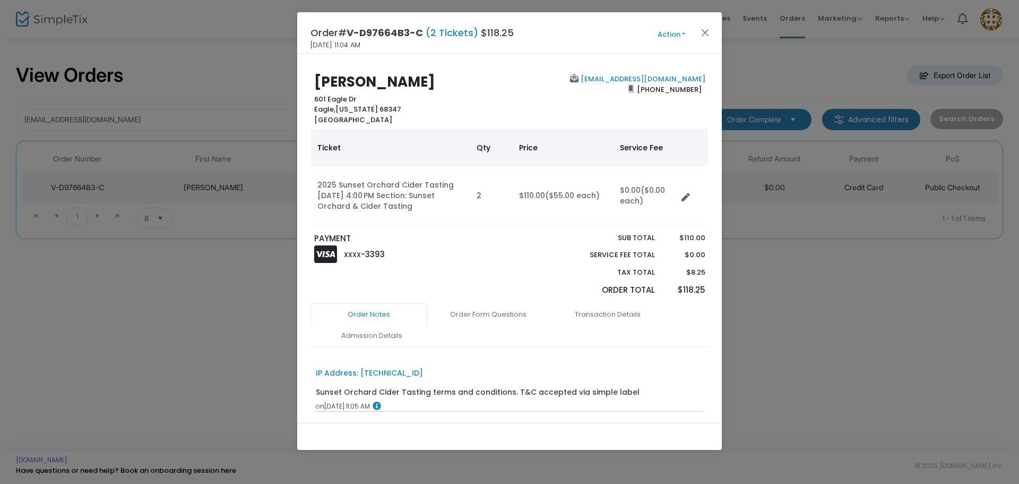
click at [676, 35] on button "Action" at bounding box center [672, 35] width 64 height 12
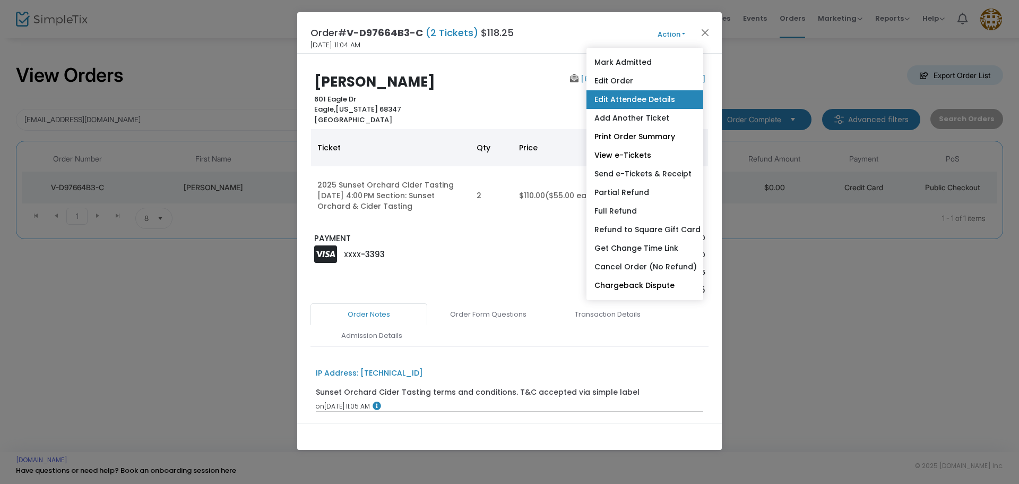
click at [645, 100] on link "Edit Attendee Details" at bounding box center [645, 99] width 117 height 19
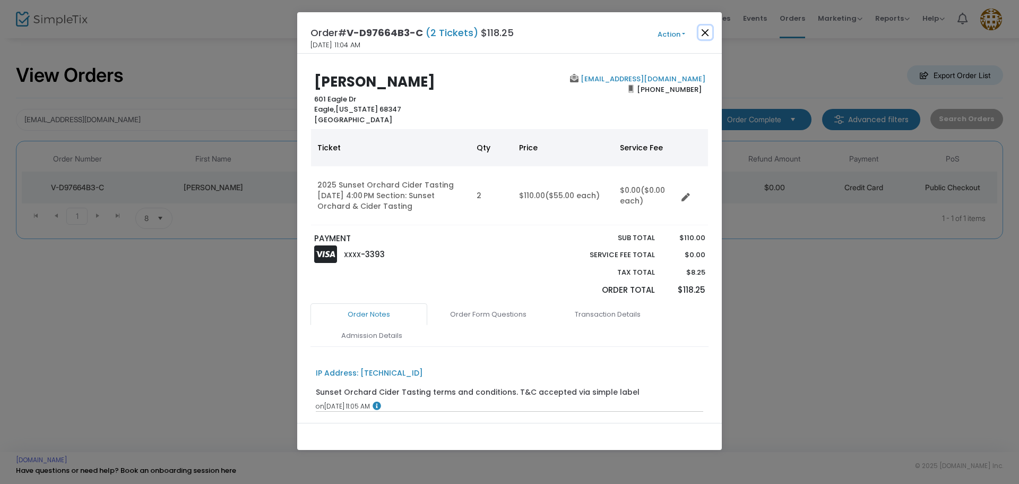
click at [709, 33] on button "Close" at bounding box center [706, 32] width 14 height 14
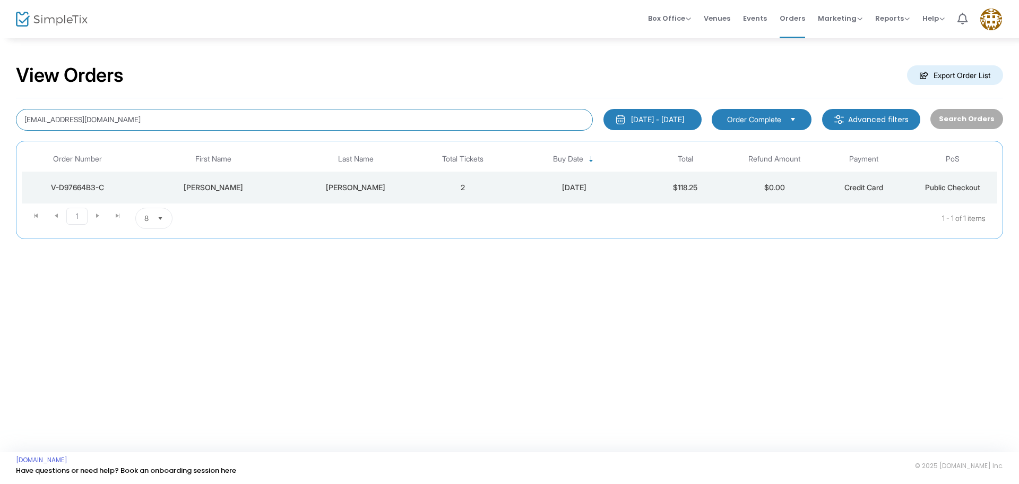
drag, startPoint x: 154, startPoint y: 117, endPoint x: 0, endPoint y: 79, distance: 158.7
click at [0, 79] on div "View Orders Export Order List heathernanfito@gmail.com 1/1/2025 - 9/17/2025 Las…" at bounding box center [509, 156] width 1019 height 239
click at [274, 123] on input at bounding box center [304, 120] width 577 height 22
paste input "hillarypwilkie@gmail.com"
type input "hillarypwilkie@gmail.com"
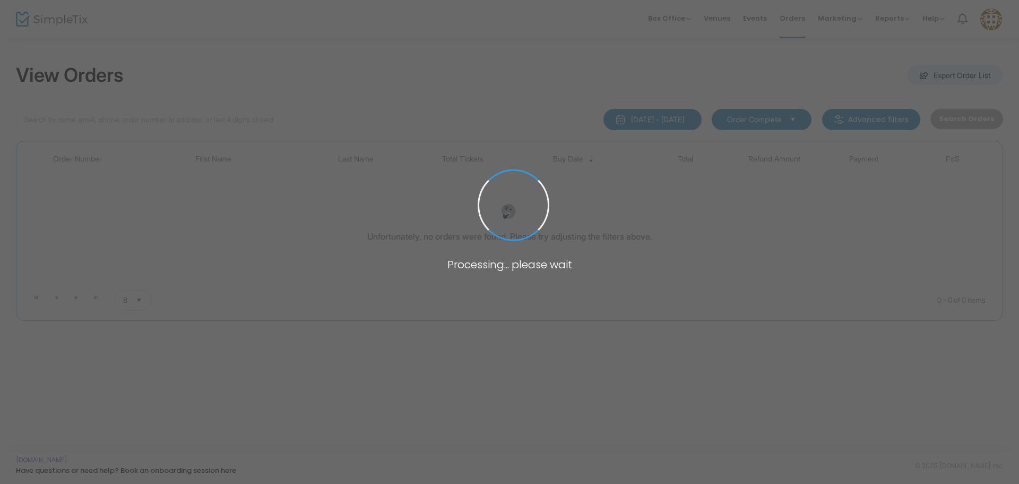
type input "[EMAIL_ADDRESS][DOMAIN_NAME]"
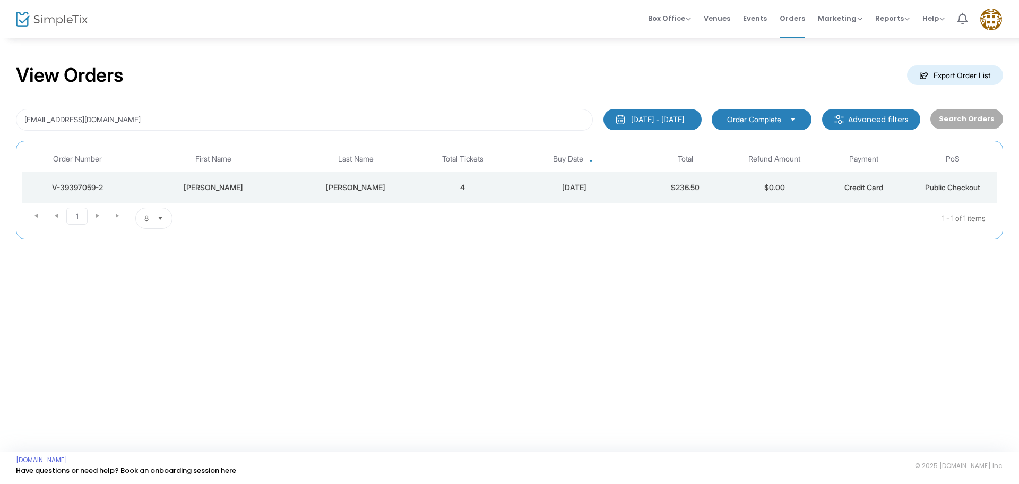
click at [264, 182] on div "[PERSON_NAME]" at bounding box center [213, 187] width 155 height 11
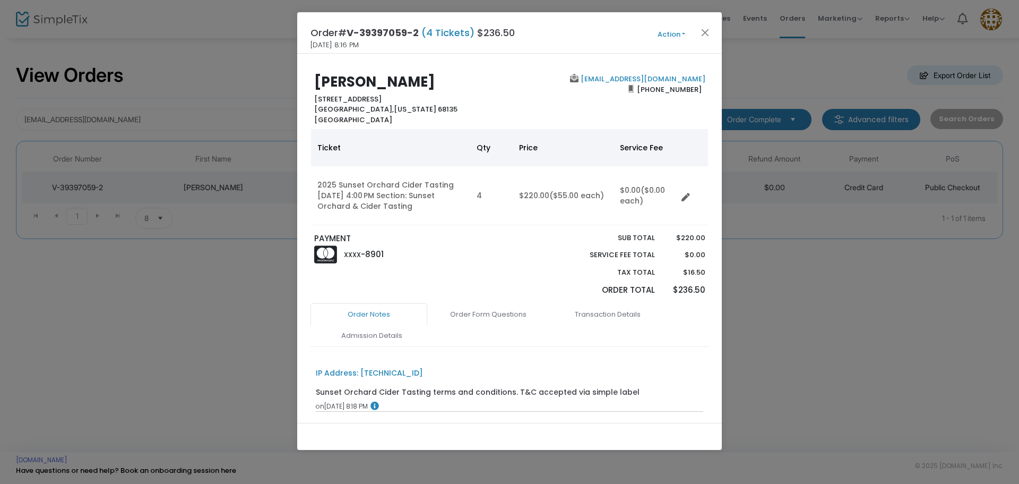
click at [668, 35] on button "Action" at bounding box center [672, 35] width 64 height 12
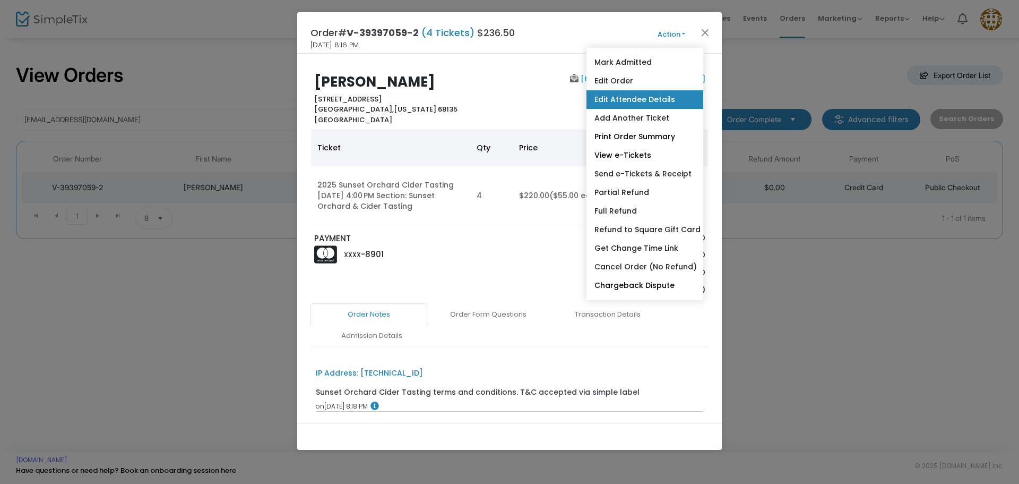
click at [624, 99] on link "Edit Attendee Details" at bounding box center [645, 99] width 117 height 19
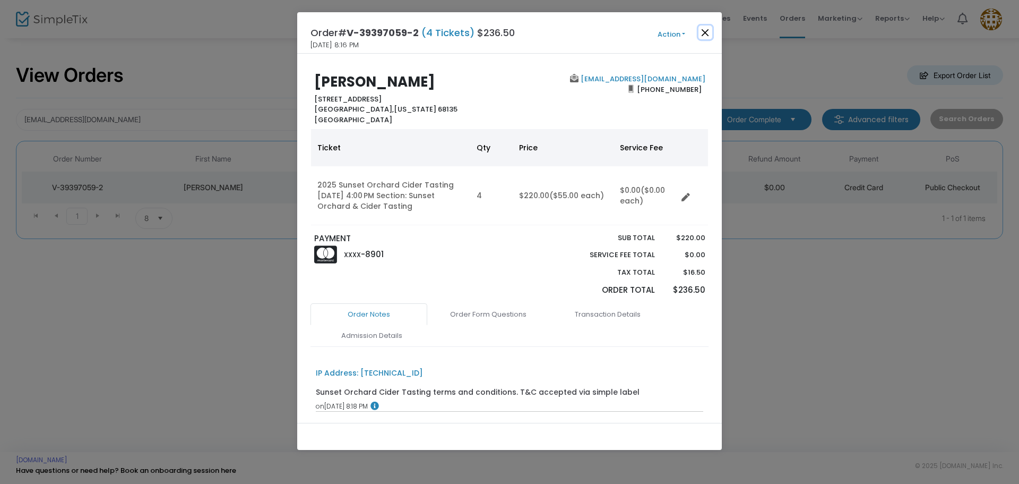
click at [710, 30] on button "Close" at bounding box center [706, 32] width 14 height 14
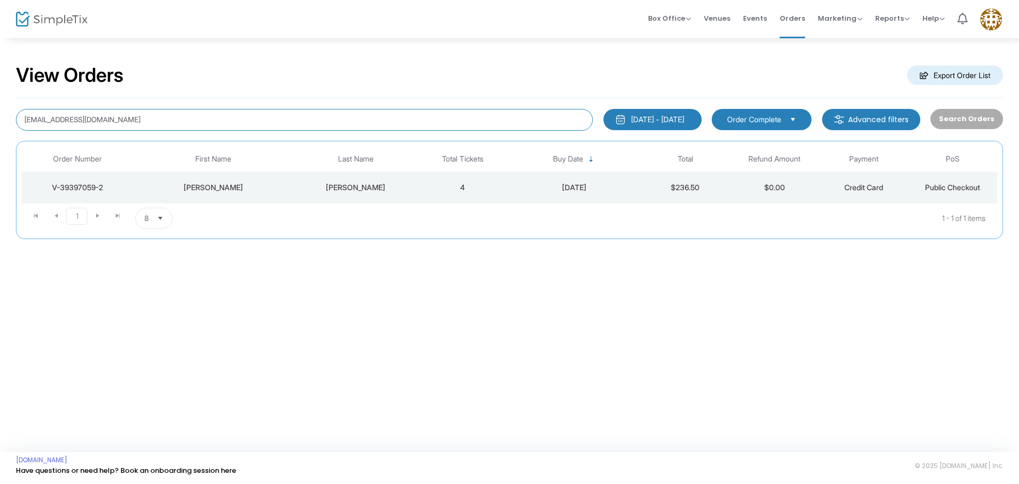
drag, startPoint x: 265, startPoint y: 109, endPoint x: 0, endPoint y: 127, distance: 266.0
click at [0, 127] on div "View Orders Export Order List hillarypwilkie@gmail.com 1/1/2025 - 9/17/2025 Las…" at bounding box center [509, 156] width 1019 height 239
paste input "avaladez13@yahoo.com"
type input "avaladez13@yahoo.com"
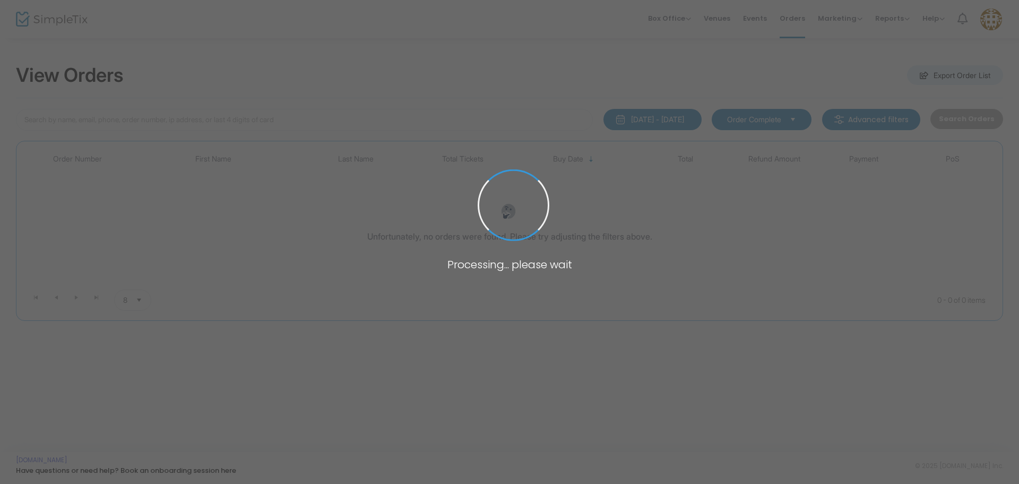
type input "[EMAIL_ADDRESS][DOMAIN_NAME]"
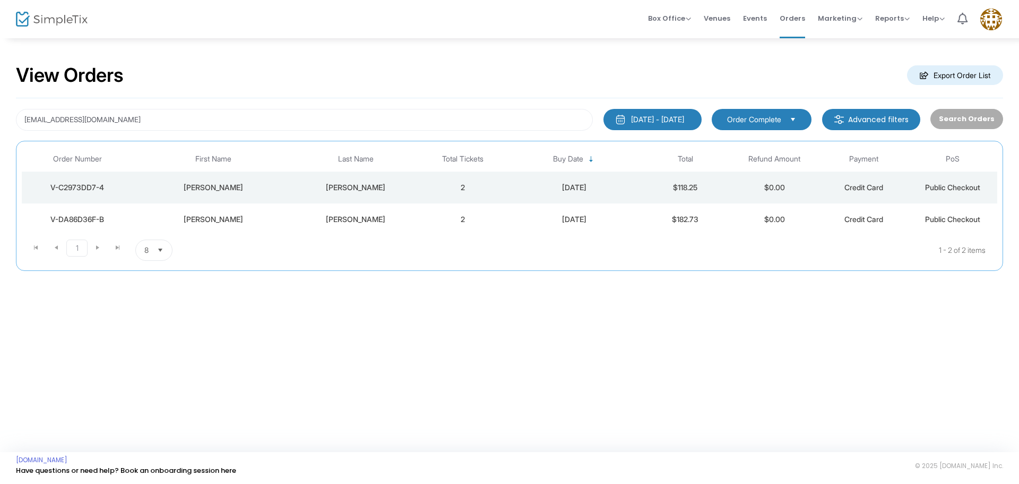
click at [93, 175] on td "V-C2973DD7-4" at bounding box center [77, 187] width 111 height 32
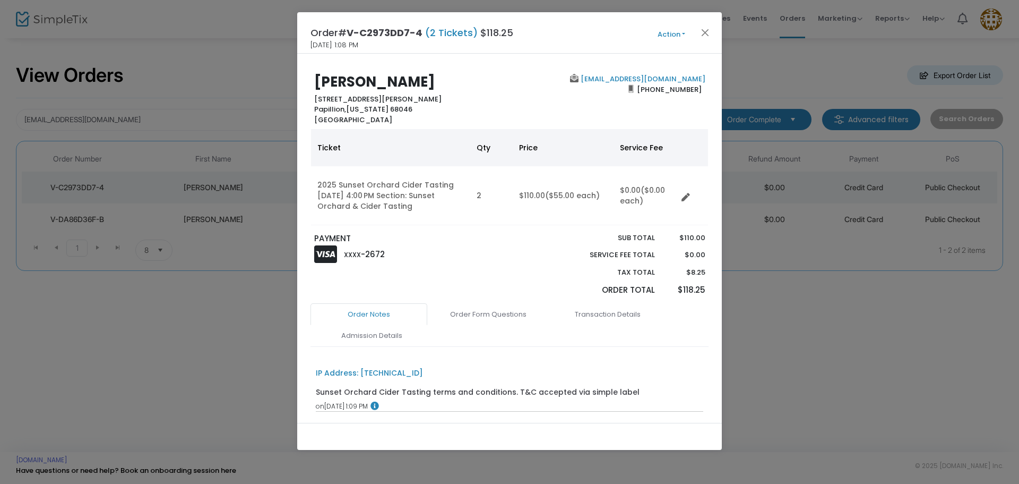
click at [681, 38] on button "Action" at bounding box center [672, 35] width 64 height 12
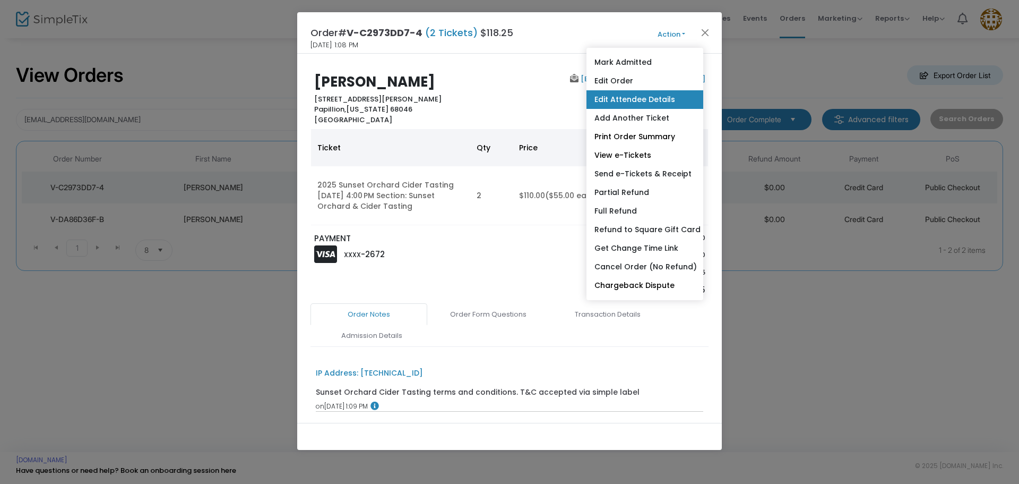
click at [639, 94] on link "Edit Attendee Details" at bounding box center [645, 99] width 117 height 19
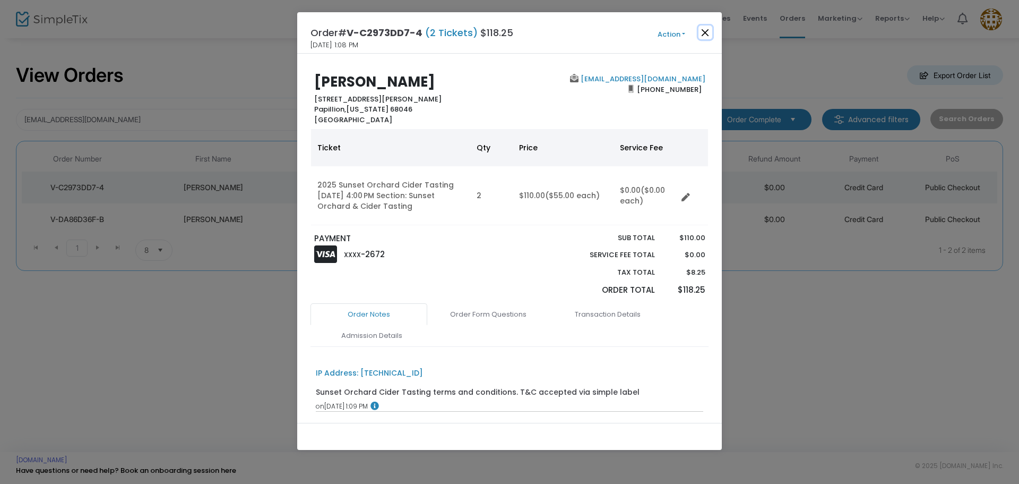
click at [705, 35] on button "Close" at bounding box center [706, 32] width 14 height 14
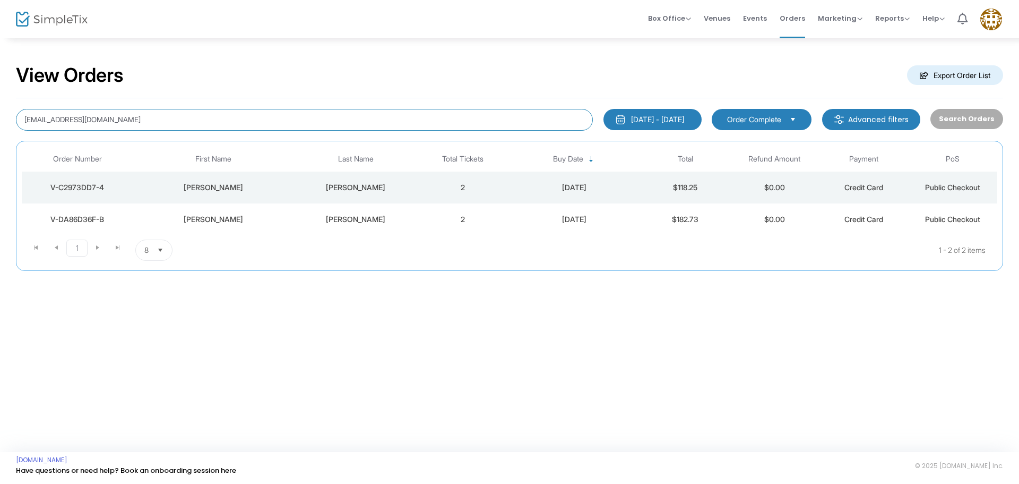
drag, startPoint x: 139, startPoint y: 123, endPoint x: 0, endPoint y: 111, distance: 139.0
click at [0, 111] on div "View Orders Export Order List avaladez13@yahoo.com 1/1/2025 - 9/17/2025 Last 30…" at bounding box center [509, 172] width 1019 height 271
paste input "teresahike@gmail.com"
type input "teresahike@gmail.com"
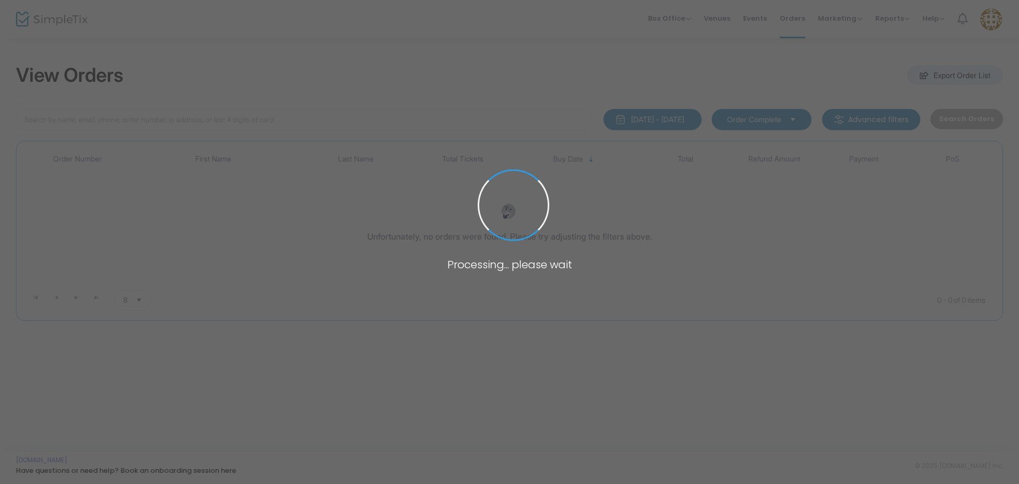
type input "[EMAIL_ADDRESS][DOMAIN_NAME]"
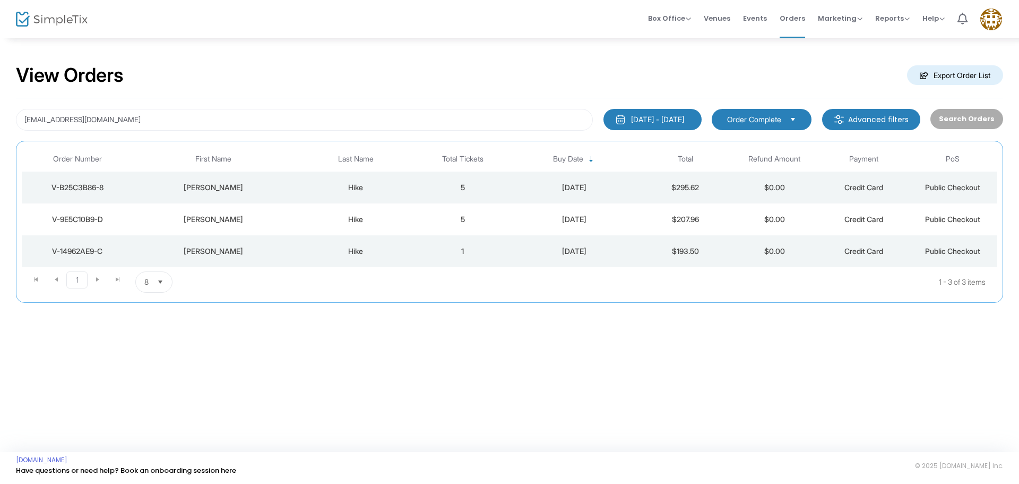
click at [76, 180] on td "V-B25C3B86-8" at bounding box center [77, 187] width 111 height 32
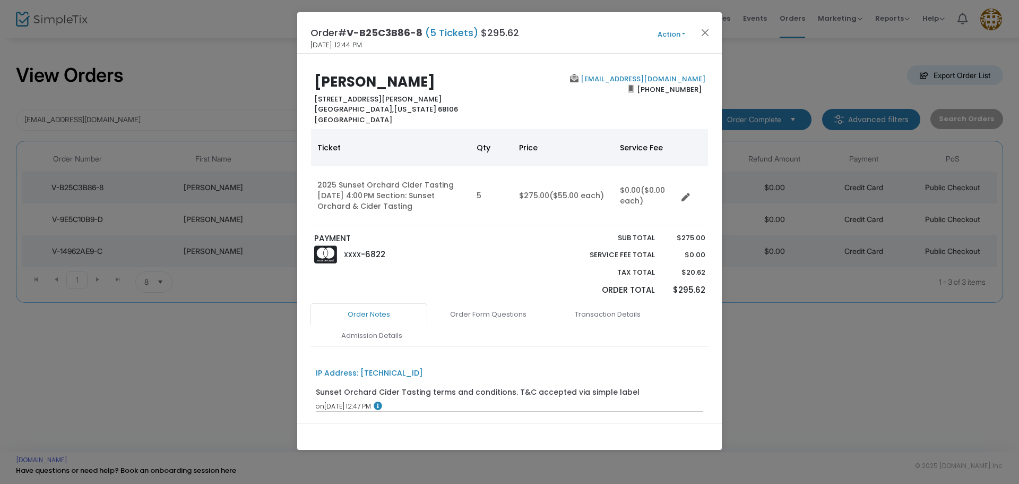
click at [676, 38] on button "Action" at bounding box center [672, 35] width 64 height 12
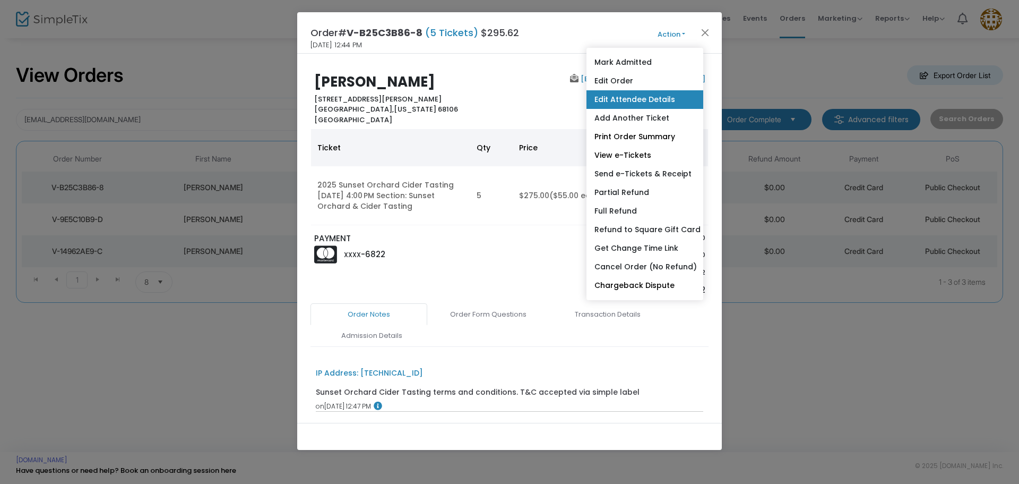
click at [654, 99] on link "Edit Attendee Details" at bounding box center [645, 99] width 117 height 19
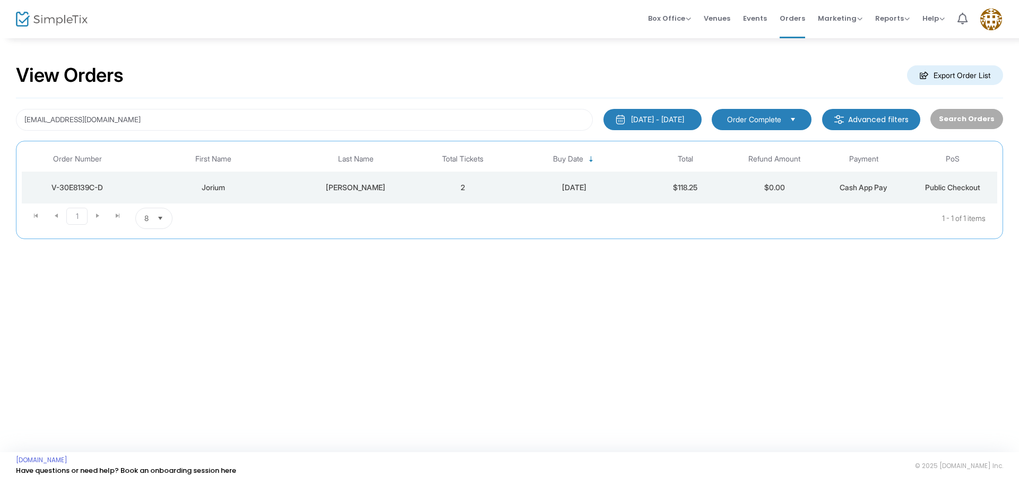
click at [456, 180] on td "2" at bounding box center [462, 187] width 89 height 32
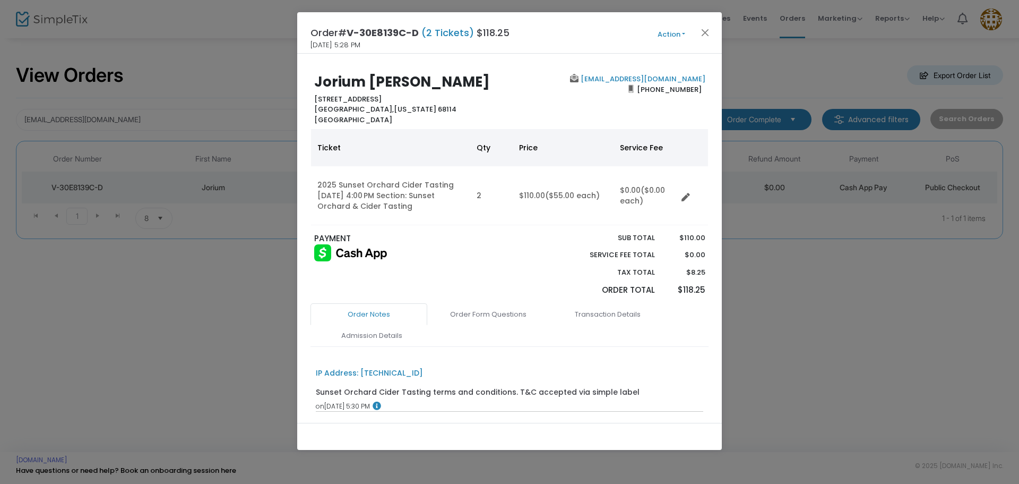
click at [674, 33] on button "Action" at bounding box center [672, 35] width 64 height 12
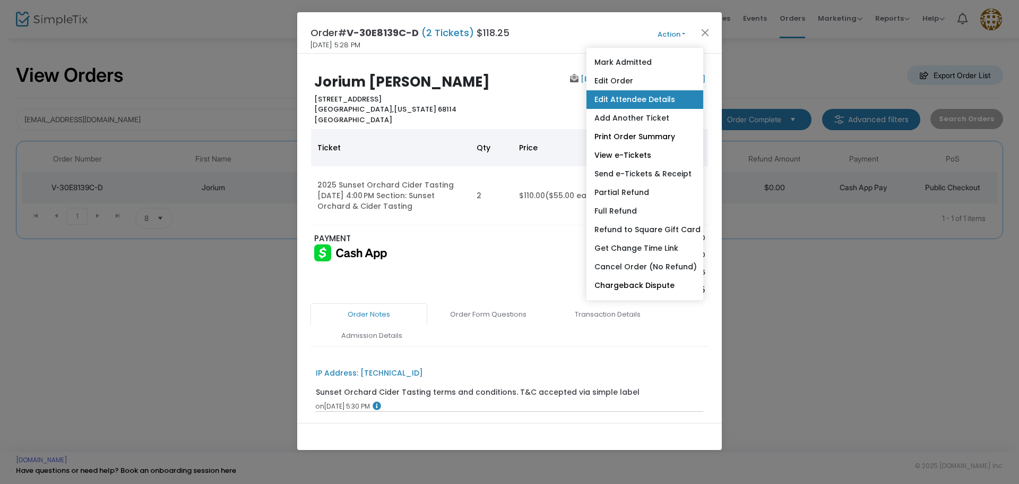
click at [650, 96] on link "Edit Attendee Details" at bounding box center [645, 99] width 117 height 19
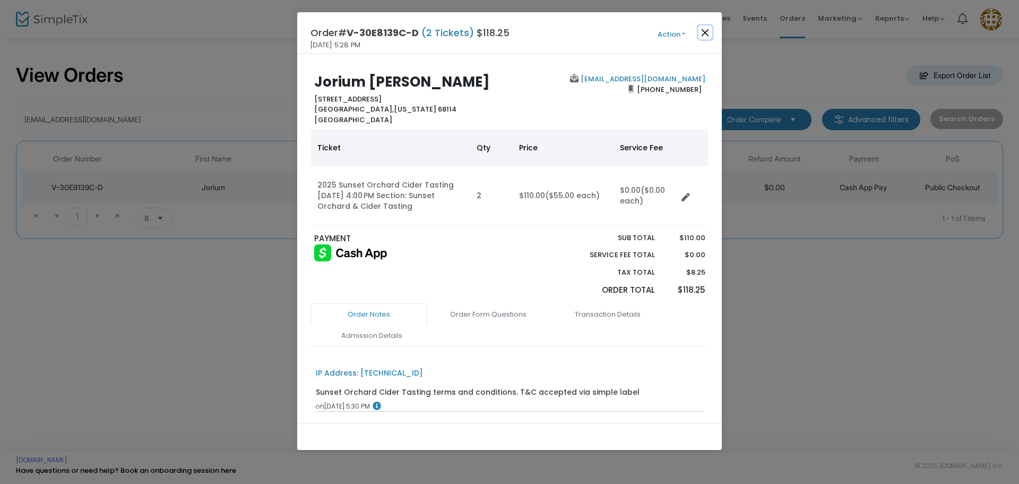
click at [701, 32] on button "Close" at bounding box center [706, 32] width 14 height 14
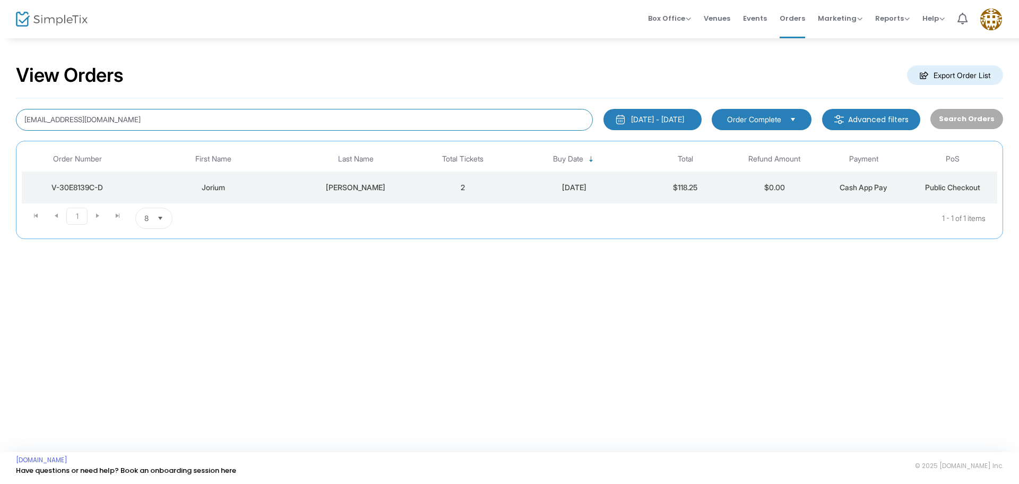
drag, startPoint x: 159, startPoint y: 115, endPoint x: 0, endPoint y: 116, distance: 158.7
click at [0, 116] on div "View Orders Export Order List joriumjones85@gmail.com 1/1/2025 - 9/17/2025 Last…" at bounding box center [509, 156] width 1019 height 239
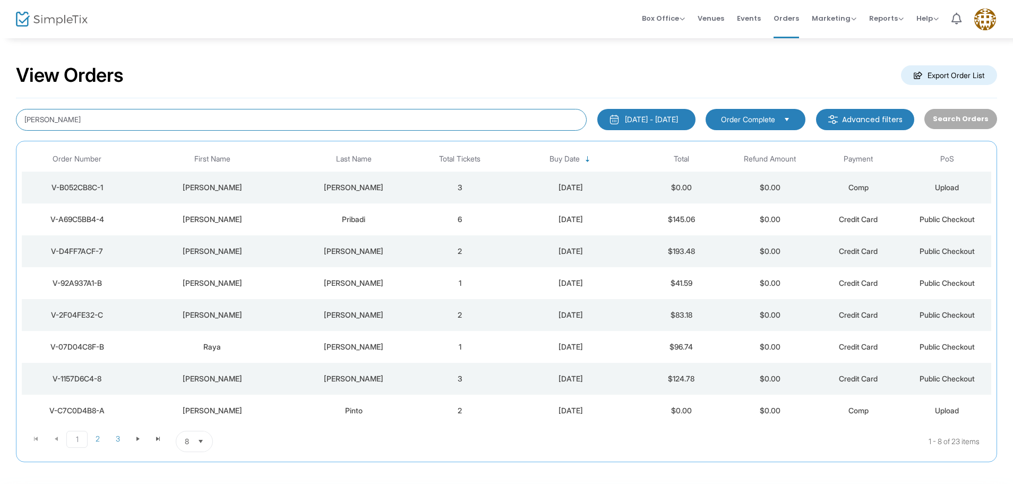
click at [202, 449] on span "Select" at bounding box center [201, 442] width 18 height 18
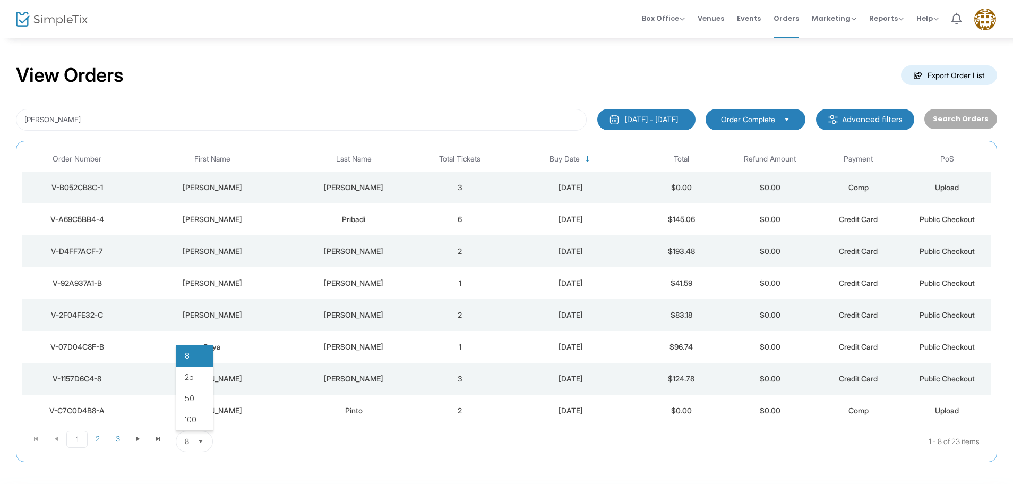
click at [206, 415] on li "100" at bounding box center [194, 419] width 37 height 21
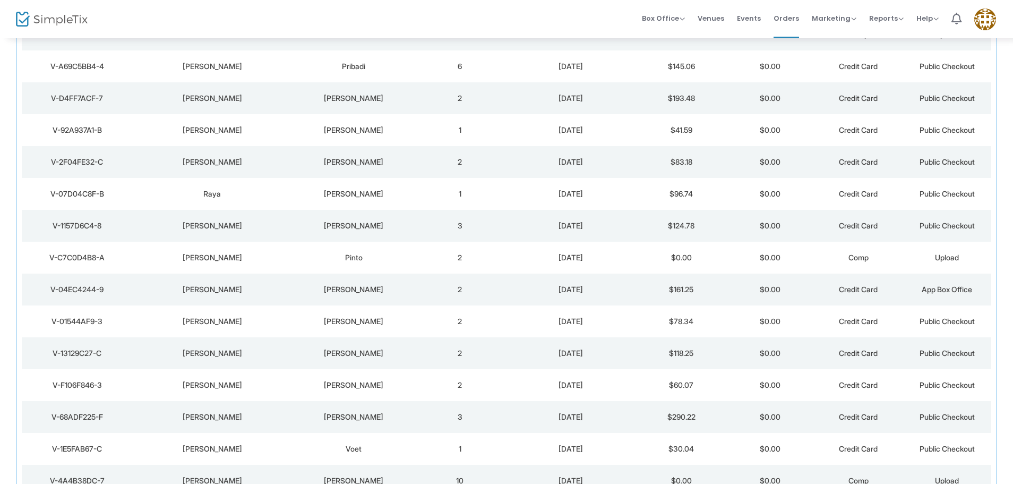
scroll to position [154, 0]
click at [267, 355] on div "Karen" at bounding box center [212, 352] width 154 height 11
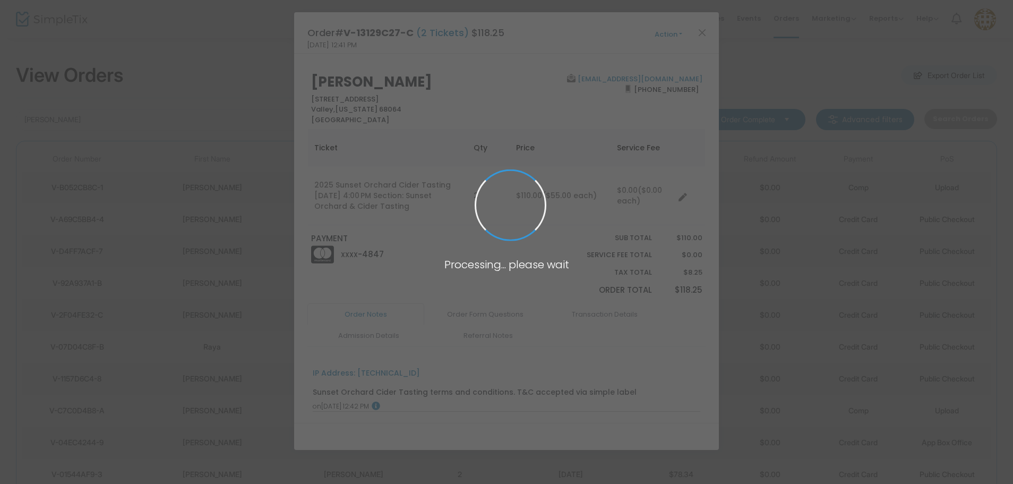
scroll to position [0, 0]
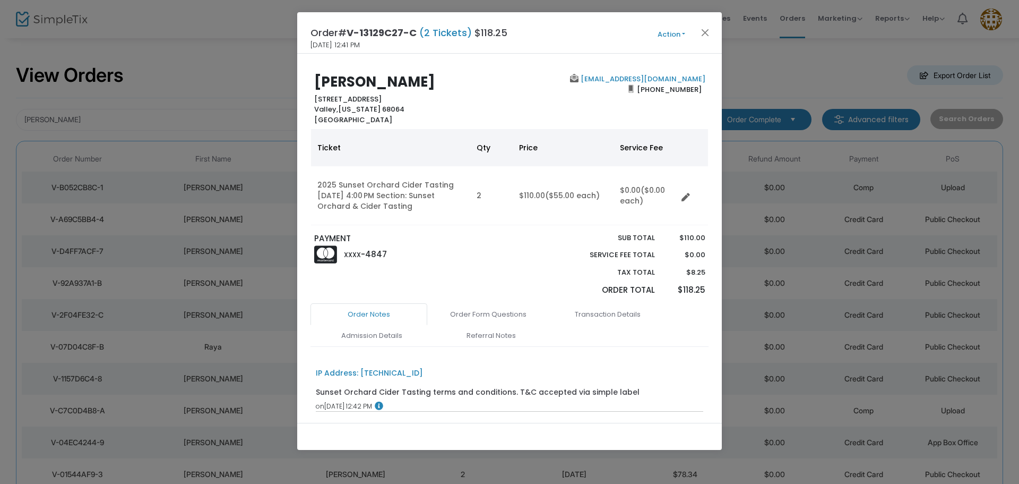
click at [673, 32] on button "Action" at bounding box center [672, 35] width 64 height 12
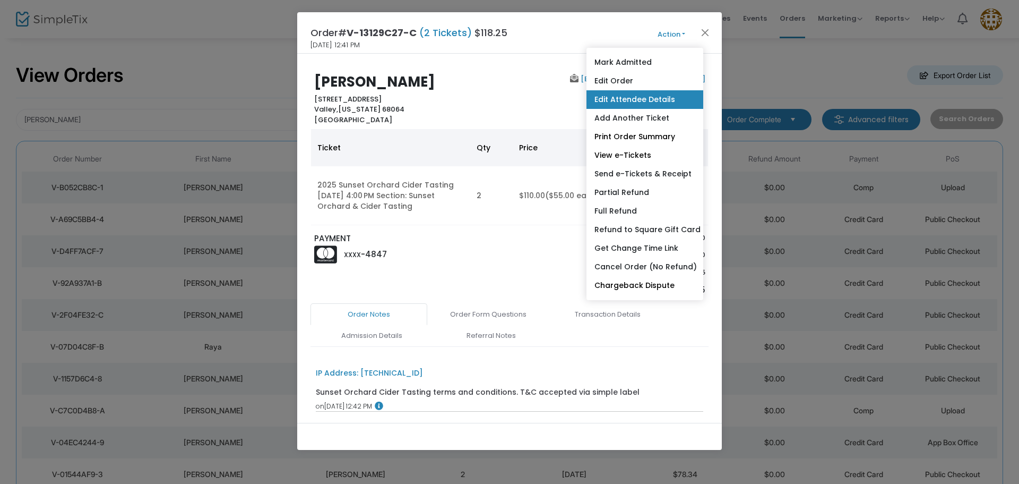
click at [656, 97] on link "Edit Attendee Details" at bounding box center [645, 99] width 117 height 19
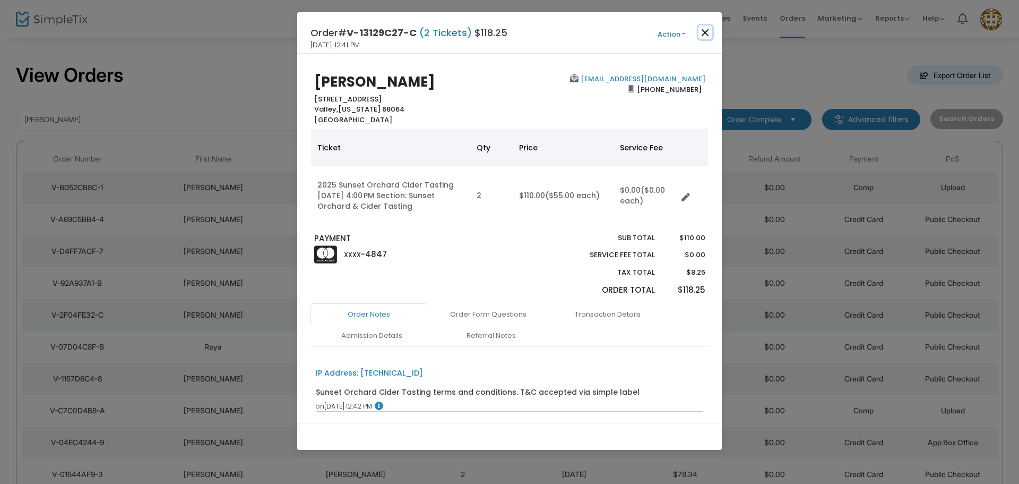
drag, startPoint x: 707, startPoint y: 31, endPoint x: 472, endPoint y: 64, distance: 236.9
click at [705, 31] on button "Close" at bounding box center [706, 32] width 14 height 14
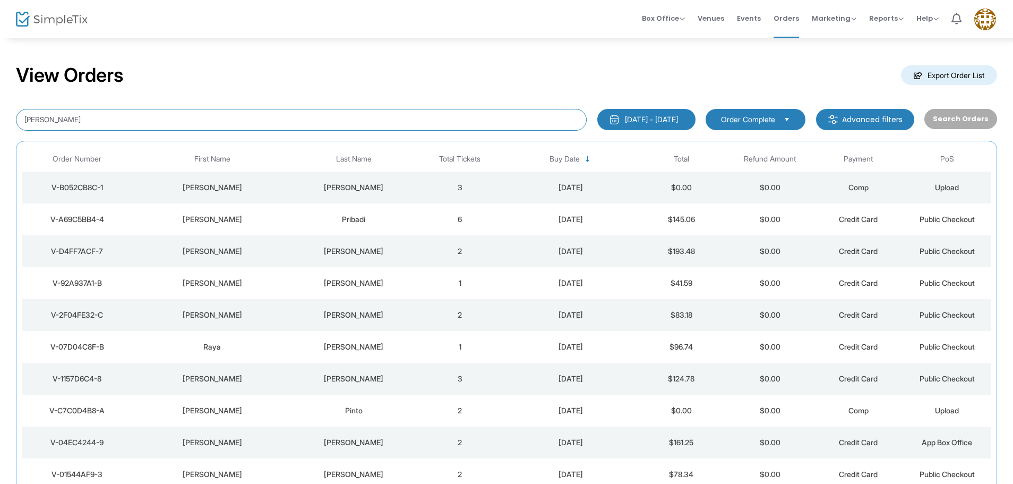
drag, startPoint x: 75, startPoint y: 123, endPoint x: 0, endPoint y: 106, distance: 76.6
type input "knapp"
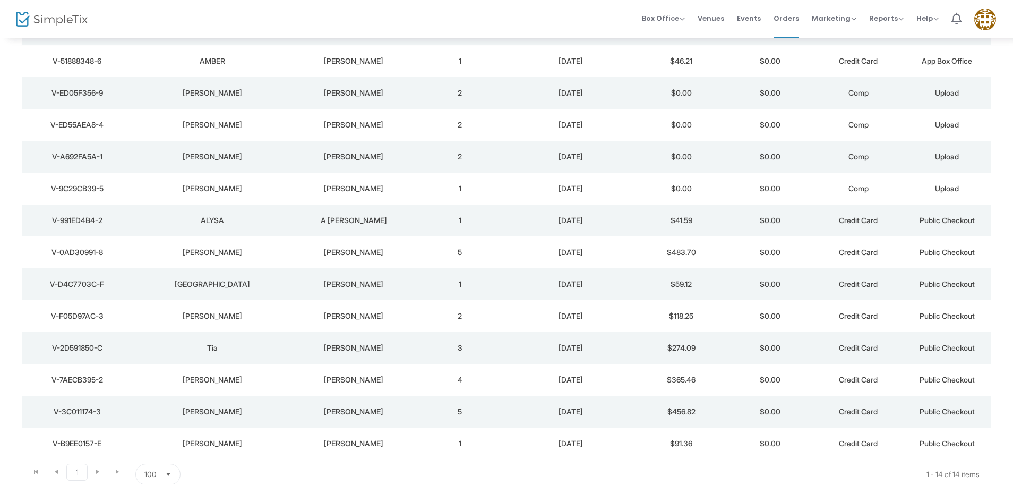
scroll to position [159, 0]
click at [278, 317] on div "Seth" at bounding box center [212, 315] width 154 height 11
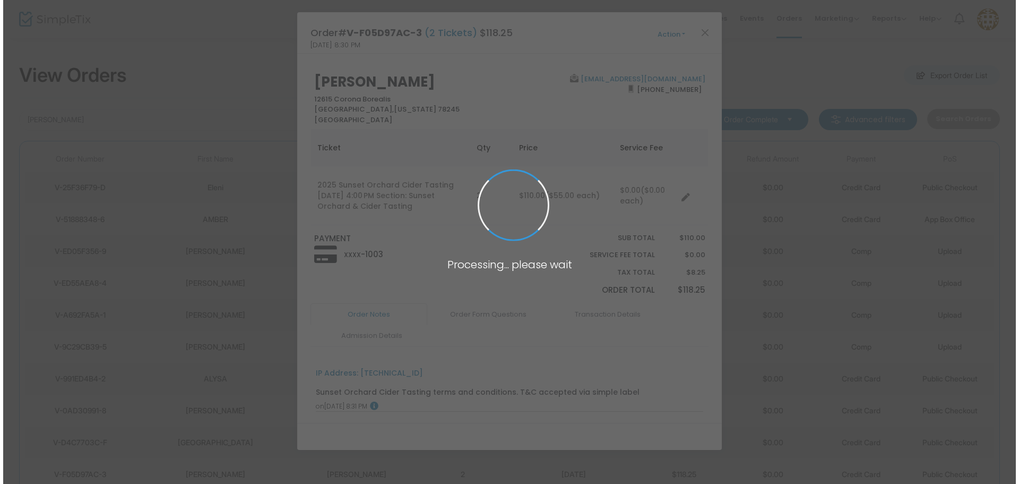
scroll to position [0, 0]
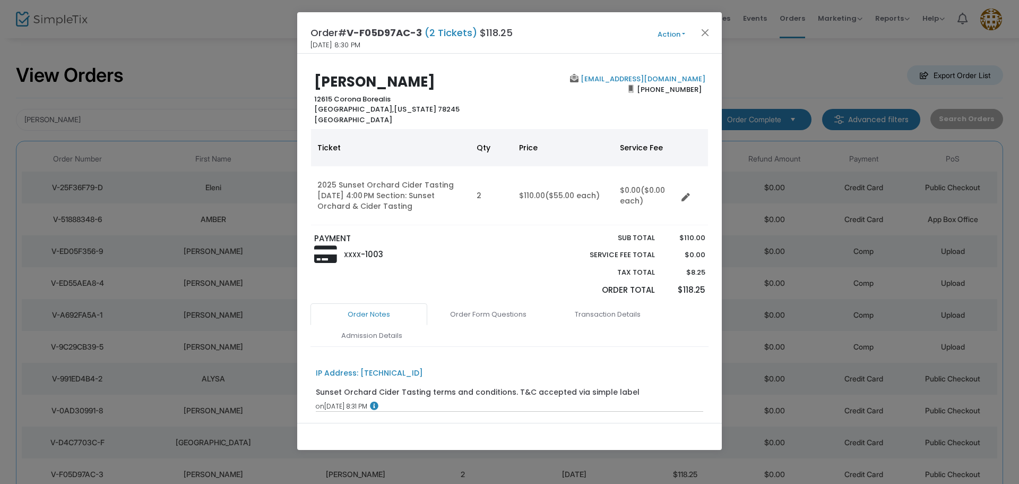
click at [666, 42] on div "Order# V-F05D97AC-3 (2 Tickets) $118.25 8/27/2025 8:30 PM Action Mark Admitted …" at bounding box center [509, 32] width 425 height 41
click at [668, 31] on button "Action" at bounding box center [672, 35] width 64 height 12
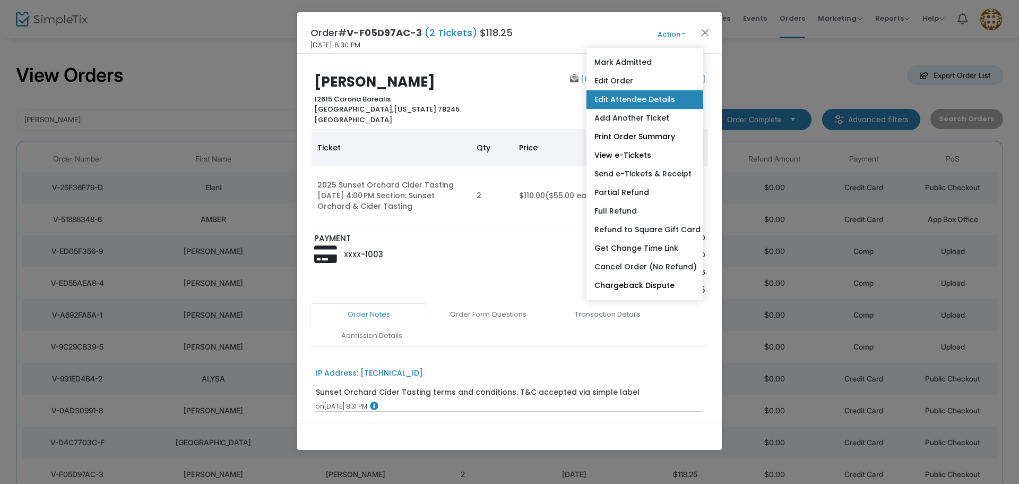
click at [623, 102] on link "Edit Attendee Details" at bounding box center [645, 99] width 117 height 19
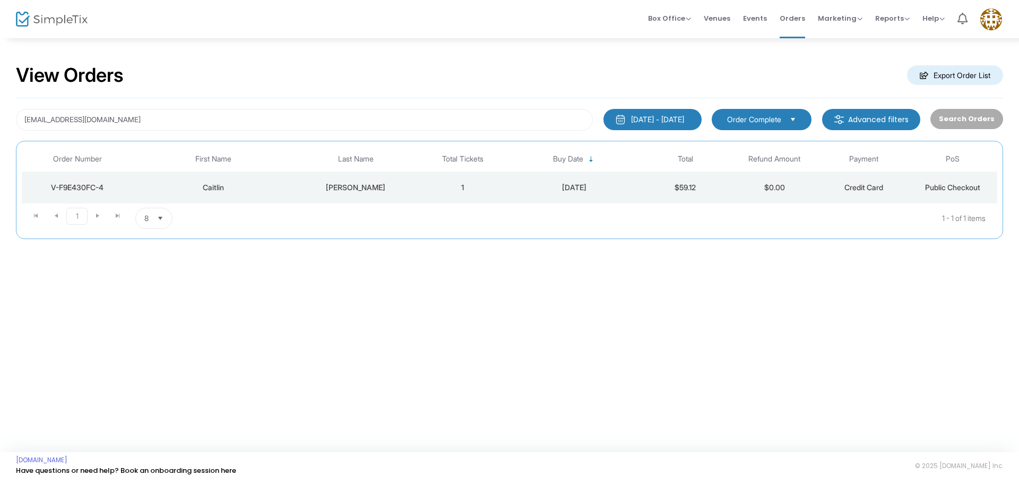
click at [240, 184] on div "Caitlin" at bounding box center [213, 187] width 155 height 11
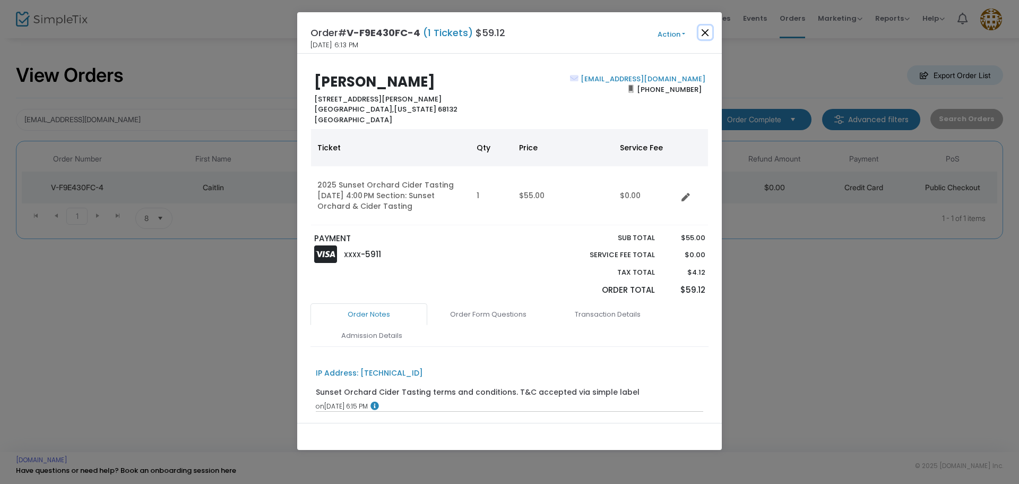
click at [702, 32] on button "Close" at bounding box center [706, 32] width 14 height 14
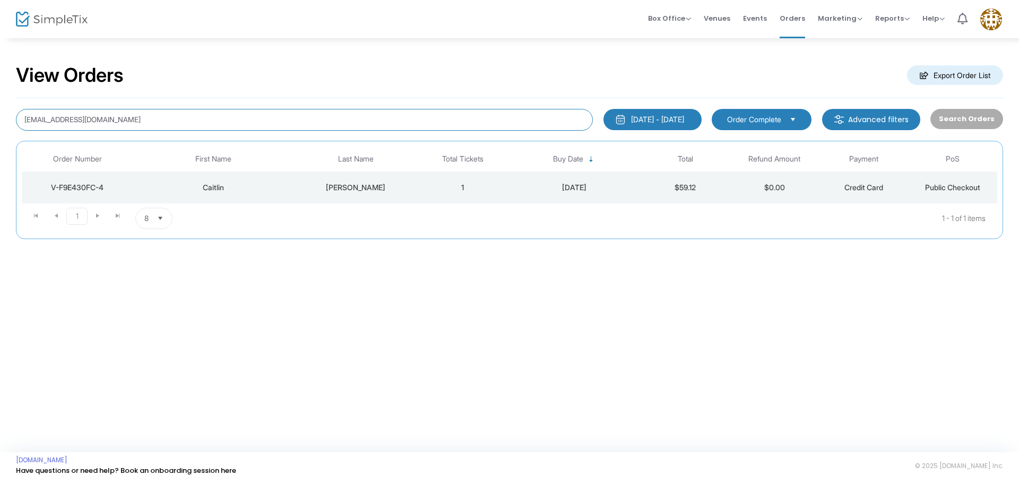
drag, startPoint x: 131, startPoint y: 122, endPoint x: 0, endPoint y: 97, distance: 133.0
click at [0, 95] on div "View Orders Export Order List [EMAIL_ADDRESS][DOMAIN_NAME] [DATE] - [DATE] Last…" at bounding box center [509, 156] width 1019 height 239
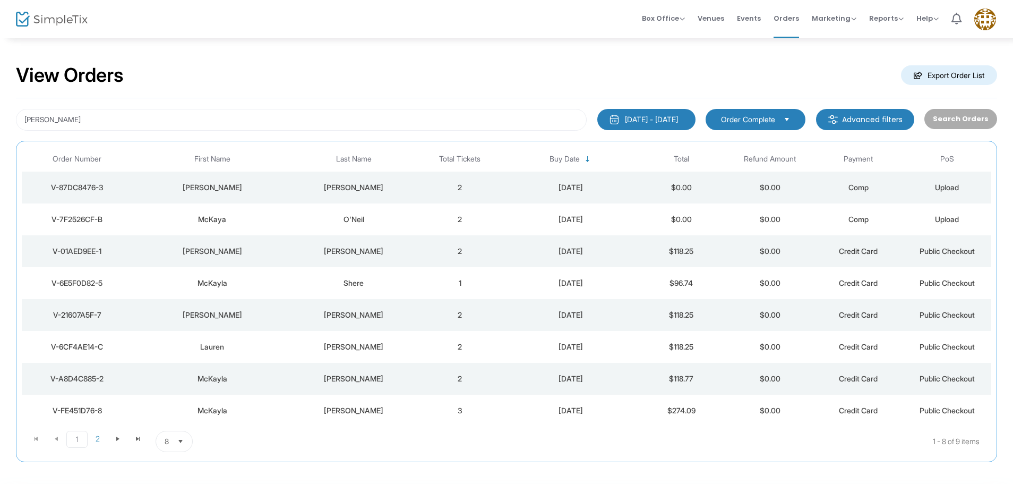
click at [166, 253] on div "[PERSON_NAME]" at bounding box center [212, 251] width 154 height 11
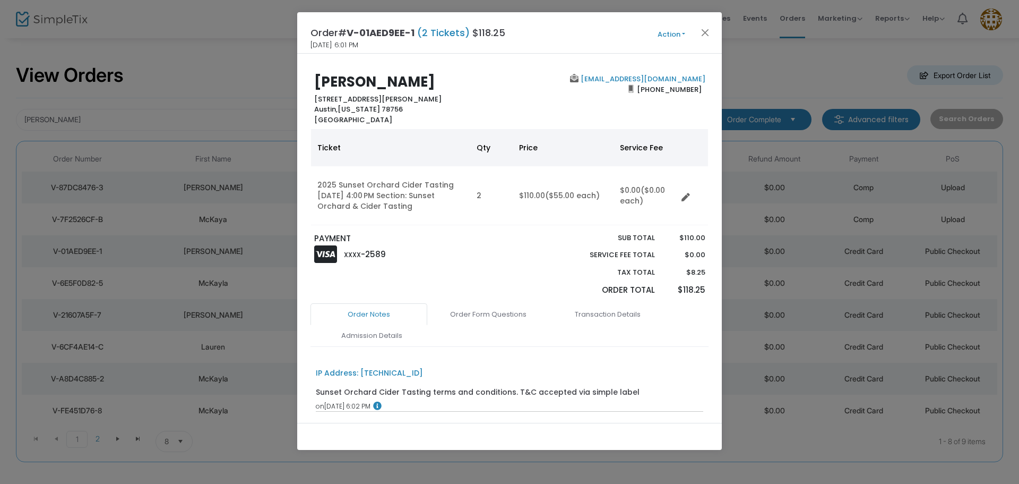
click at [670, 35] on button "Action" at bounding box center [672, 35] width 64 height 12
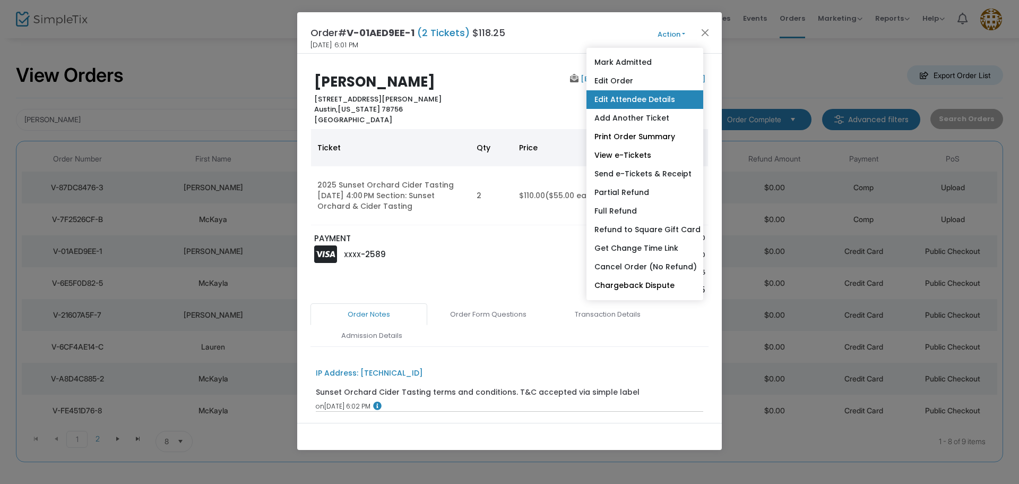
click at [634, 98] on link "Edit Attendee Details" at bounding box center [645, 99] width 117 height 19
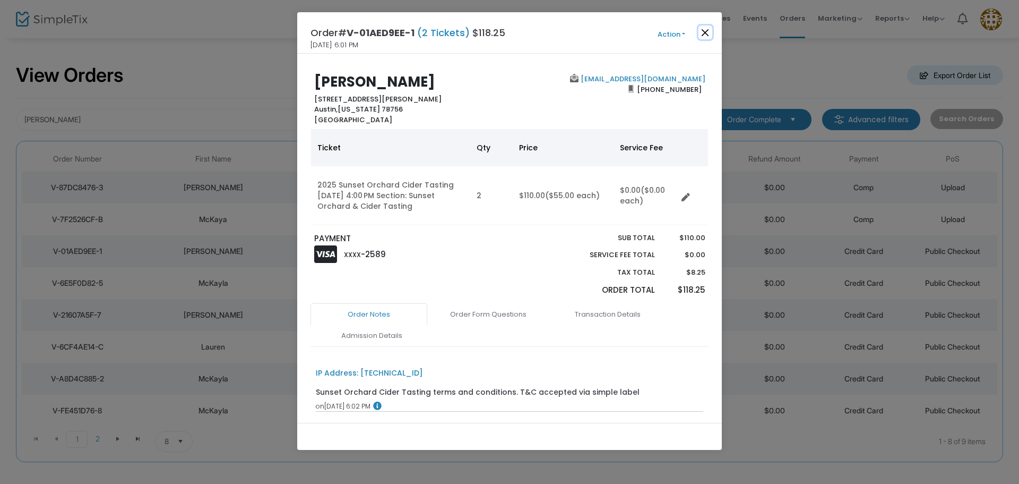
click at [705, 31] on button "Close" at bounding box center [706, 32] width 14 height 14
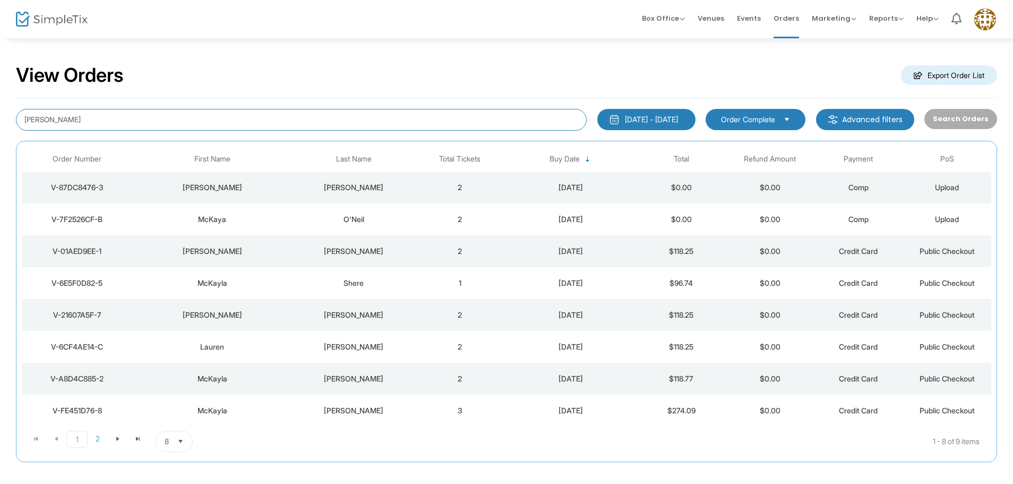
drag, startPoint x: 136, startPoint y: 127, endPoint x: 0, endPoint y: 120, distance: 136.6
click at [0, 120] on div "View Orders Export Order List mckay 1/1/2025 - 9/17/2025 Last 30 Days Today Yes…" at bounding box center [506, 268] width 1013 height 462
type input "miravite"
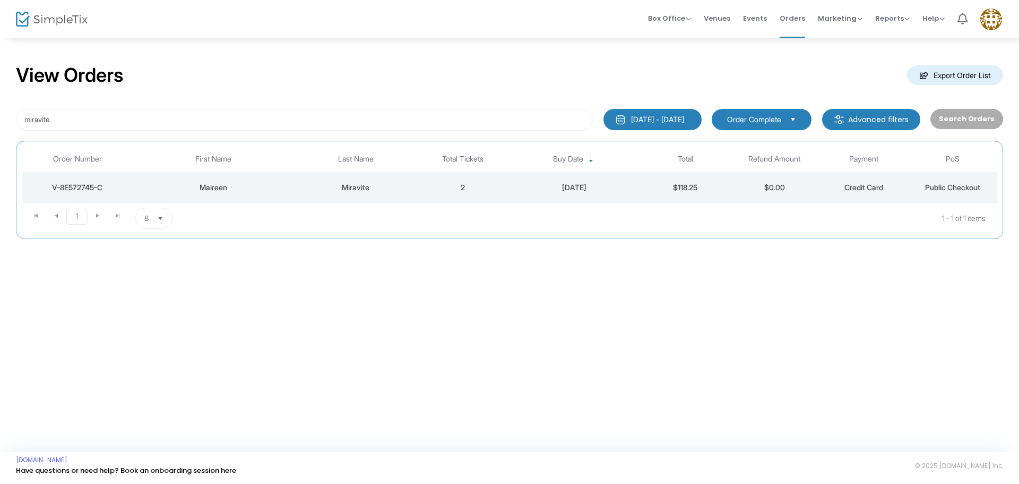
click at [282, 183] on div "Maireen" at bounding box center [213, 187] width 155 height 11
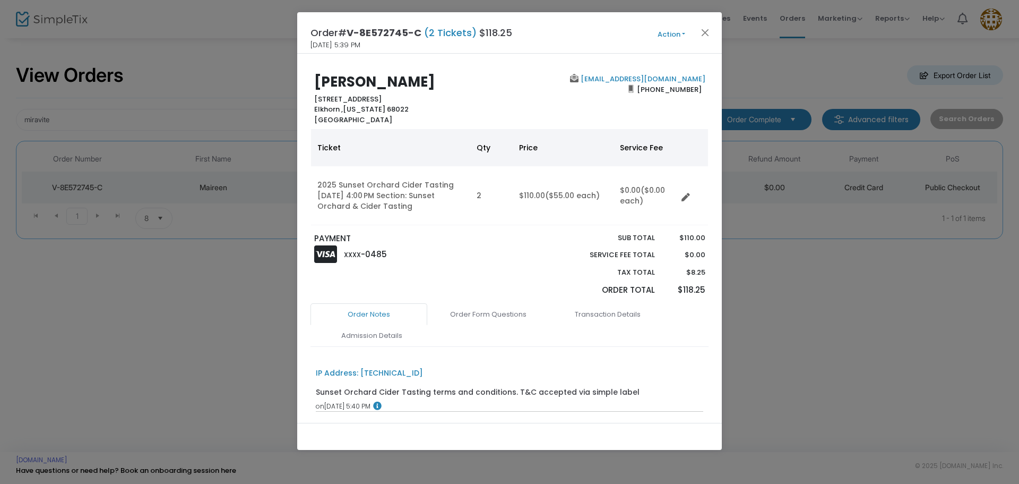
click at [668, 35] on button "Action" at bounding box center [672, 35] width 64 height 12
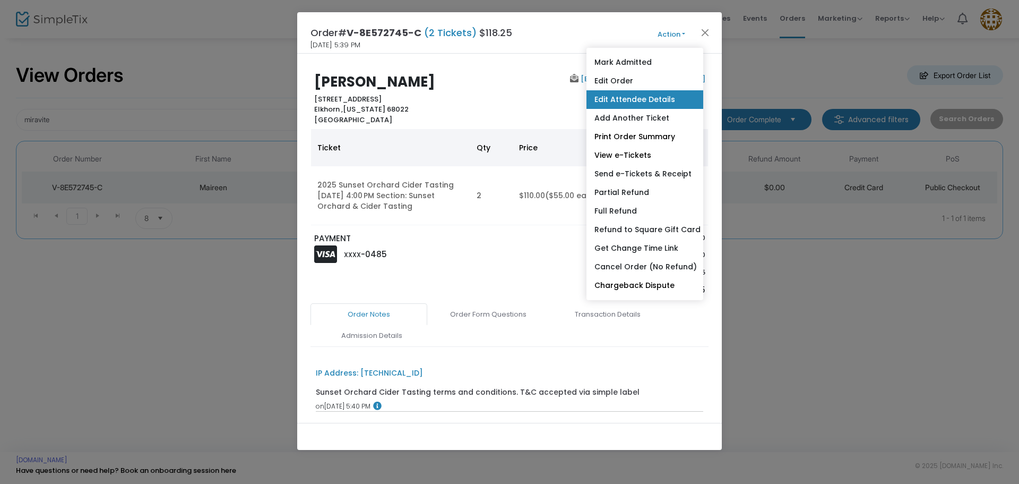
click at [648, 100] on link "Edit Attendee Details" at bounding box center [645, 99] width 117 height 19
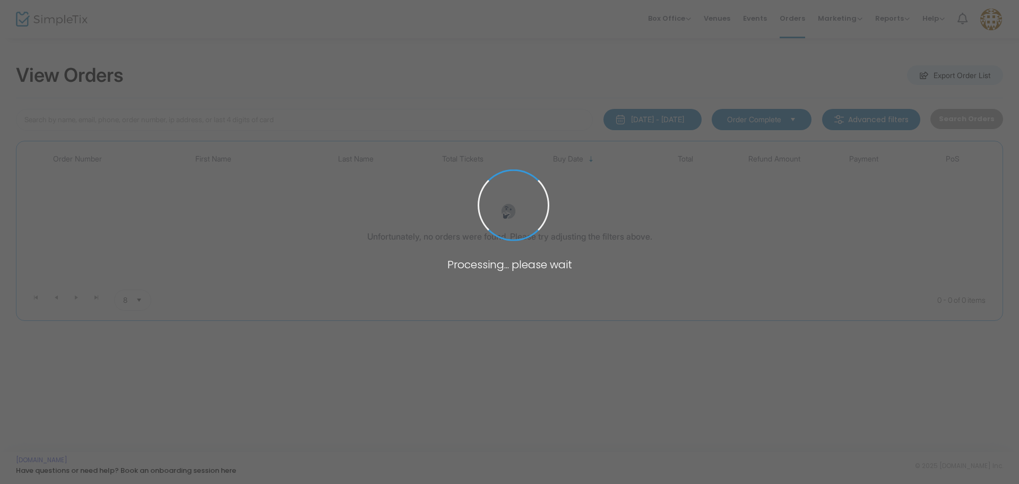
type input "[EMAIL_ADDRESS][DOMAIN_NAME]"
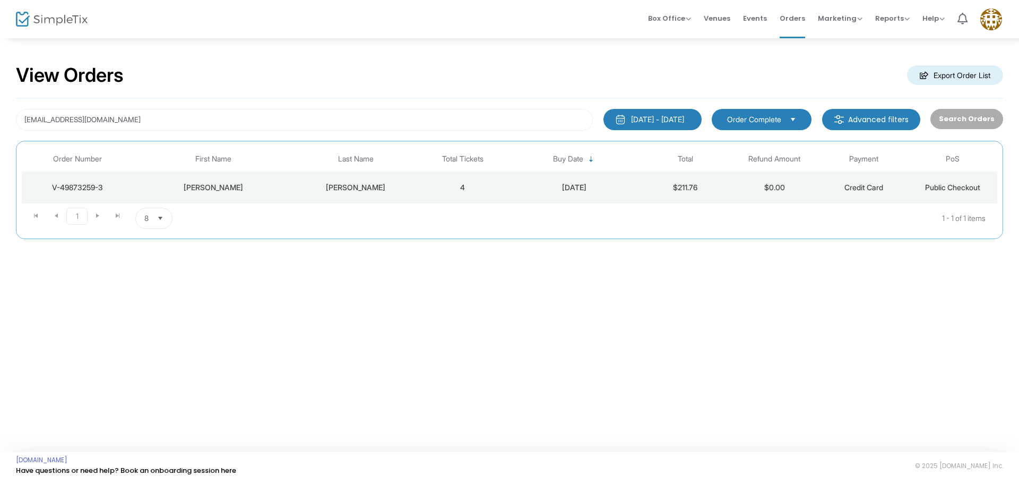
click at [236, 184] on div "[PERSON_NAME]" at bounding box center [213, 187] width 155 height 11
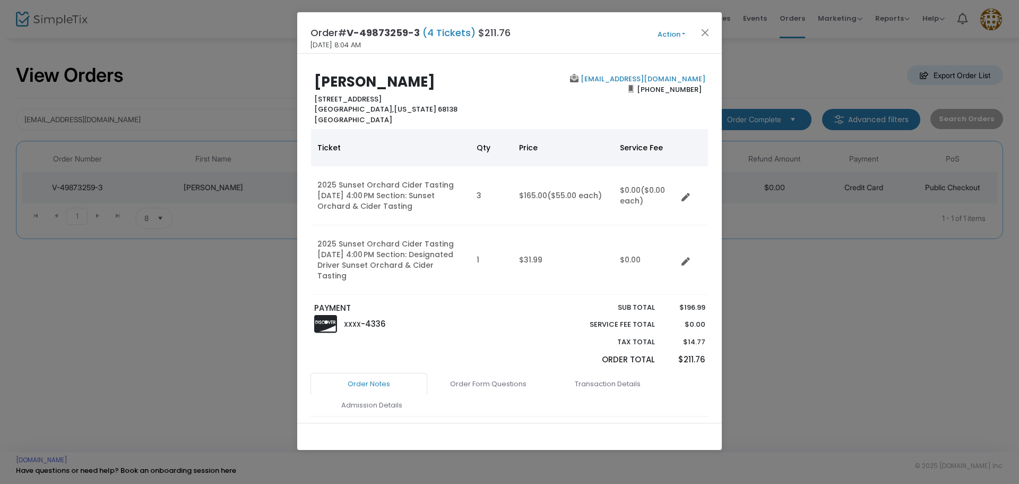
click at [669, 31] on button "Action" at bounding box center [672, 35] width 64 height 12
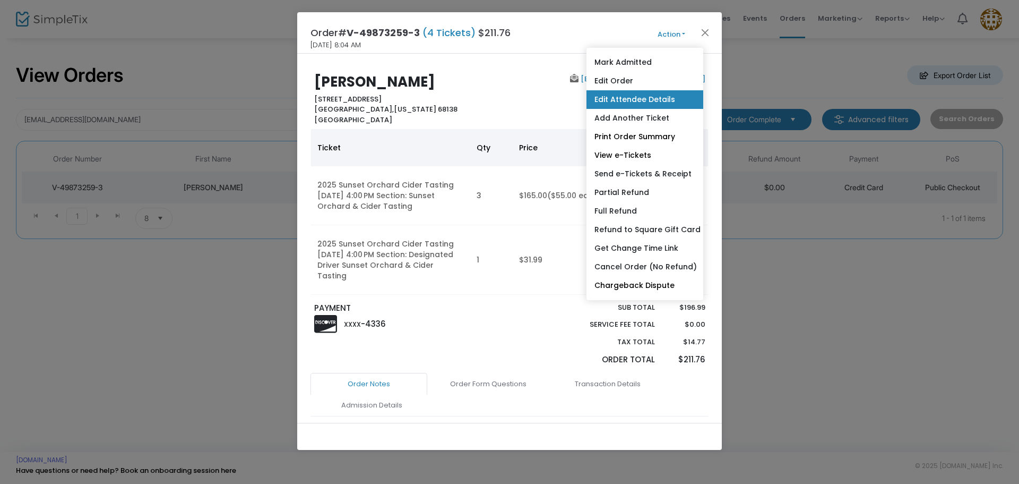
click at [639, 93] on link "Edit Attendee Details" at bounding box center [645, 99] width 117 height 19
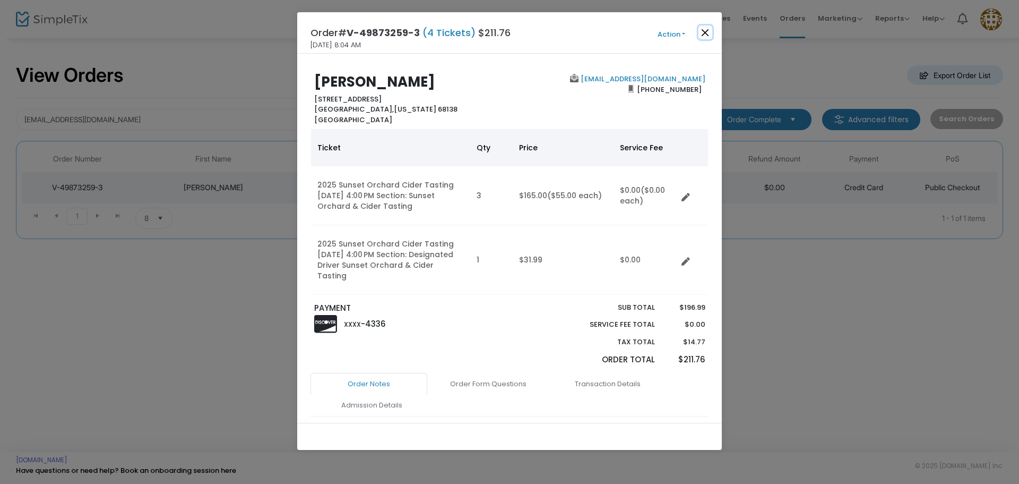
click at [708, 34] on button "Close" at bounding box center [706, 32] width 14 height 14
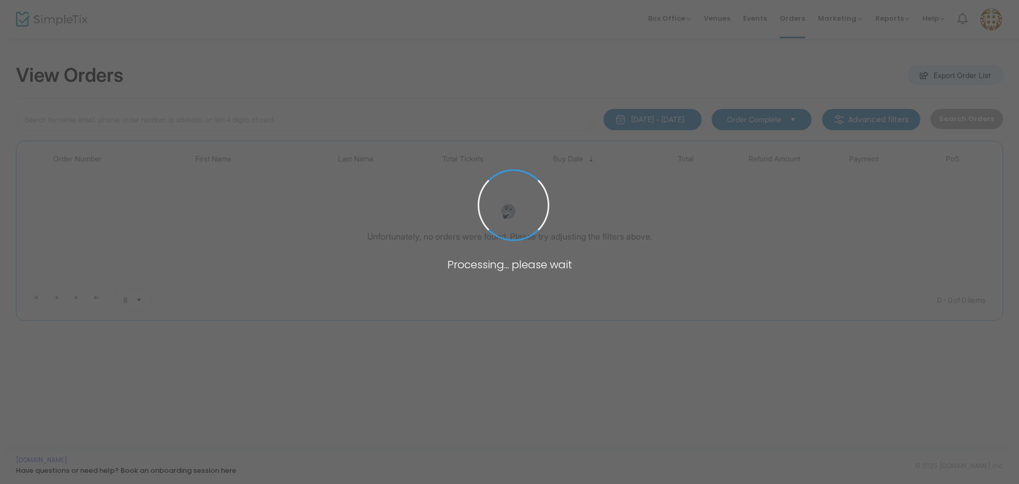
type input "[EMAIL_ADDRESS][DOMAIN_NAME]"
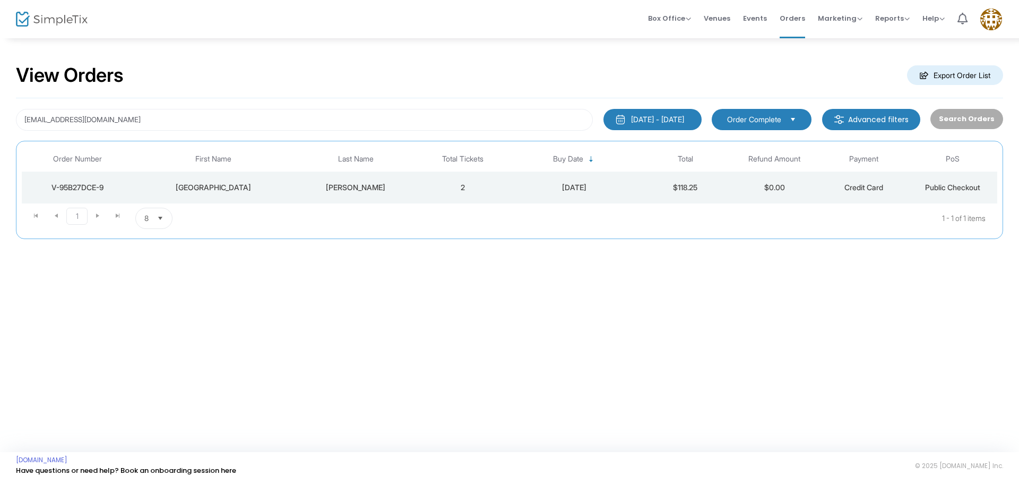
click at [302, 188] on div "Parker" at bounding box center [355, 187] width 119 height 11
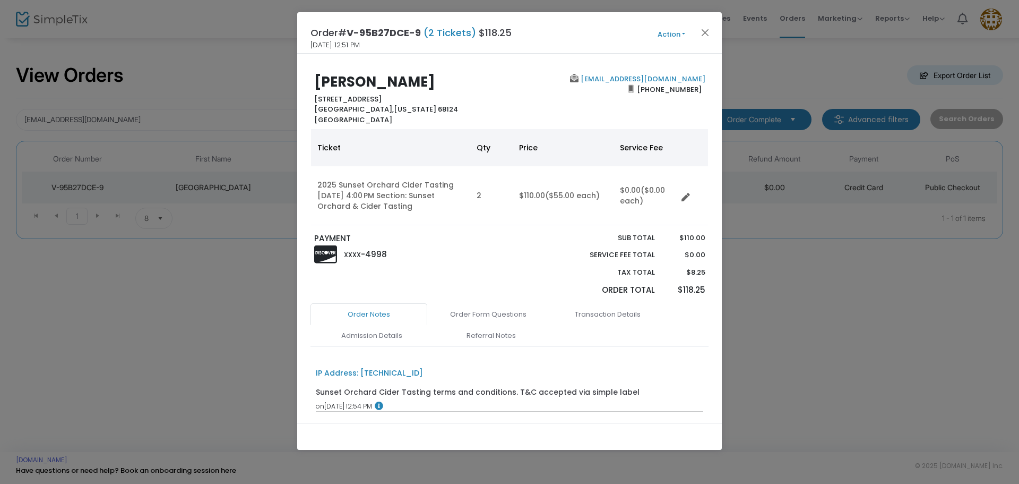
click at [678, 31] on button "Action" at bounding box center [672, 35] width 64 height 12
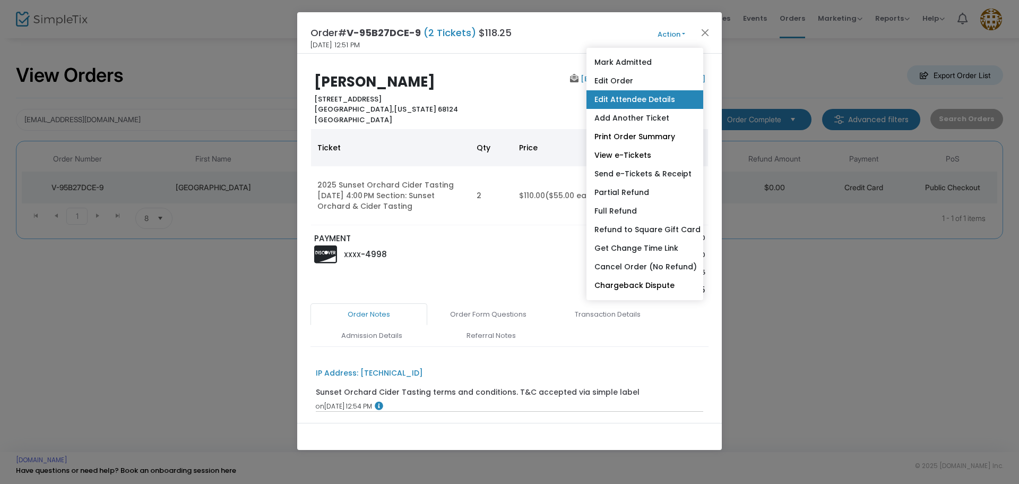
click at [647, 101] on link "Edit Attendee Details" at bounding box center [645, 99] width 117 height 19
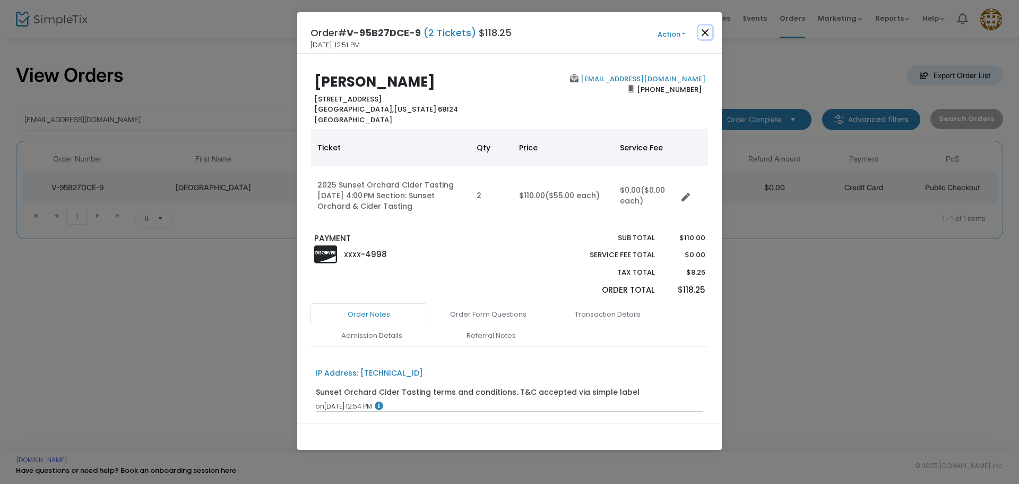
click at [700, 28] on button "Close" at bounding box center [706, 32] width 14 height 14
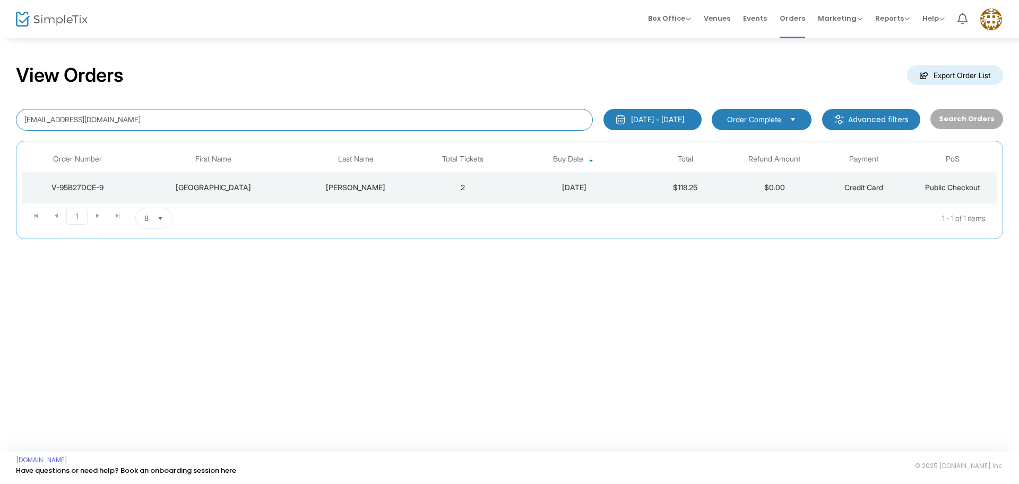
drag, startPoint x: 142, startPoint y: 120, endPoint x: 0, endPoint y: 128, distance: 141.9
click at [0, 128] on div "View Orders Export Order List mm.parker4@gmail.com 1/1/2025 - 9/17/2025 Last 30…" at bounding box center [509, 156] width 1019 height 239
paste input "megvilter@gmail.com"
type input "megvilter@gmail.com"
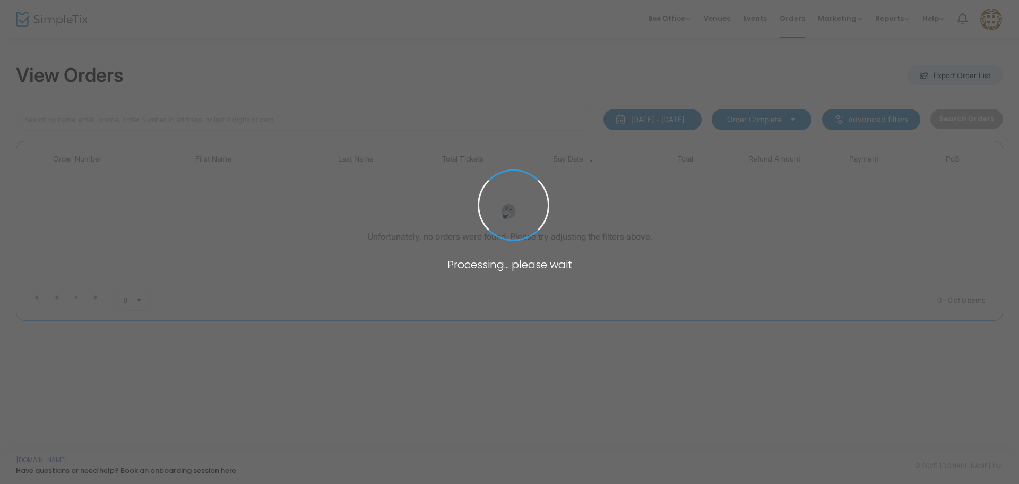
type input "megvilter@gmail.com"
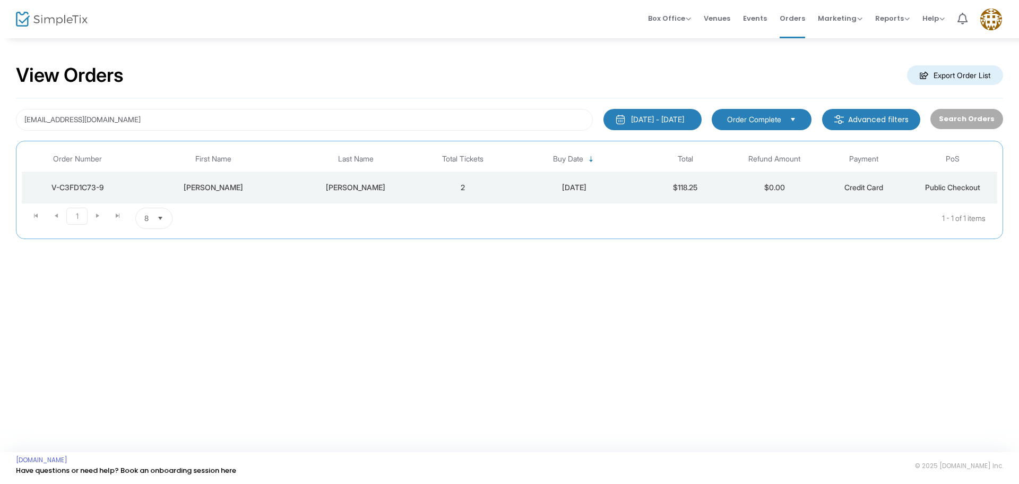
click at [352, 184] on div "Purintun" at bounding box center [355, 187] width 119 height 11
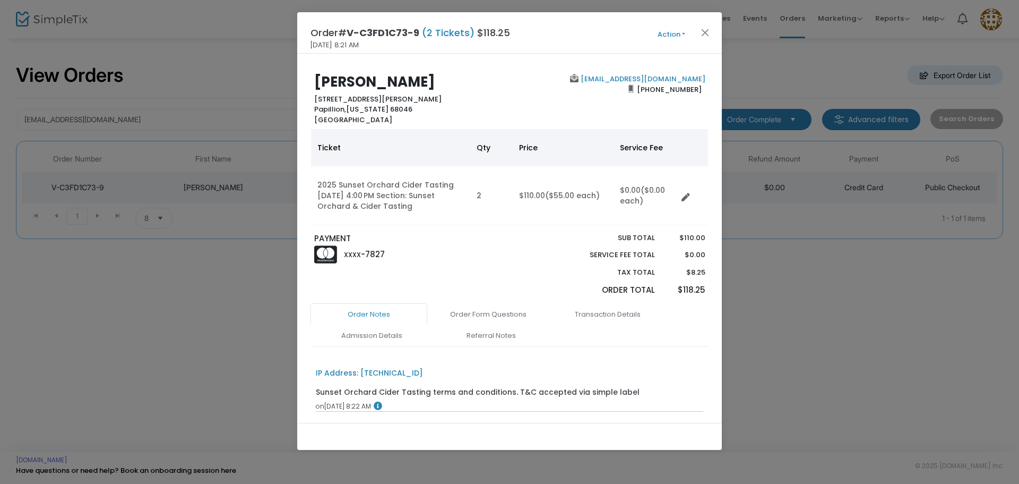
click at [664, 33] on button "Action" at bounding box center [672, 35] width 64 height 12
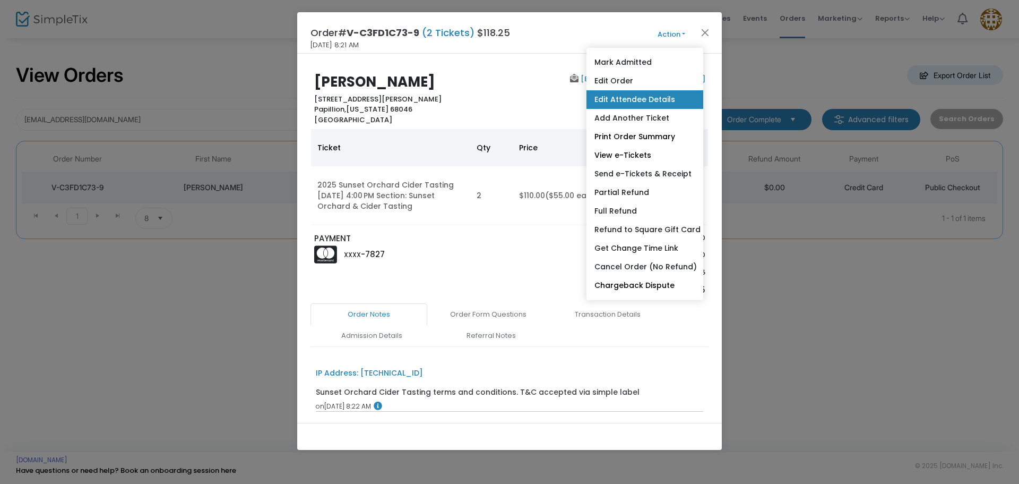
click at [633, 101] on link "Edit Attendee Details" at bounding box center [645, 99] width 117 height 19
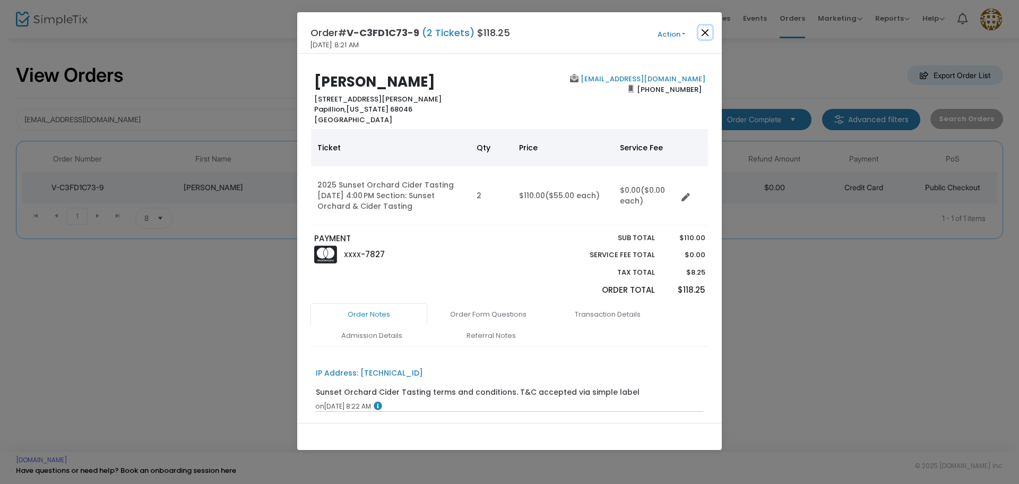
click at [710, 33] on button "Close" at bounding box center [706, 32] width 14 height 14
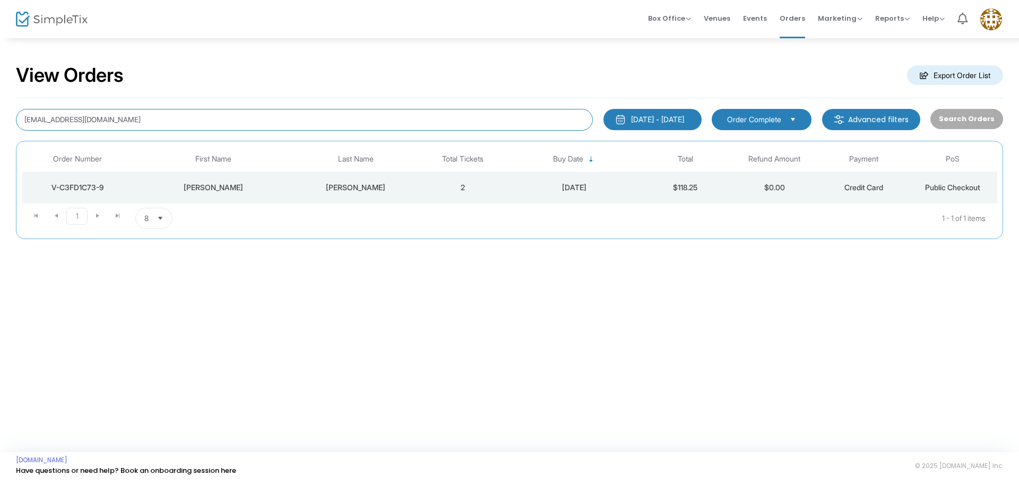
drag, startPoint x: 226, startPoint y: 125, endPoint x: 0, endPoint y: 112, distance: 226.5
click at [0, 112] on div "View Orders Export Order List megvilter@gmail.com 1/1/2025 - 9/17/2025 Last 30 …" at bounding box center [509, 156] width 1019 height 239
paste input "mdknapp13@gmail.com"
type input "mdknapp13@gmail.com"
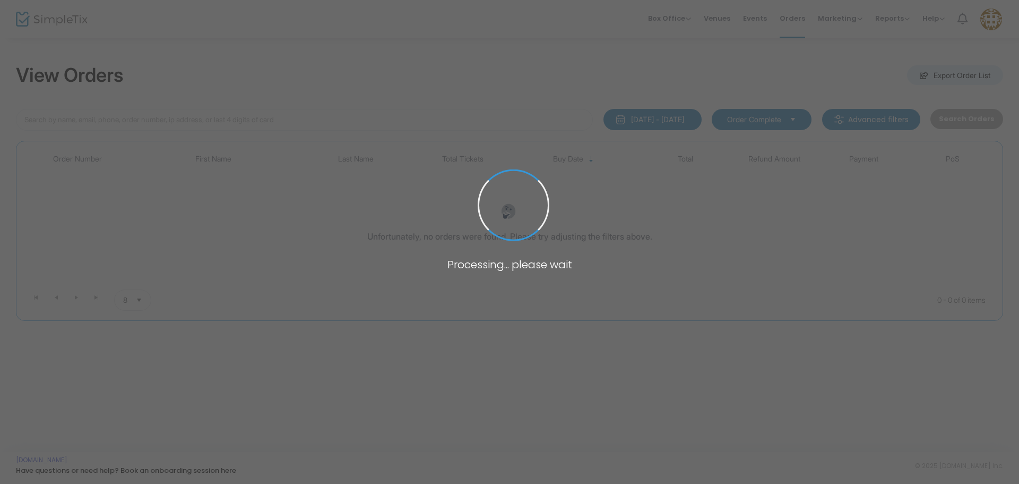
type input "mdknapp13@gmail.com"
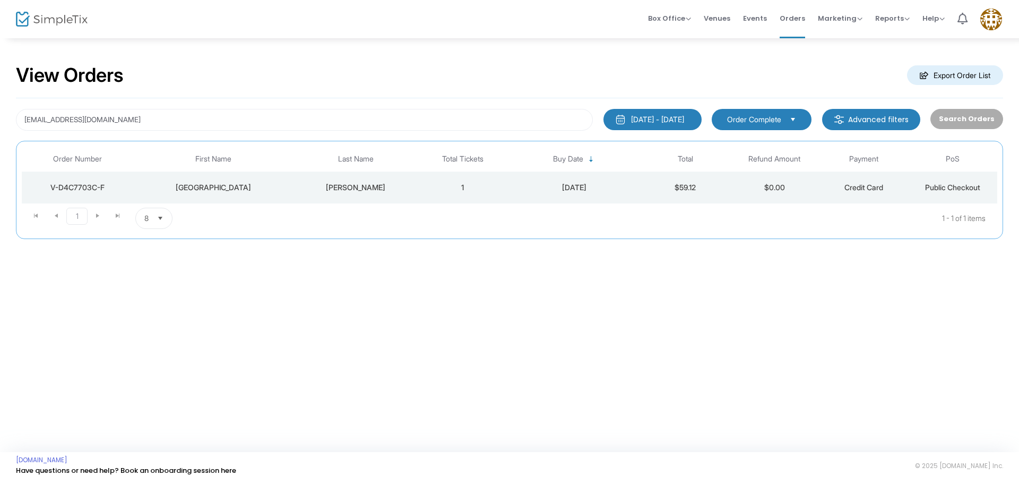
click at [211, 198] on td "[GEOGRAPHIC_DATA]" at bounding box center [213, 187] width 160 height 32
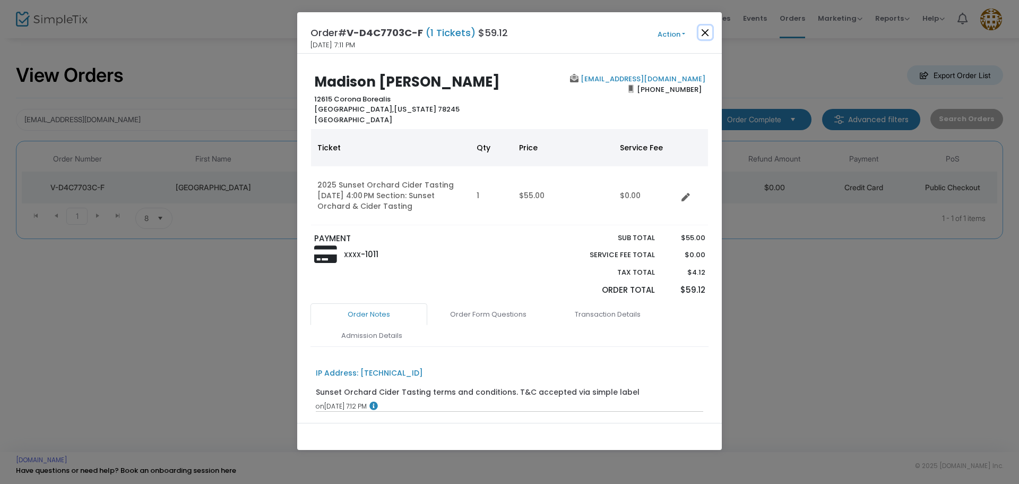
drag, startPoint x: 707, startPoint y: 33, endPoint x: 703, endPoint y: 4, distance: 30.0
click at [706, 32] on button "Close" at bounding box center [706, 32] width 14 height 14
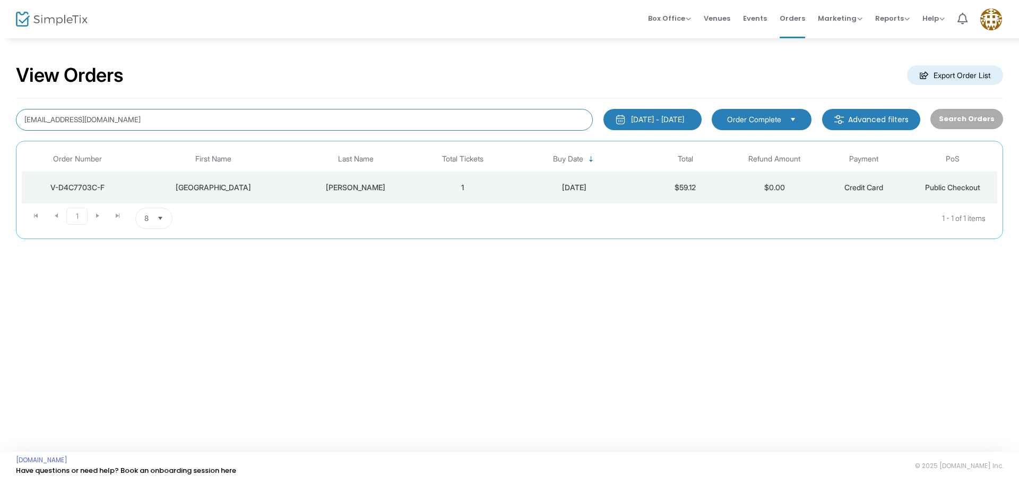
drag, startPoint x: 133, startPoint y: 113, endPoint x: 0, endPoint y: 107, distance: 133.4
click at [0, 107] on div "View Orders Export Order List mdknapp13@gmail.com 1/1/2025 - 9/17/2025 Last 30 …" at bounding box center [509, 156] width 1019 height 239
paste input "scbramer16@gmail.com"
type input "scbramer16@gmail.com"
click at [321, 185] on div "Ramer" at bounding box center [355, 187] width 119 height 11
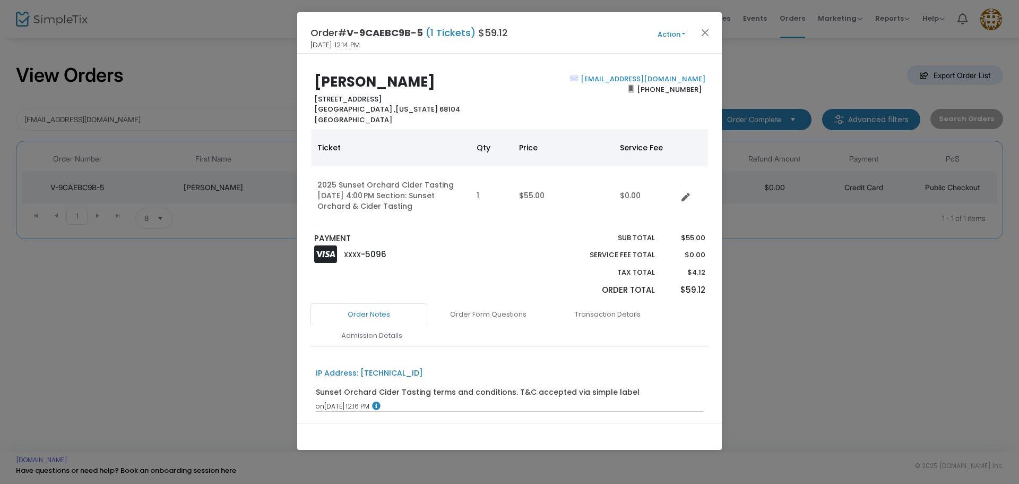
click at [666, 29] on button "Action" at bounding box center [672, 35] width 64 height 12
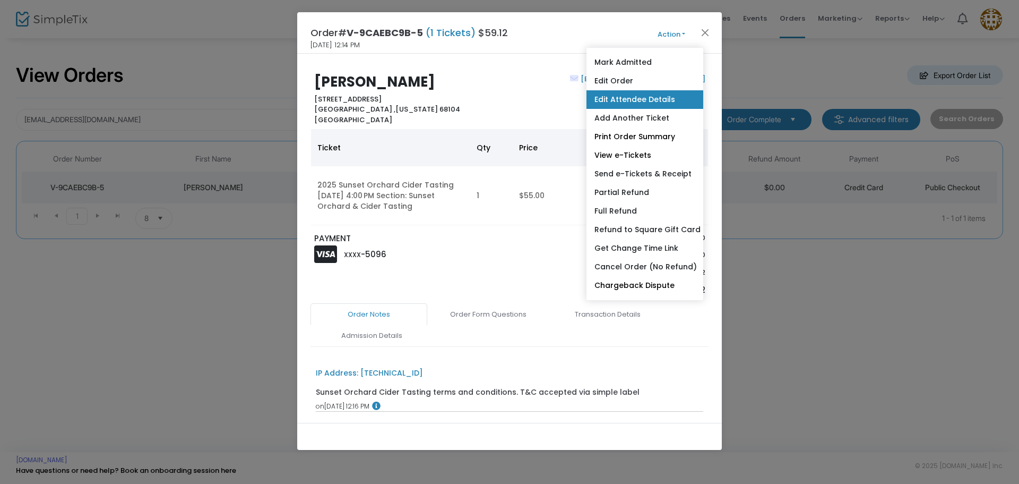
click at [652, 102] on link "Edit Attendee Details" at bounding box center [645, 99] width 117 height 19
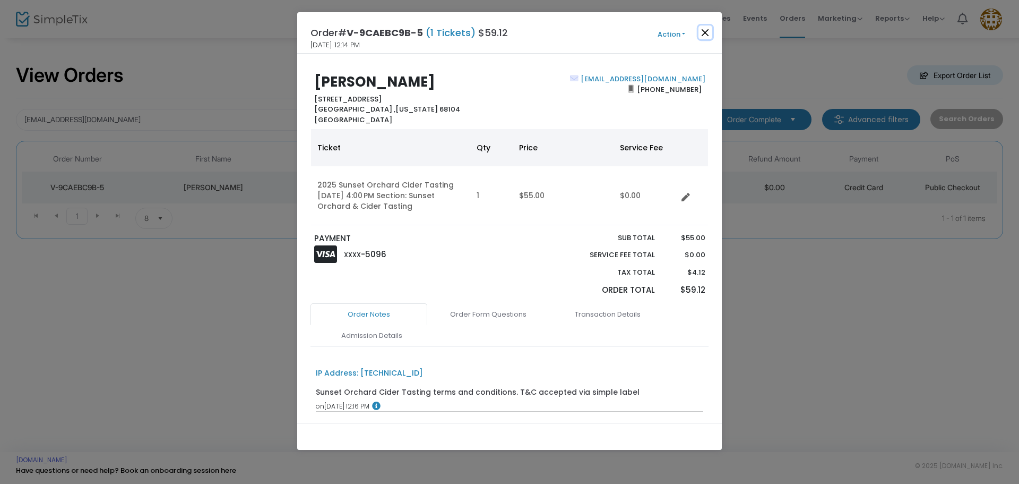
click at [703, 32] on button "Close" at bounding box center [706, 32] width 14 height 14
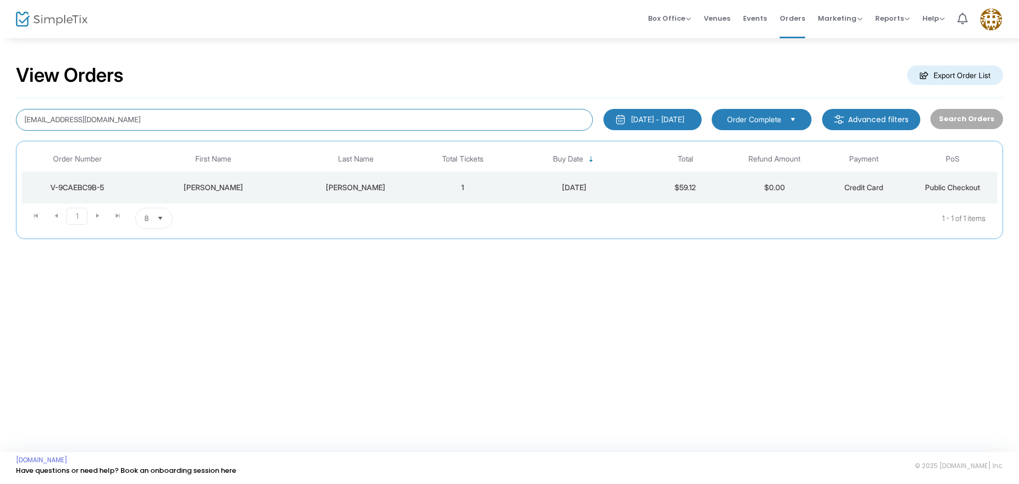
drag, startPoint x: 55, startPoint y: 124, endPoint x: 4, endPoint y: 112, distance: 52.3
click at [1, 114] on div "View Orders Export Order List scbramer16@gmail.com 1/1/2025 - 9/17/2025 Last 30…" at bounding box center [509, 156] width 1019 height 239
type input "midgetracer"
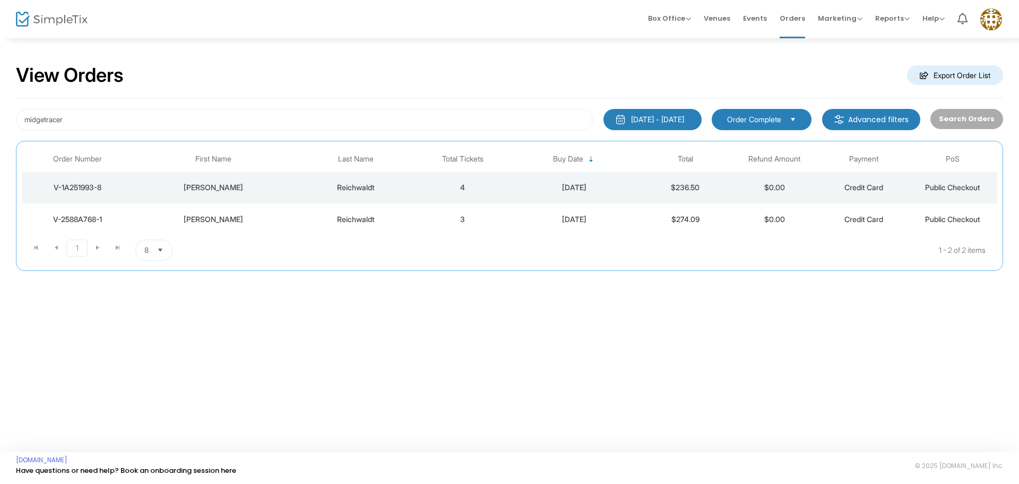
click at [390, 189] on div "Reichwaldt" at bounding box center [355, 187] width 119 height 11
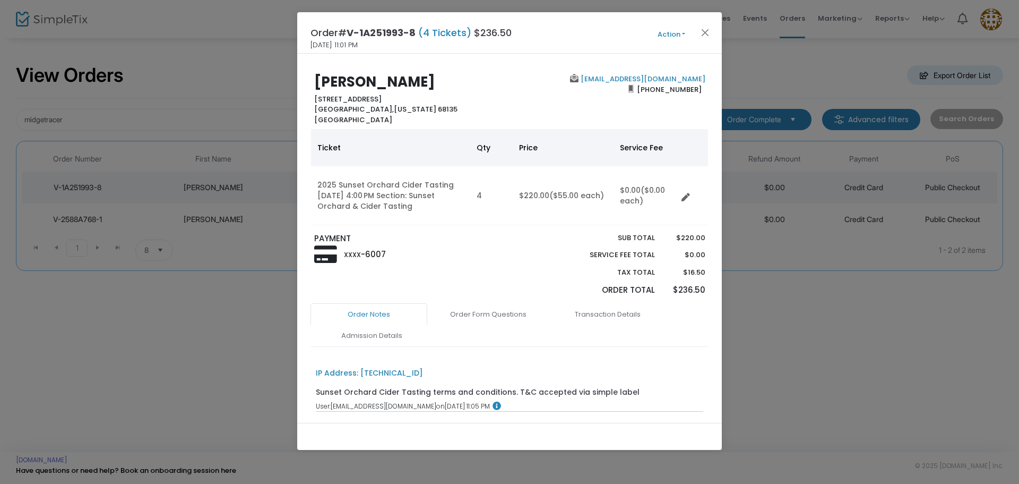
click at [668, 30] on button "Action" at bounding box center [672, 35] width 64 height 12
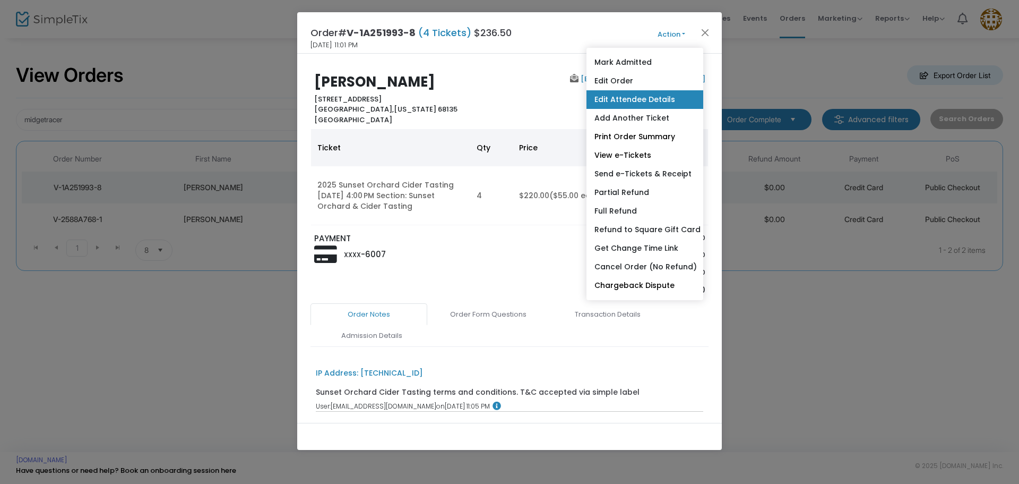
click at [643, 99] on link "Edit Attendee Details" at bounding box center [645, 99] width 117 height 19
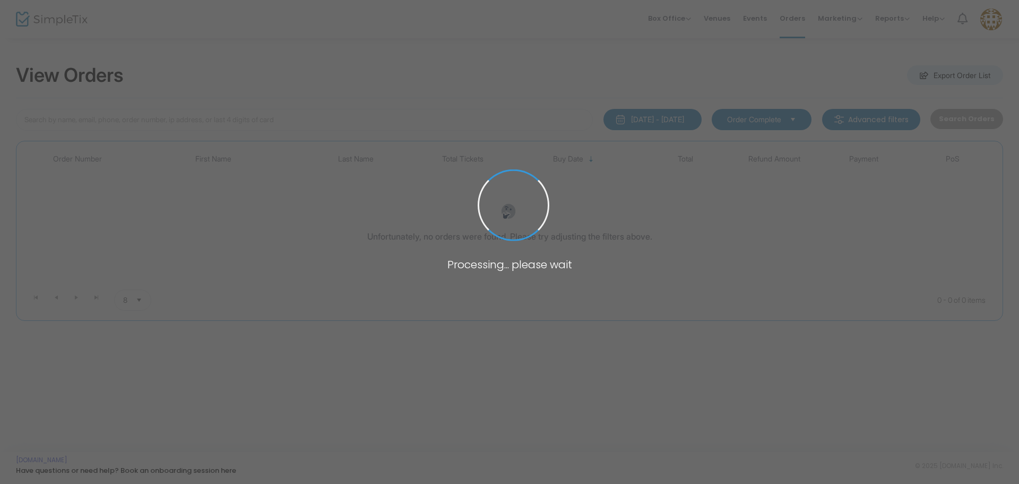
type input "[EMAIL_ADDRESS][DOMAIN_NAME]"
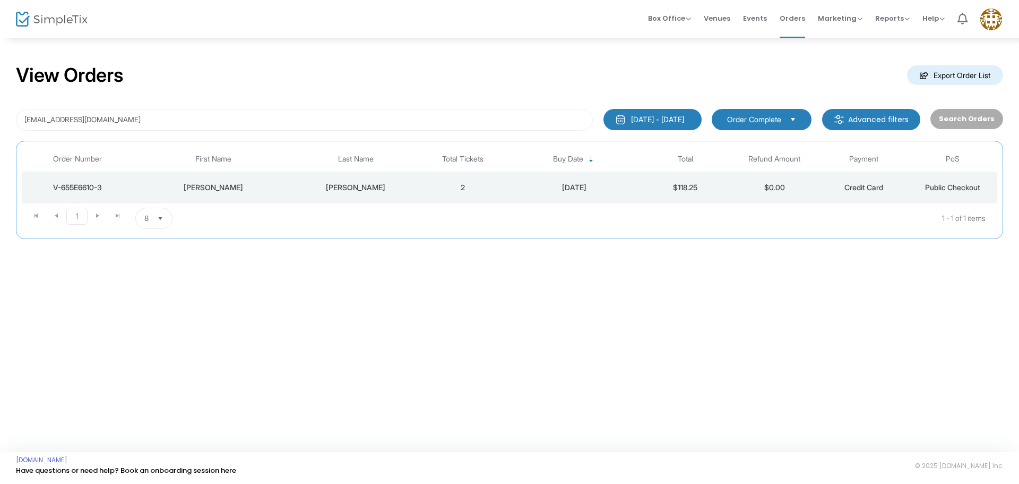
click at [409, 189] on div "[PERSON_NAME]" at bounding box center [355, 187] width 119 height 11
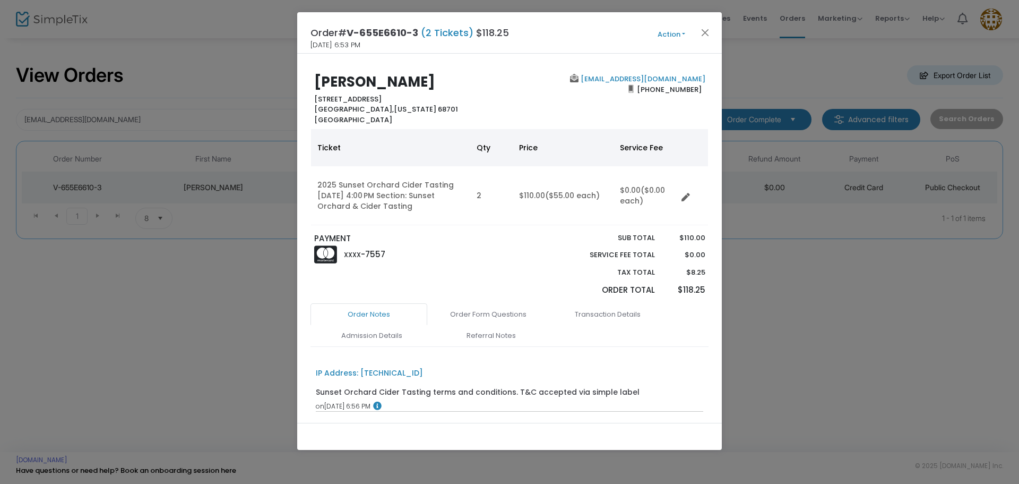
click at [676, 37] on button "Action" at bounding box center [672, 35] width 64 height 12
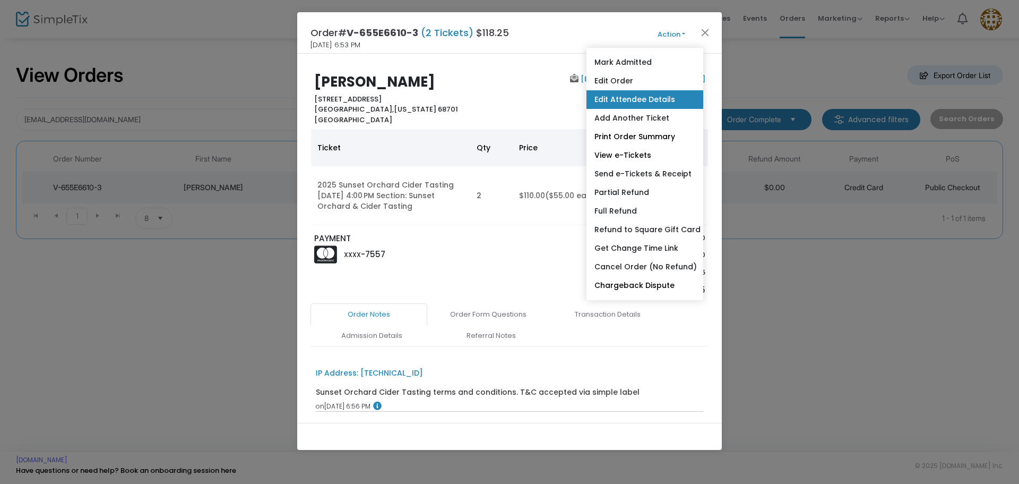
click at [633, 108] on link "Edit Attendee Details" at bounding box center [645, 99] width 117 height 19
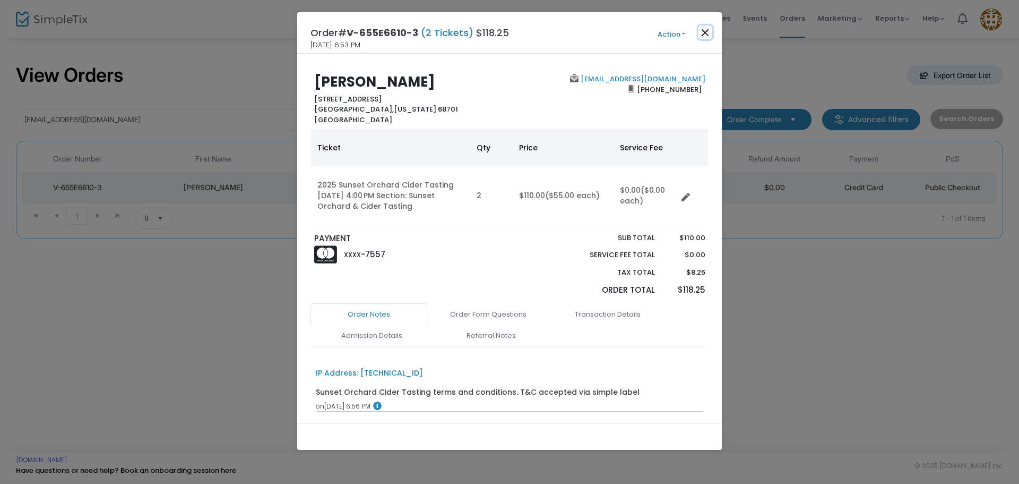
click at [705, 31] on button "Close" at bounding box center [706, 32] width 14 height 14
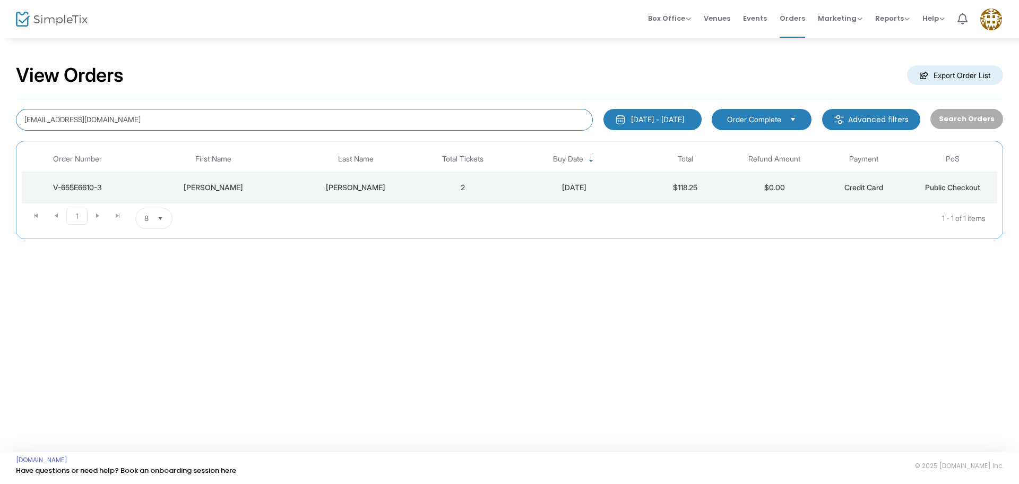
drag, startPoint x: 217, startPoint y: 126, endPoint x: 0, endPoint y: 124, distance: 217.1
click at [0, 124] on div "View Orders Export Order List [EMAIL_ADDRESS][DOMAIN_NAME] [DATE] - [DATE] Last…" at bounding box center [509, 156] width 1019 height 239
paste input "[EMAIL_ADDRESS][DOMAIN_NAME]"
type input "[EMAIL_ADDRESS][DOMAIN_NAME]"
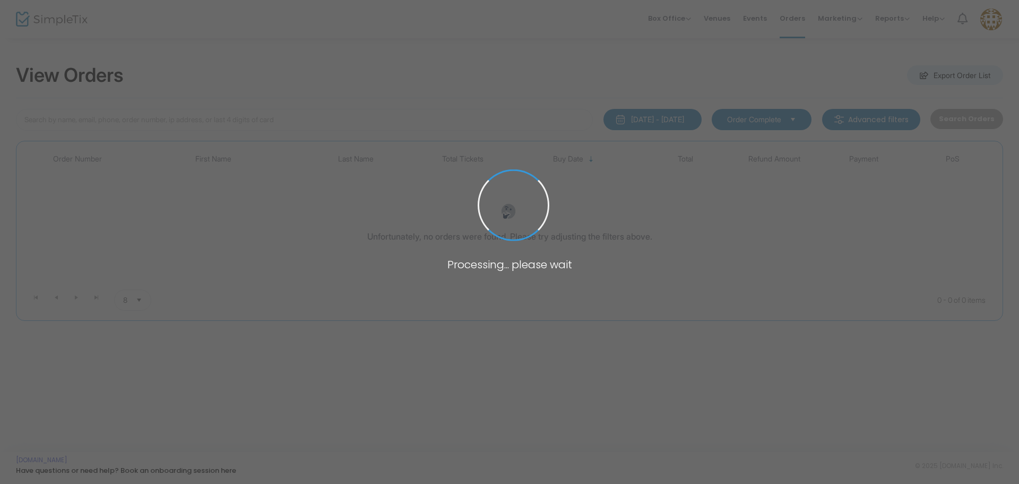
type input "[EMAIL_ADDRESS][DOMAIN_NAME]"
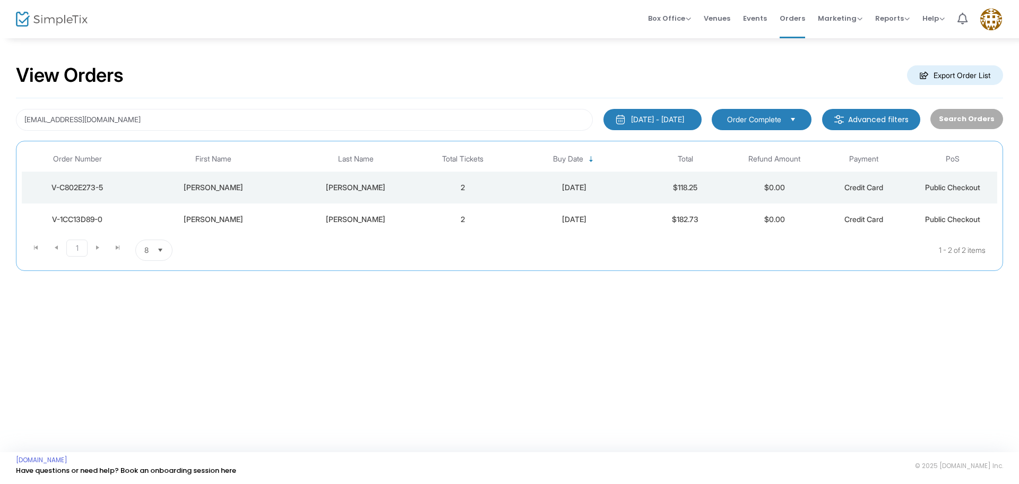
click at [382, 187] on div "[PERSON_NAME]" at bounding box center [355, 187] width 119 height 11
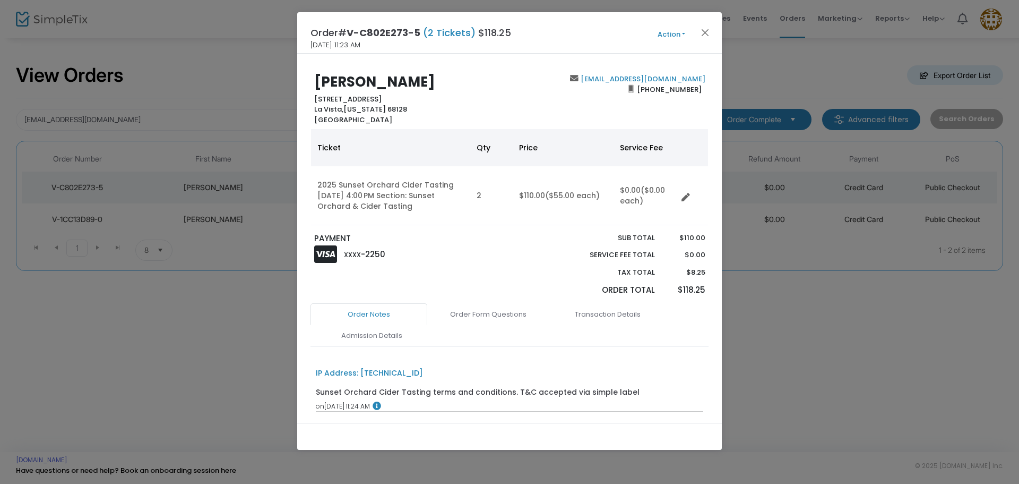
click at [669, 33] on button "Action" at bounding box center [672, 35] width 64 height 12
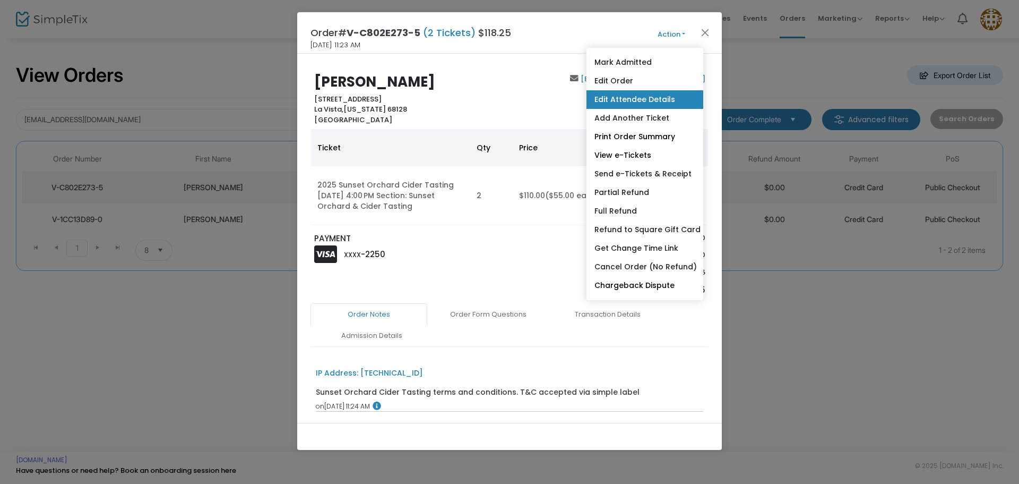
click at [646, 102] on link "Edit Attendee Details" at bounding box center [645, 99] width 117 height 19
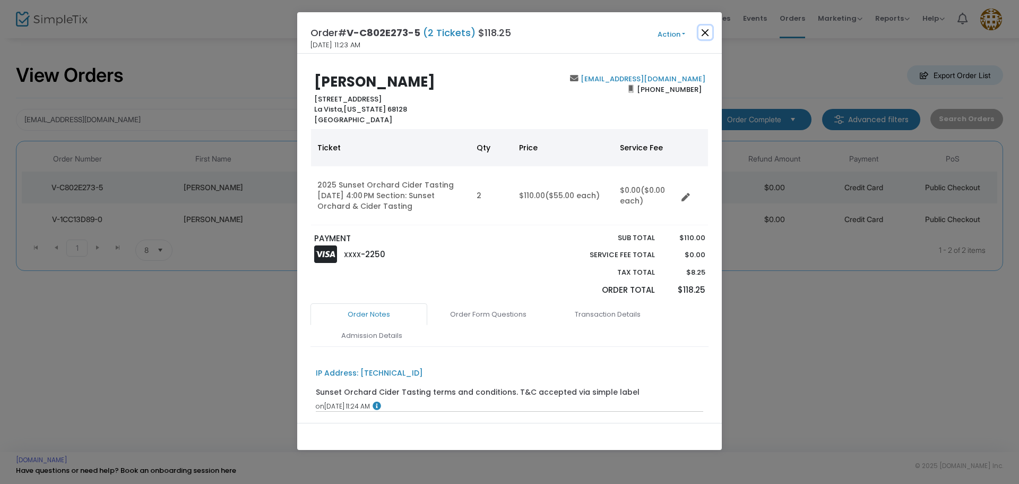
click at [705, 31] on button "Close" at bounding box center [706, 32] width 14 height 14
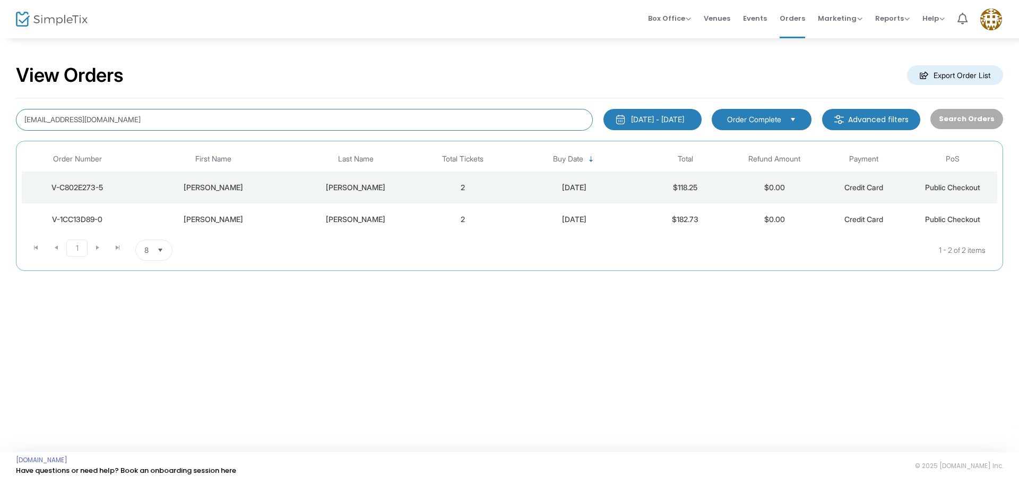
drag, startPoint x: 172, startPoint y: 115, endPoint x: 0, endPoint y: 89, distance: 173.9
click at [0, 89] on div "View Orders Export Order List [EMAIL_ADDRESS][DOMAIN_NAME] [DATE] - [DATE] Last…" at bounding box center [509, 172] width 1019 height 271
paste input "[EMAIL_ADDRESS][DOMAIN_NAME]"
type input "[EMAIL_ADDRESS][DOMAIN_NAME]"
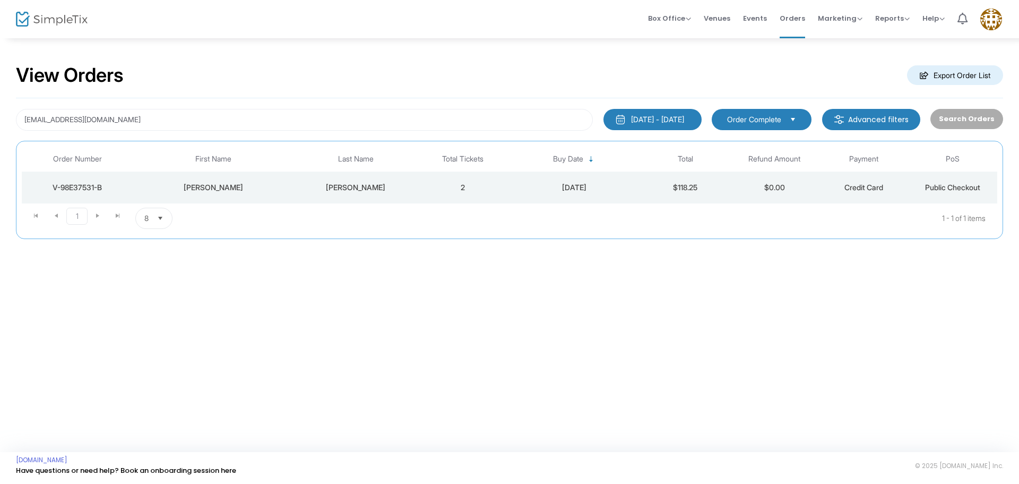
click at [270, 195] on td "[PERSON_NAME]" at bounding box center [213, 187] width 160 height 32
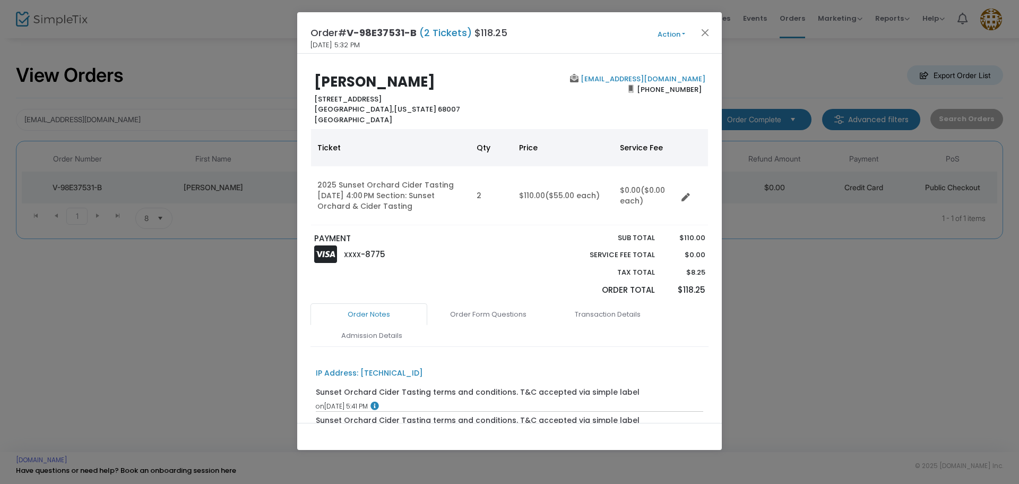
click at [662, 33] on button "Action" at bounding box center [672, 35] width 64 height 12
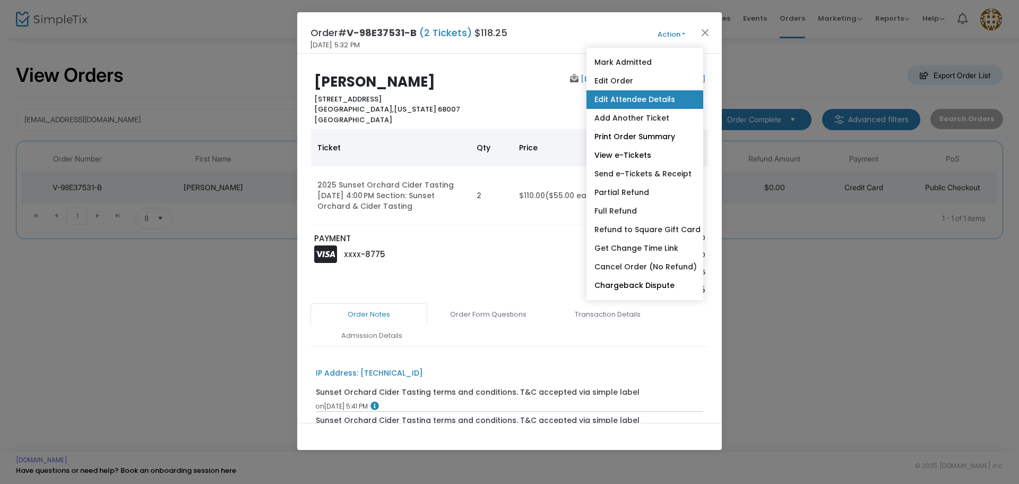
click at [648, 103] on link "Edit Attendee Details" at bounding box center [645, 99] width 117 height 19
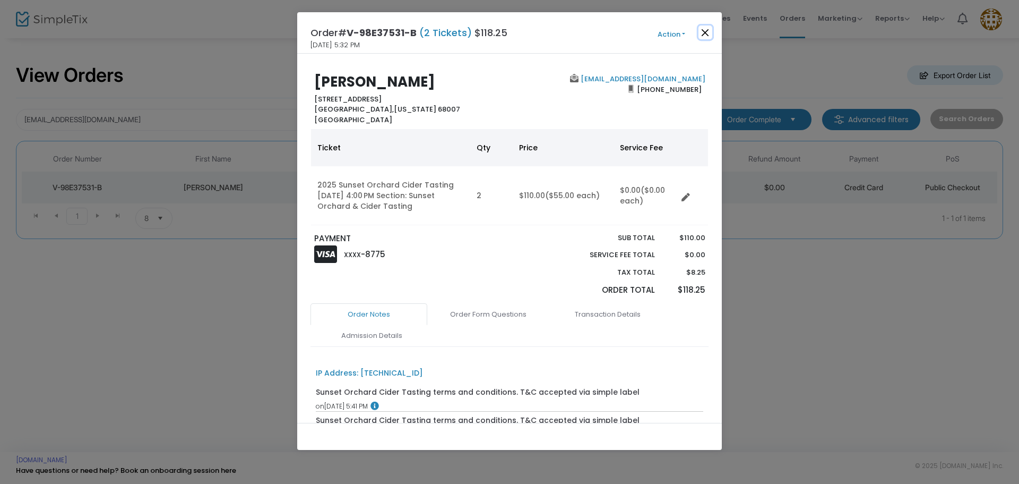
click at [707, 31] on button "Close" at bounding box center [706, 32] width 14 height 14
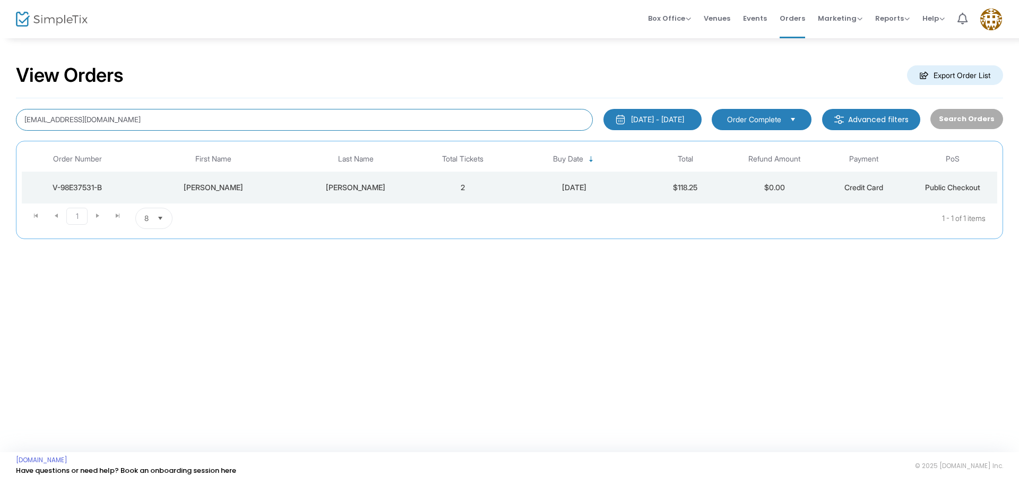
drag, startPoint x: 192, startPoint y: 117, endPoint x: 0, endPoint y: 113, distance: 191.7
click at [0, 117] on div "View Orders Export Order List r.sillman21@gmail.com 1/1/2025 - 9/17/2025 Last 3…" at bounding box center [509, 156] width 1019 height 239
paste input "[EMAIL_ADDRESS][DOMAIN_NAME]"
type input "[EMAIL_ADDRESS][DOMAIN_NAME]"
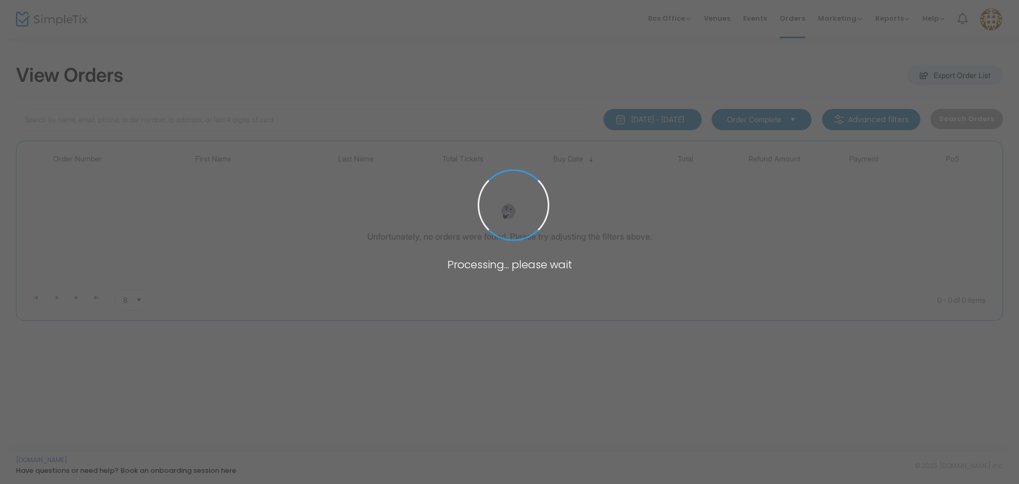
type input "[EMAIL_ADDRESS][DOMAIN_NAME]"
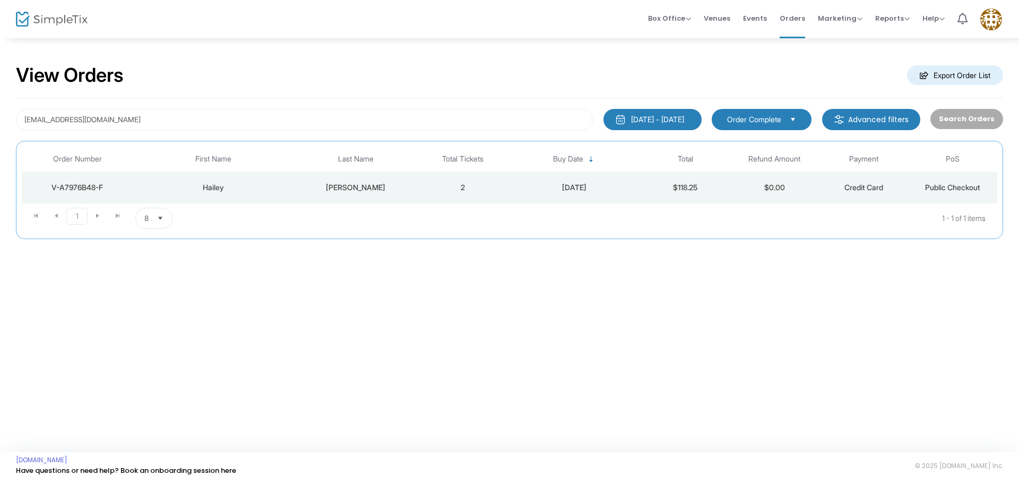
click at [303, 190] on div "[PERSON_NAME]" at bounding box center [355, 187] width 119 height 11
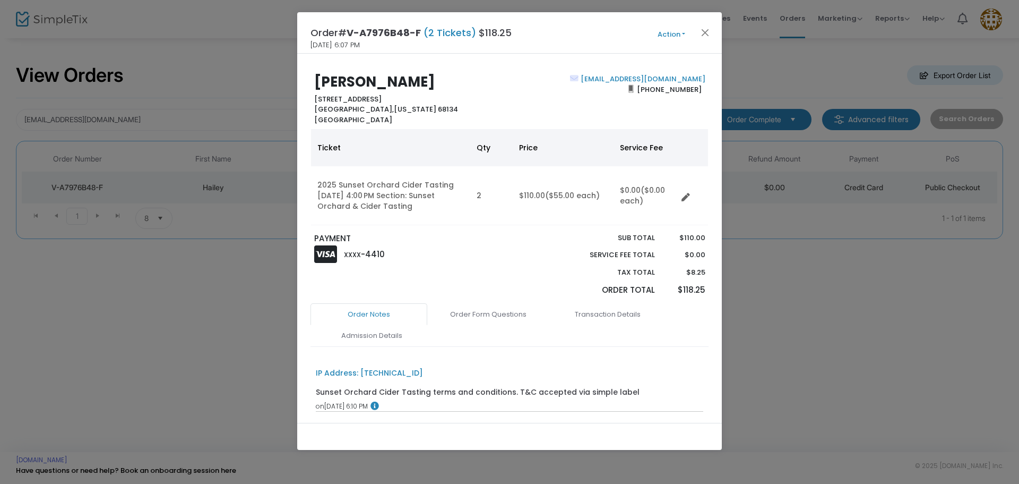
click at [663, 33] on button "Action" at bounding box center [672, 35] width 64 height 12
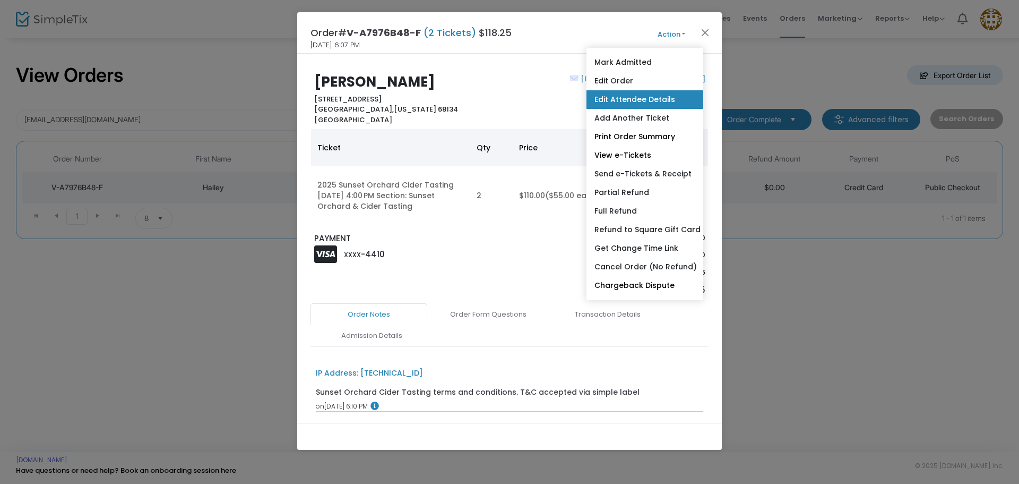
click at [656, 97] on link "Edit Attendee Details" at bounding box center [645, 99] width 117 height 19
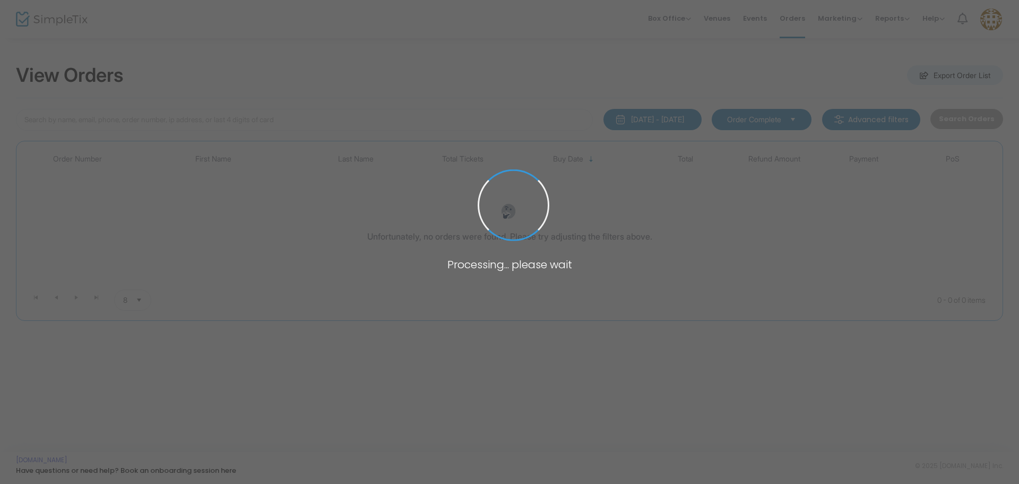
type input "cnichole7117@hotmail.com"
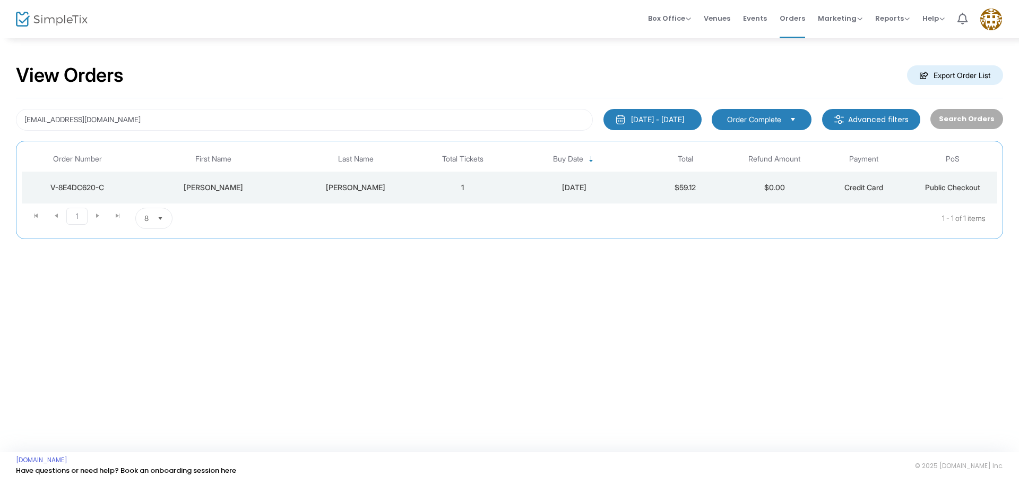
click at [417, 196] on td "thatcher" at bounding box center [356, 187] width 125 height 32
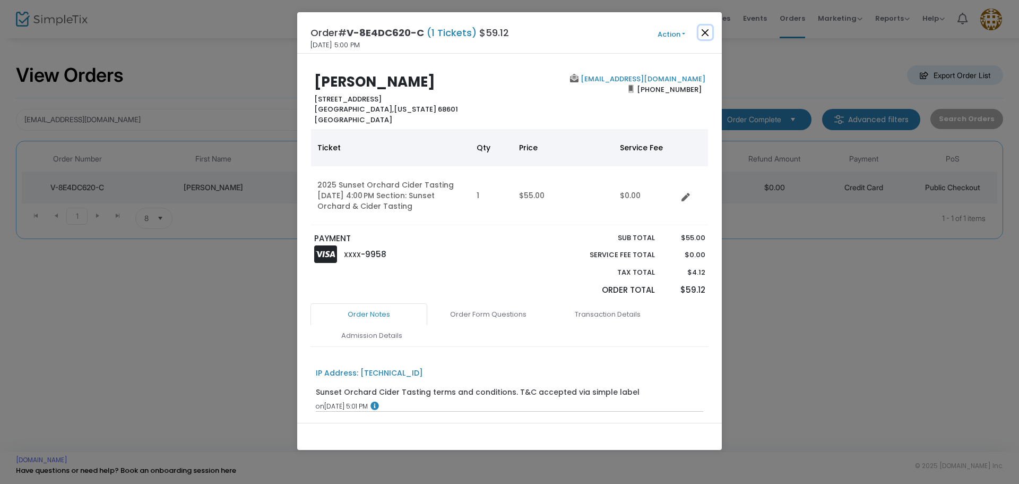
click at [704, 31] on button "Close" at bounding box center [706, 32] width 14 height 14
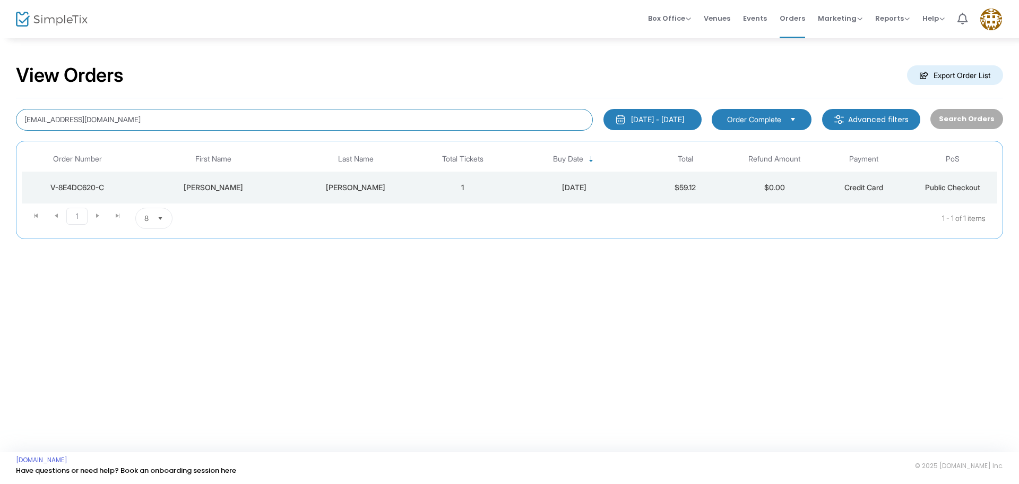
drag, startPoint x: 170, startPoint y: 123, endPoint x: 3, endPoint y: 115, distance: 167.9
click at [0, 117] on div "View Orders Export Order List cnichole7117@hotmail.com 1/1/2025 - 9/17/2025 Las…" at bounding box center [509, 156] width 1019 height 239
paste input "omar@foxbryant.com"
type input "omar@foxbryant.com"
click at [221, 188] on div "Omar" at bounding box center [213, 187] width 155 height 11
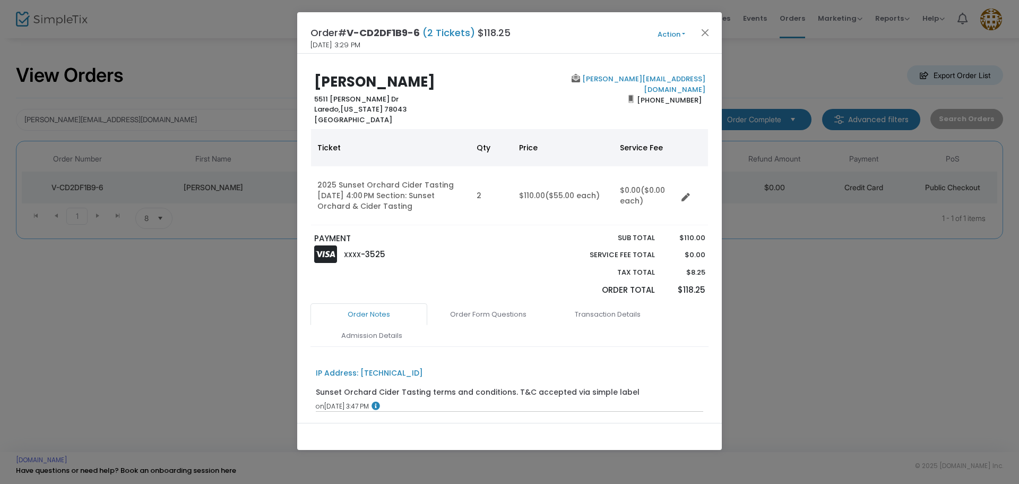
click at [671, 32] on button "Action" at bounding box center [672, 35] width 64 height 12
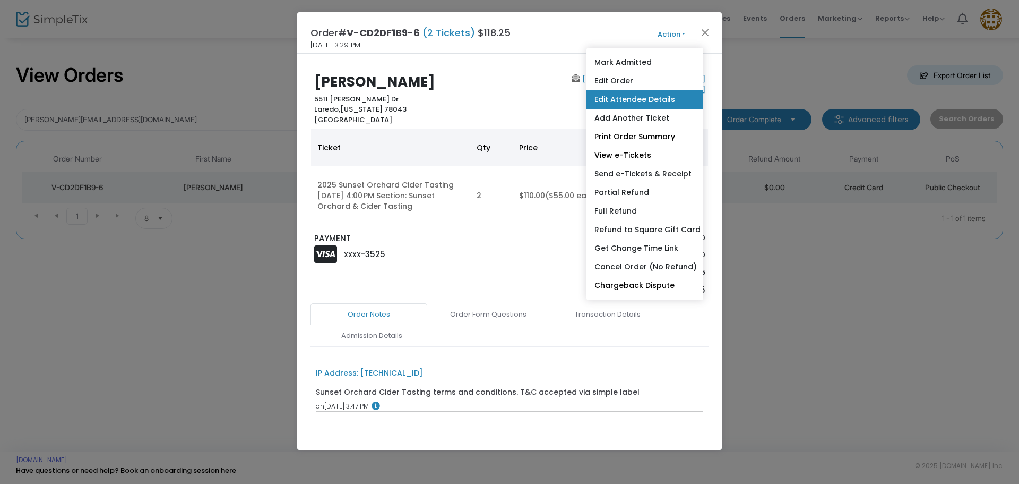
click at [648, 99] on link "Edit Attendee Details" at bounding box center [645, 99] width 117 height 19
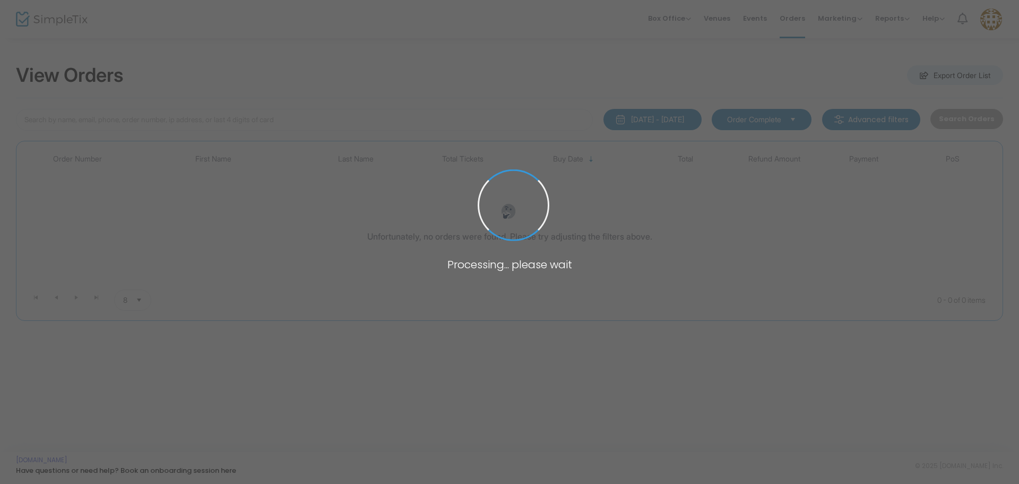
type input "[EMAIL_ADDRESS][DOMAIN_NAME]"
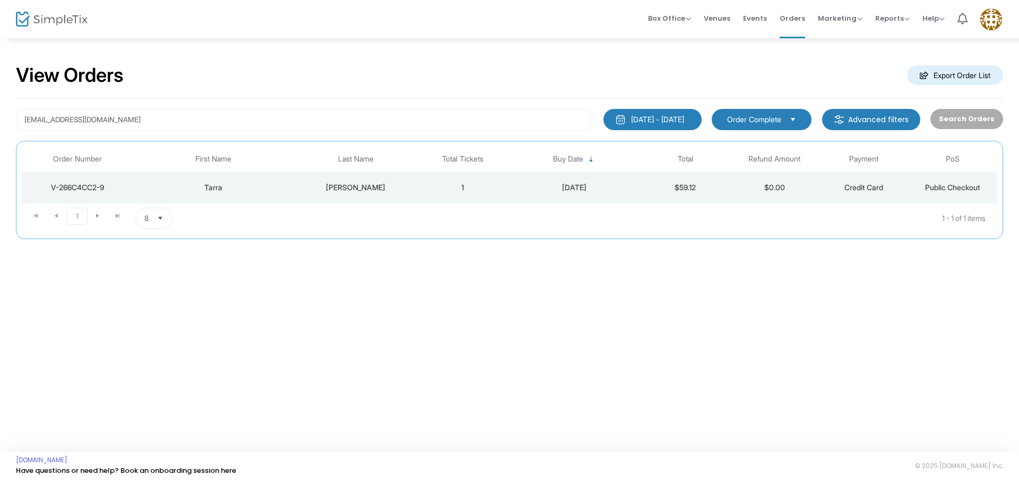
click at [294, 193] on td "[PERSON_NAME]" at bounding box center [356, 187] width 125 height 32
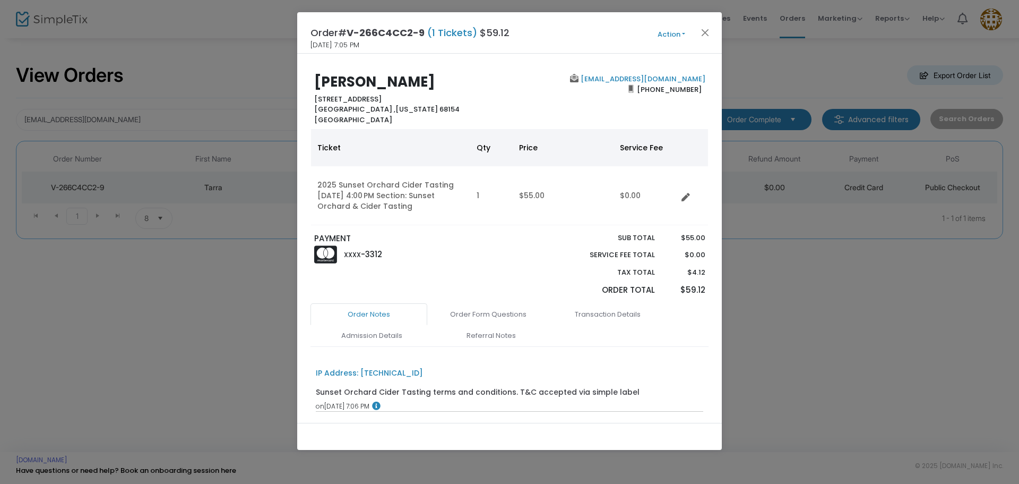
click at [663, 37] on button "Action" at bounding box center [672, 35] width 64 height 12
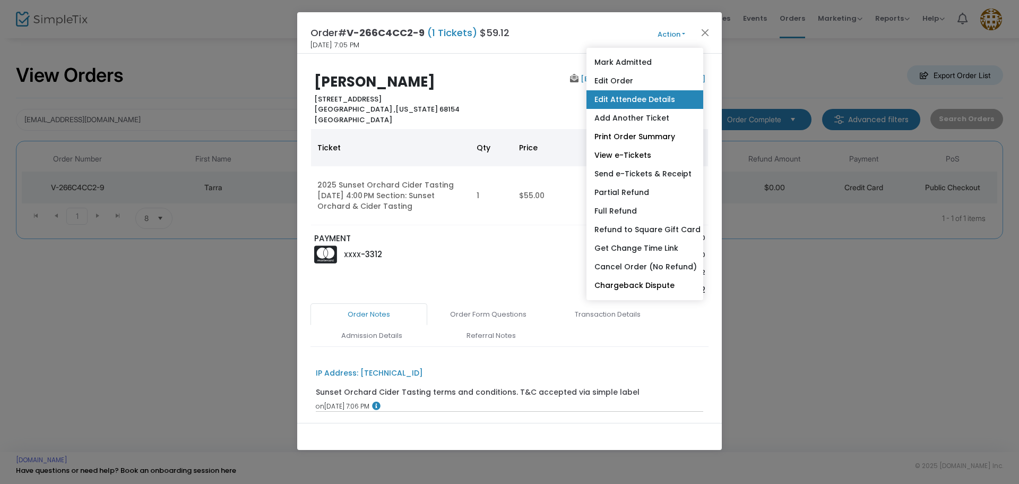
click at [665, 91] on link "Edit Attendee Details" at bounding box center [645, 99] width 117 height 19
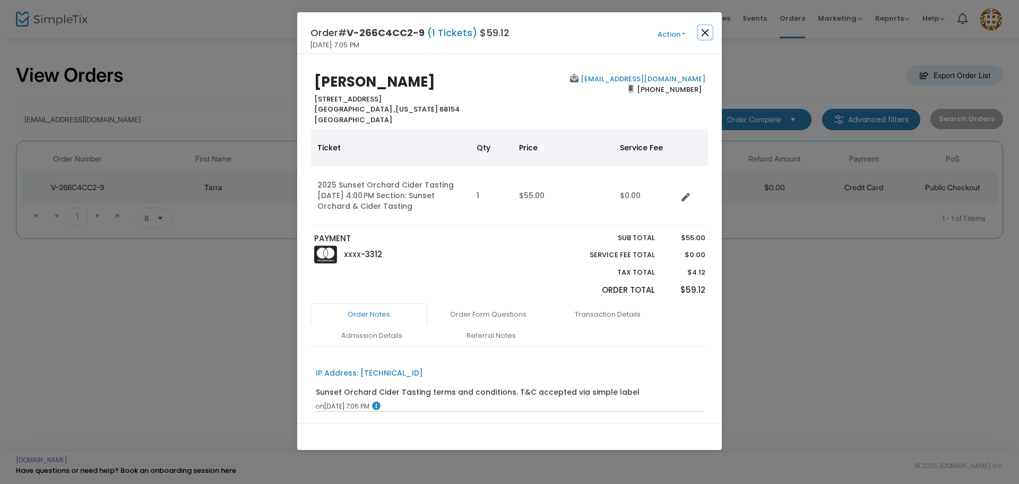
click at [700, 32] on button "Close" at bounding box center [706, 32] width 14 height 14
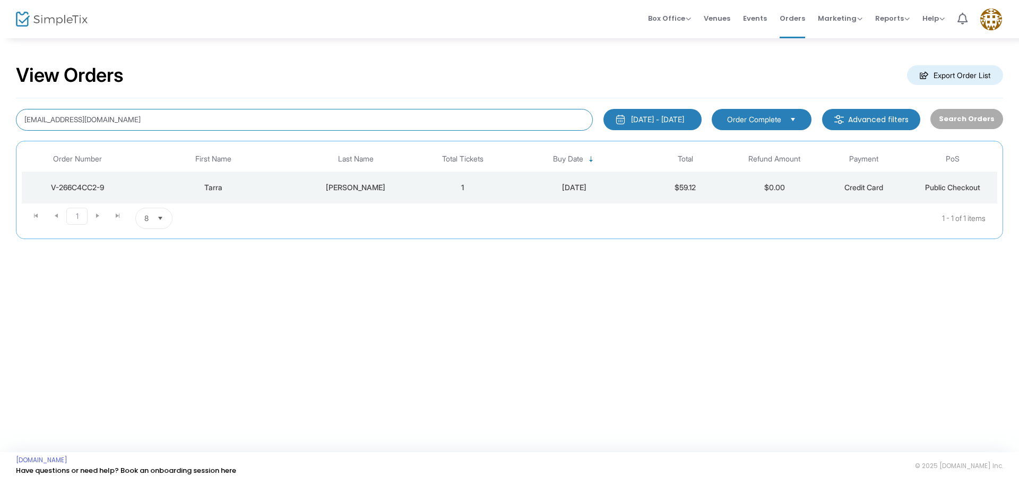
drag, startPoint x: 137, startPoint y: 118, endPoint x: 0, endPoint y: 113, distance: 137.0
click at [0, 114] on div "View Orders Export Order List [EMAIL_ADDRESS][DOMAIN_NAME] [DATE] - [DATE] Last…" at bounding box center [509, 156] width 1019 height 239
paste input "[PERSON_NAME][EMAIL_ADDRESS][PERSON_NAME][PERSON_NAME][DOMAIN_NAME]"
type input "[PERSON_NAME][EMAIL_ADDRESS][PERSON_NAME][PERSON_NAME][DOMAIN_NAME]"
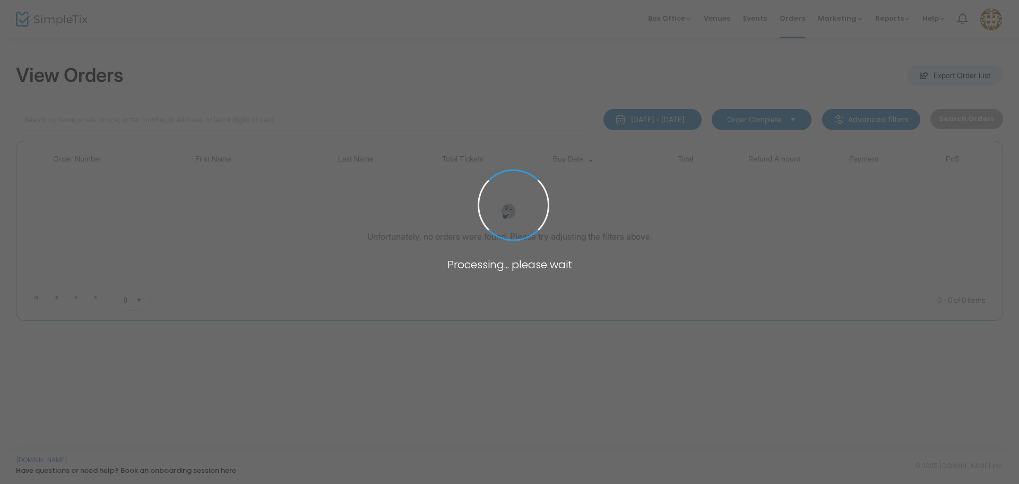
type input "[PERSON_NAME][EMAIL_ADDRESS][PERSON_NAME][PERSON_NAME][DOMAIN_NAME]"
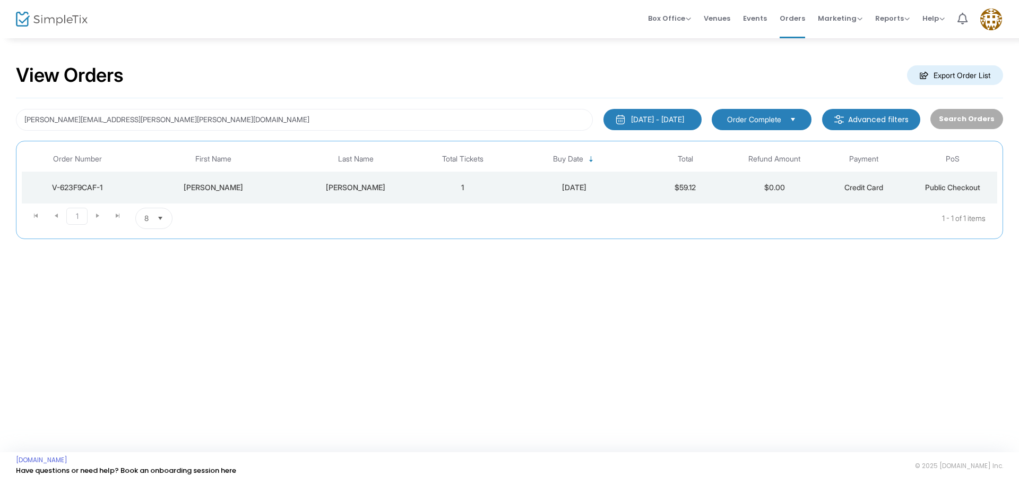
click at [430, 195] on td "1" at bounding box center [462, 187] width 89 height 32
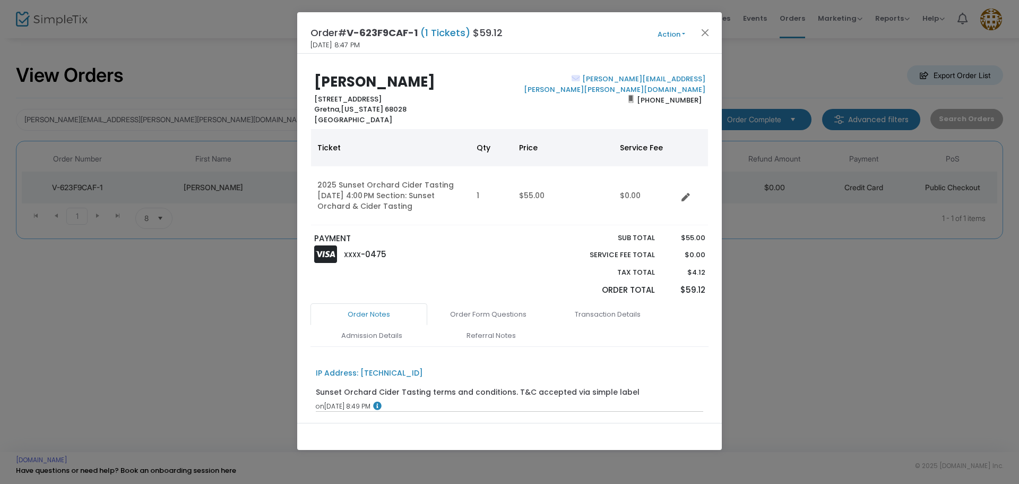
click at [662, 31] on button "Action" at bounding box center [672, 35] width 64 height 12
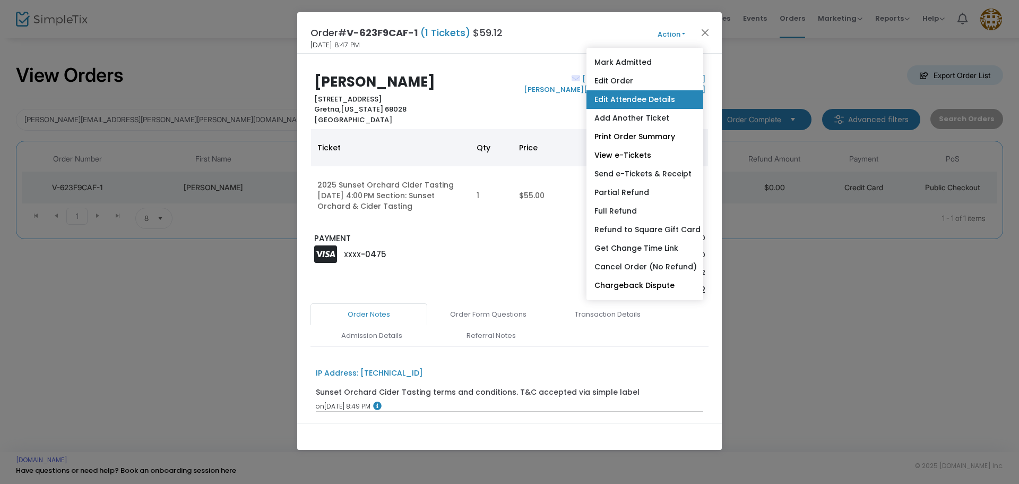
click at [659, 100] on link "Edit Attendee Details" at bounding box center [645, 99] width 117 height 19
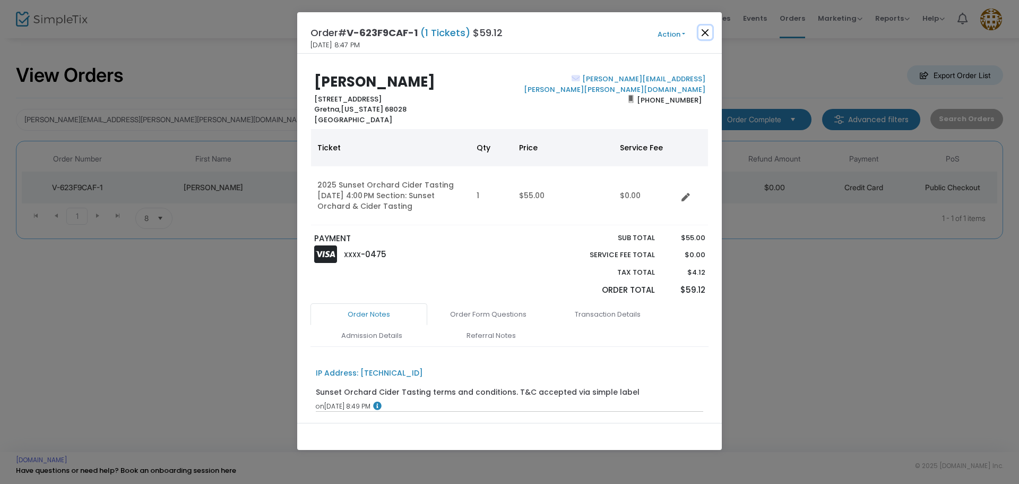
click at [705, 29] on button "Close" at bounding box center [706, 32] width 14 height 14
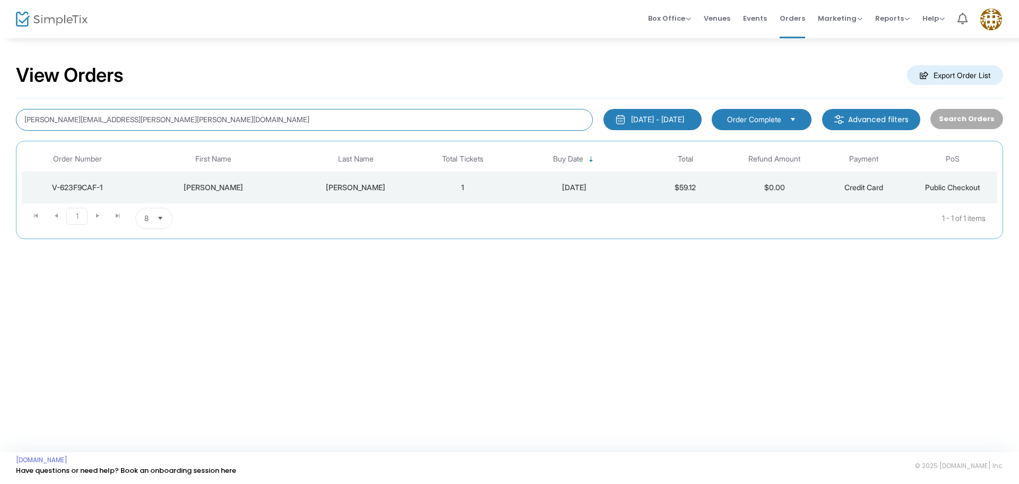
drag, startPoint x: 133, startPoint y: 119, endPoint x: 0, endPoint y: 108, distance: 133.2
click at [0, 110] on div "View Orders Export Order List [PERSON_NAME][EMAIL_ADDRESS][PERSON_NAME][PERSON_…" at bounding box center [509, 156] width 1019 height 239
paste input "[PERSON_NAME][EMAIL_ADDRESS][DOMAIN_NAME]"
type input "[PERSON_NAME][EMAIL_ADDRESS][DOMAIN_NAME]"
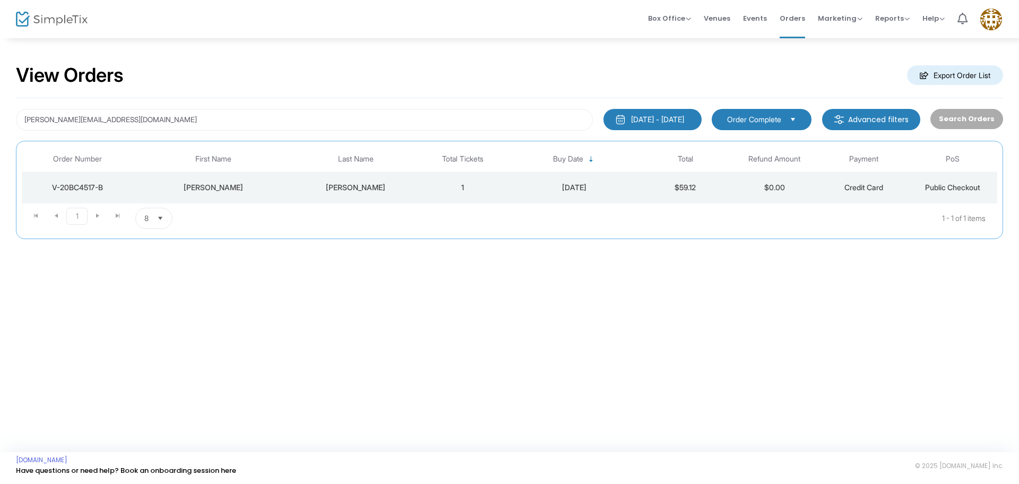
click at [274, 188] on div "[PERSON_NAME]" at bounding box center [213, 187] width 155 height 11
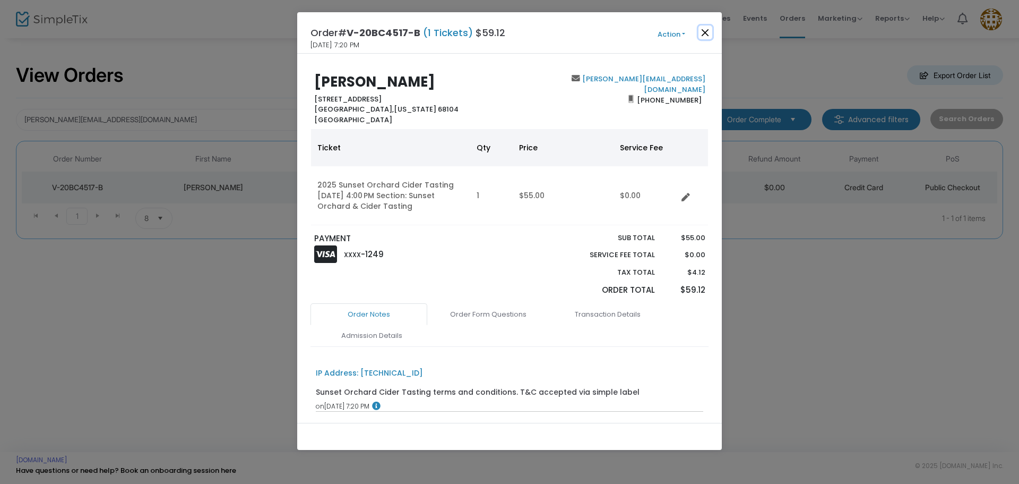
click at [706, 31] on button "Close" at bounding box center [706, 32] width 14 height 14
